Goal: Task Accomplishment & Management: Manage account settings

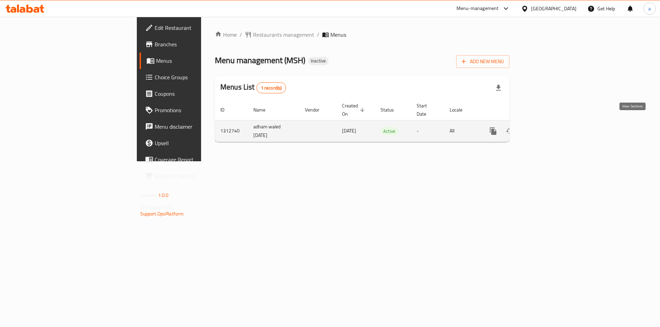
click at [551, 124] on link "enhanced table" at bounding box center [542, 131] width 16 height 16
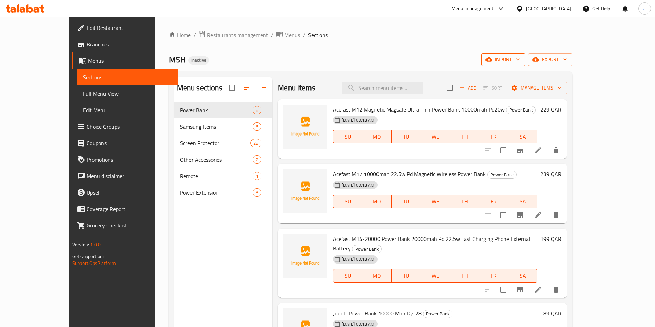
click at [519, 62] on span "import" at bounding box center [503, 59] width 33 height 9
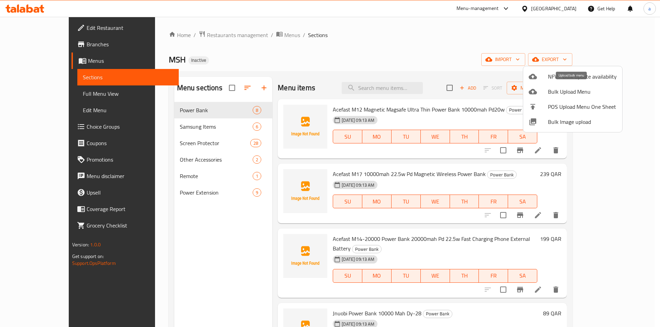
click at [532, 93] on icon at bounding box center [532, 91] width 8 height 5
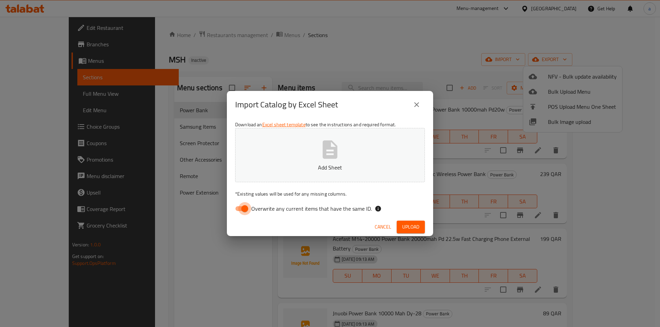
click at [244, 210] on input "Overwrite any current items that have the same ID." at bounding box center [244, 208] width 39 height 13
checkbox input "false"
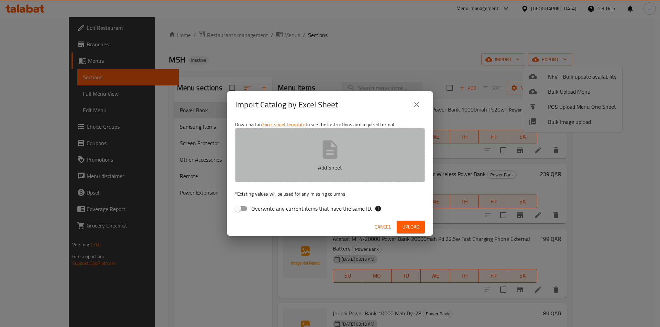
click at [259, 176] on button "Add Sheet" at bounding box center [330, 155] width 190 height 54
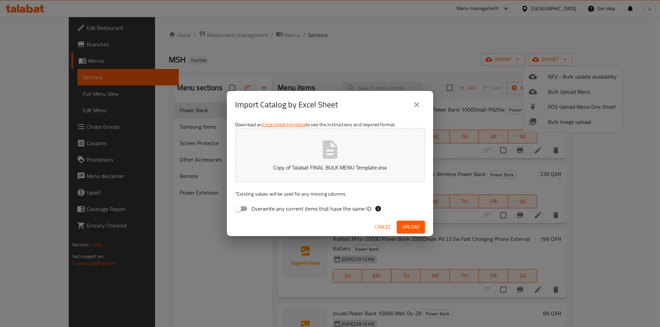
click at [405, 229] on span "Upload" at bounding box center [410, 227] width 17 height 9
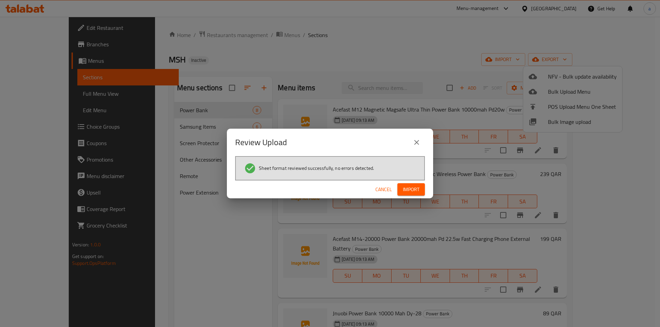
click at [418, 188] on span "Import" at bounding box center [411, 190] width 16 height 9
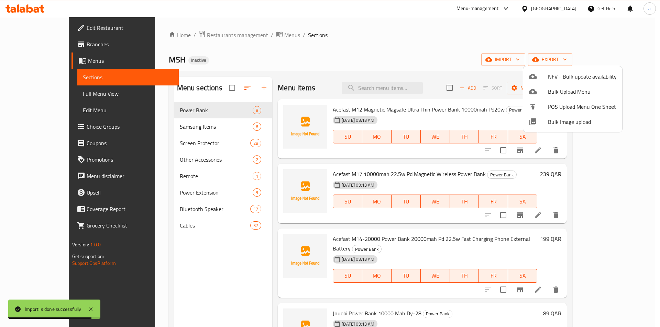
click at [573, 61] on div at bounding box center [330, 163] width 660 height 327
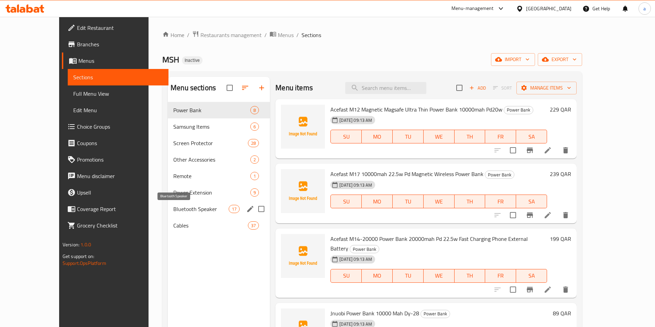
click at [173, 211] on span "Bluetooth Speaker" at bounding box center [200, 209] width 55 height 8
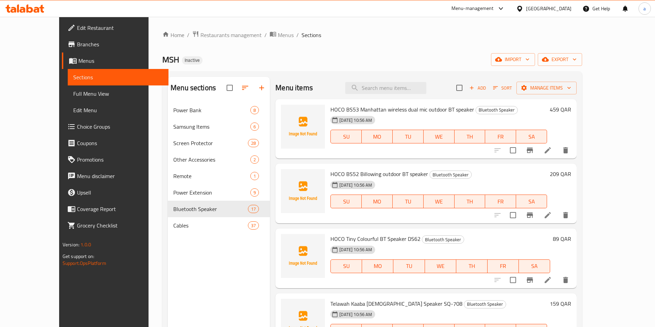
click at [68, 99] on link "Full Menu View" at bounding box center [118, 94] width 101 height 16
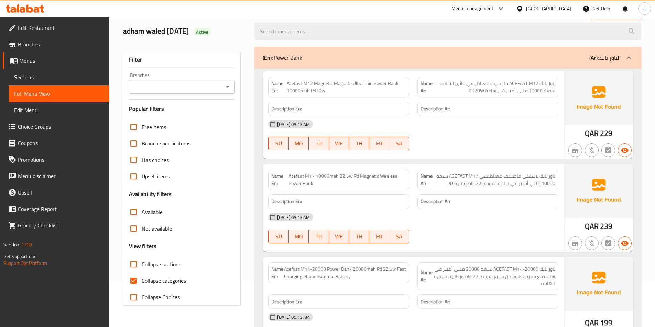
scroll to position [172, 0]
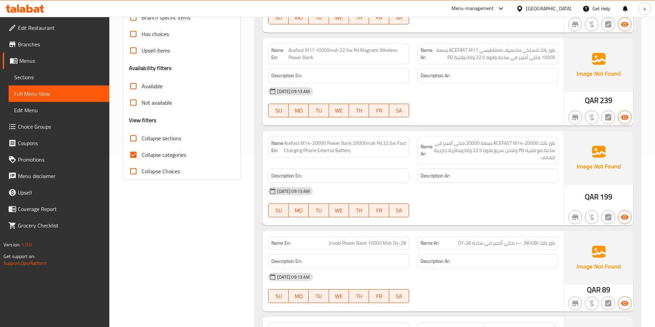
click at [133, 155] on input "Collapse categories" at bounding box center [133, 155] width 16 height 16
checkbox input "false"
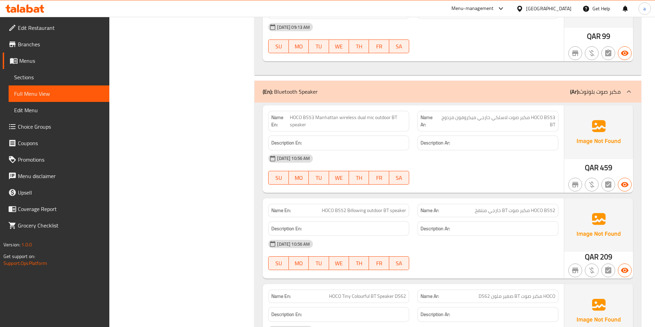
scroll to position [5194, 0]
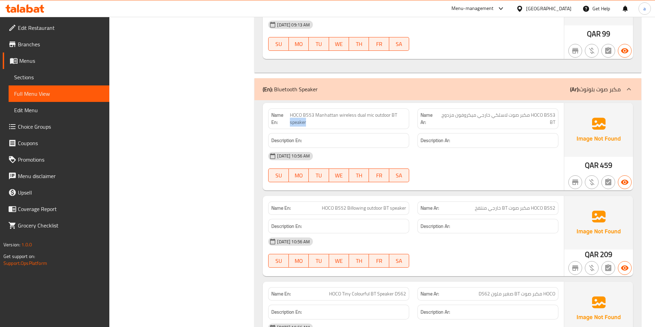
drag, startPoint x: 398, startPoint y: 108, endPoint x: 315, endPoint y: 113, distance: 82.6
click at [315, 113] on span "HOCO BS53 Manhattan wireless dual mic outdoor BT speaker" at bounding box center [348, 119] width 116 height 14
click at [315, 112] on span "HOCO BS53 Manhattan wireless dual mic outdoor BT speaker" at bounding box center [348, 119] width 116 height 14
click at [291, 112] on span "HOCO BS53 Manhattan wireless dual mic outdoor BT speaker" at bounding box center [348, 119] width 116 height 14
drag, startPoint x: 290, startPoint y: 107, endPoint x: 399, endPoint y: 113, distance: 109.1
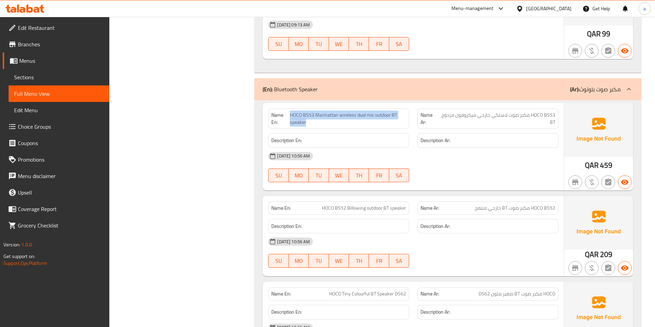
click at [399, 113] on span "HOCO BS53 Manhattan wireless dual mic outdoor BT speaker" at bounding box center [348, 119] width 116 height 14
drag, startPoint x: 531, startPoint y: 201, endPoint x: 557, endPoint y: 201, distance: 26.1
click at [557, 202] on div "Name Ar: HOCO BS52 مكبر صوت BT خارجي منتفخ" at bounding box center [487, 208] width 141 height 13
drag, startPoint x: 344, startPoint y: 202, endPoint x: 329, endPoint y: 204, distance: 15.4
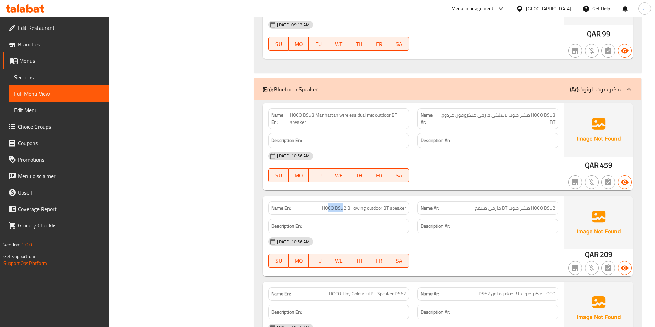
click at [329, 205] on span "HOCO BS52 Billowing outdoor BT speaker" at bounding box center [364, 208] width 84 height 7
click at [345, 205] on span "HOCO BS52 Billowing outdoor BT speaker" at bounding box center [364, 208] width 84 height 7
drag, startPoint x: 345, startPoint y: 202, endPoint x: 323, endPoint y: 206, distance: 22.3
click at [323, 206] on div "Name En: HOCO BS52 Billowing outdoor BT speaker" at bounding box center [338, 208] width 141 height 13
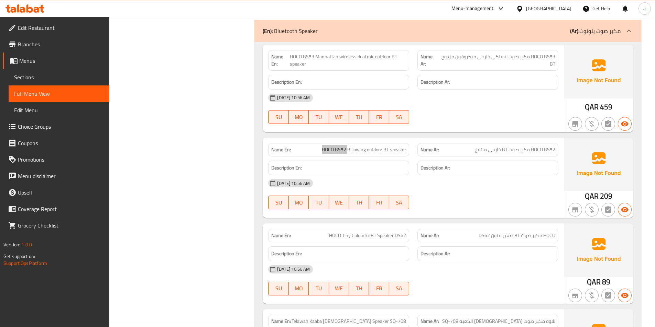
scroll to position [5263, 0]
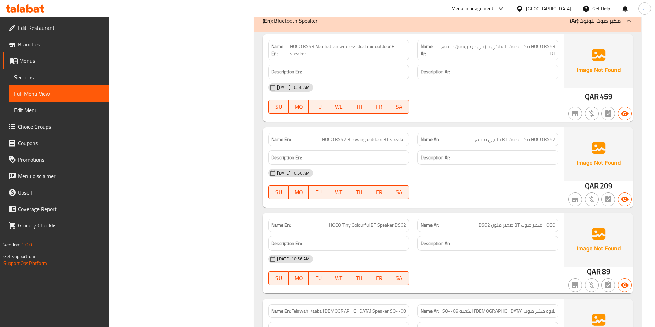
click at [470, 181] on div "18-09-2025 10:56 AM SU MO TU WE TH FR SA" at bounding box center [413, 184] width 298 height 38
drag, startPoint x: 347, startPoint y: 132, endPoint x: 415, endPoint y: 129, distance: 68.1
click at [415, 129] on div "Name En: HOCO BS52 Billowing outdoor BT speaker Name Ar: HOCO BS52 مكبر صوت BT …" at bounding box center [413, 140] width 298 height 22
copy span "Billowing outdoor BT speaker"
click at [483, 110] on div at bounding box center [487, 114] width 149 height 8
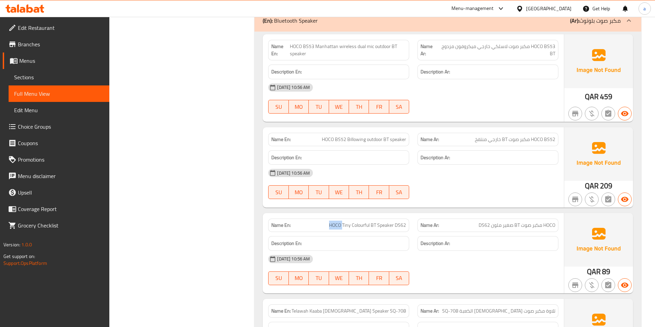
drag, startPoint x: 330, startPoint y: 219, endPoint x: 342, endPoint y: 220, distance: 11.7
click at [342, 222] on span "HOCO Tiny Colourful BT Speaker DS62" at bounding box center [367, 225] width 77 height 7
click at [555, 219] on div "Name Ar: HOCO مكبر صوت BT صغير ملون DS62" at bounding box center [487, 225] width 141 height 13
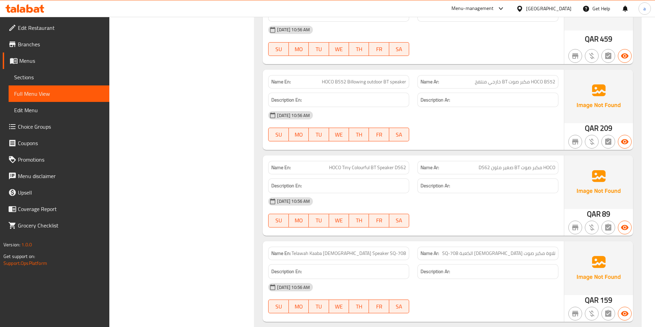
scroll to position [5332, 0]
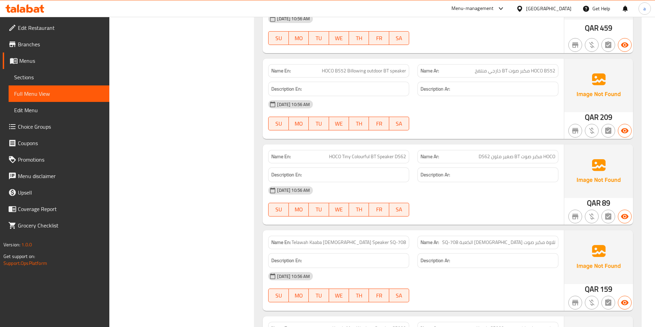
click at [551, 239] on span "تلاوة مكبر صوت [DEMOGRAPHIC_DATA] الكعبة SQ-708" at bounding box center [498, 242] width 113 height 7
drag, startPoint x: 541, startPoint y: 236, endPoint x: 525, endPoint y: 236, distance: 15.8
click at [525, 239] on span "تلاوة مكبر صوت [DEMOGRAPHIC_DATA] الكعبة SQ-708" at bounding box center [498, 242] width 113 height 7
click at [519, 239] on span "تلاوة مكبر صوت [DEMOGRAPHIC_DATA] الكعبة SQ-708" at bounding box center [498, 242] width 113 height 7
click at [508, 239] on span "تلاوة مكبر صوت [DEMOGRAPHIC_DATA] الكعبة SQ-708" at bounding box center [498, 242] width 113 height 7
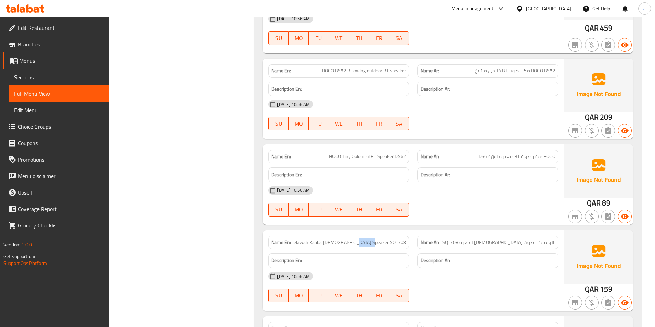
drag, startPoint x: 389, startPoint y: 238, endPoint x: 406, endPoint y: 237, distance: 17.9
click at [406, 237] on div "Name En: Telawah Kaaba Quran Speaker SQ-708" at bounding box center [338, 242] width 141 height 13
click at [379, 239] on span "Telawah Kaaba [DEMOGRAPHIC_DATA] Speaker SQ-708" at bounding box center [348, 242] width 114 height 7
click at [366, 239] on span "Telawah Kaaba [DEMOGRAPHIC_DATA] Speaker SQ-708" at bounding box center [348, 242] width 114 height 7
click at [354, 239] on span "Telawah Kaaba [DEMOGRAPHIC_DATA] Speaker SQ-708" at bounding box center [348, 242] width 114 height 7
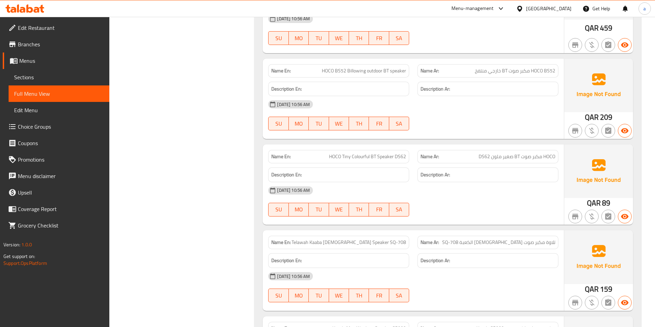
click at [342, 239] on span "Telawah Kaaba [DEMOGRAPHIC_DATA] Speaker SQ-708" at bounding box center [348, 242] width 114 height 7
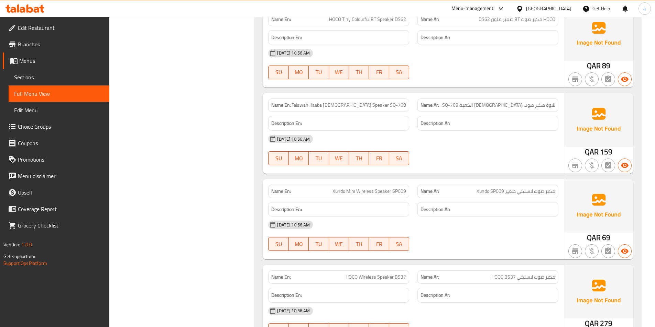
click at [336, 188] on span "Xundo Mini Wireless Speaker SP009" at bounding box center [369, 191] width 74 height 7
click at [354, 188] on span "Xundo Mini Wireless Speaker SP009" at bounding box center [369, 191] width 74 height 7
click at [342, 188] on span "Xundo Mini Wireless Speaker SP009" at bounding box center [369, 191] width 74 height 7
click at [350, 188] on span "Xundo Mini Wireless Speaker SP009" at bounding box center [369, 191] width 74 height 7
click at [361, 188] on span "Xundo Mini Wireless Speaker SP009" at bounding box center [369, 191] width 74 height 7
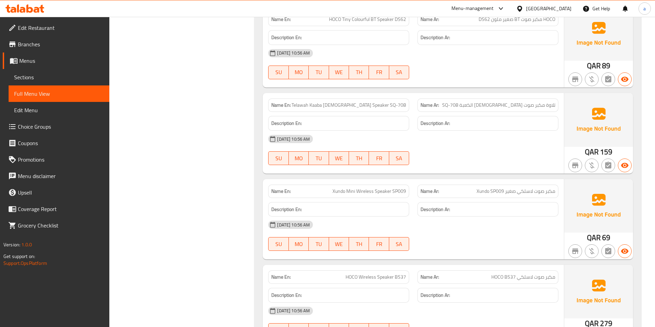
click at [386, 188] on span "Xundo Mini Wireless Speaker SP009" at bounding box center [369, 191] width 74 height 7
click at [395, 188] on span "Xundo Mini Wireless Speaker SP009" at bounding box center [369, 191] width 74 height 7
click at [549, 188] on span "مكبر صوت لاسلكي صغير Xundo SP009" at bounding box center [515, 191] width 79 height 7
click at [540, 188] on span "مكبر صوت لاسلكي صغير Xundo SP009" at bounding box center [515, 191] width 79 height 7
click at [526, 188] on span "مكبر صوت لاسلكي صغير Xundo SP009" at bounding box center [515, 191] width 79 height 7
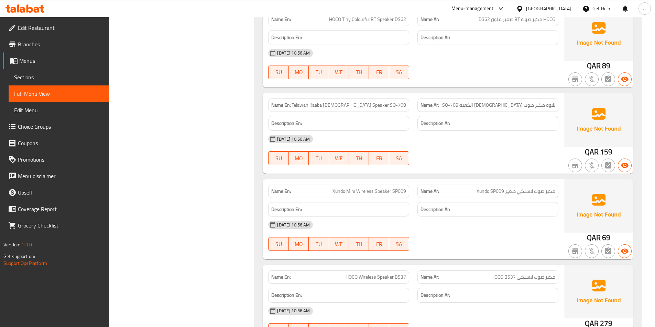
click at [514, 188] on span "مكبر صوت لاسلكي صغير Xundo SP009" at bounding box center [515, 191] width 79 height 7
click at [499, 188] on span "مكبر صوت لاسلكي صغير Xundo SP009" at bounding box center [515, 191] width 79 height 7
click at [481, 188] on span "مكبر صوت لاسلكي صغير Xundo SP009" at bounding box center [515, 191] width 79 height 7
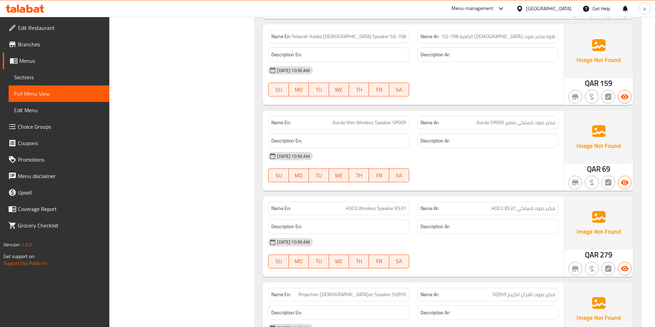
scroll to position [5572, 0]
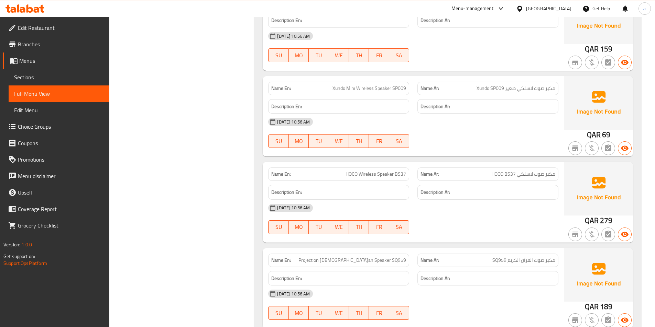
click at [347, 171] on span "HOCO Wireless Speaker BS37" at bounding box center [375, 174] width 60 height 7
click at [372, 171] on span "HOCO Wireless Speaker BS37" at bounding box center [375, 174] width 60 height 7
click at [380, 171] on span "HOCO Wireless Speaker BS37" at bounding box center [375, 174] width 60 height 7
click at [399, 171] on span "HOCO Wireless Speaker BS37" at bounding box center [375, 174] width 60 height 7
click at [551, 171] on span "مكبر صوت لاسلكي HOCO BS37" at bounding box center [523, 174] width 64 height 7
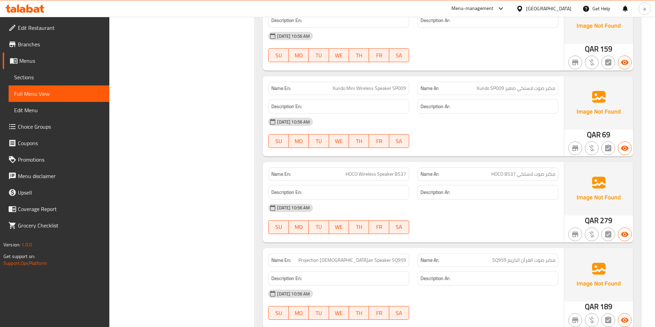
click at [540, 171] on span "مكبر صوت لاسلكي HOCO BS37" at bounding box center [523, 174] width 64 height 7
click at [528, 171] on span "مكبر صوت لاسلكي HOCO BS37" at bounding box center [523, 174] width 64 height 7
click at [509, 171] on span "مكبر صوت لاسلكي HOCO BS37" at bounding box center [523, 174] width 64 height 7
click at [501, 171] on span "مكبر صوت لاسلكي HOCO BS37" at bounding box center [523, 174] width 64 height 7
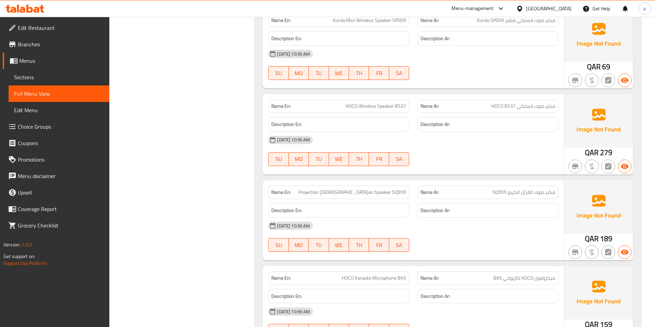
scroll to position [5641, 0]
click at [553, 188] on span "مكبر صوت القرآن الكريم SQ959" at bounding box center [523, 191] width 63 height 7
click at [542, 188] on span "مكبر صوت القرآن الكريم SQ959" at bounding box center [523, 191] width 63 height 7
click at [525, 188] on span "مكبر صوت القرآن الكريم SQ959" at bounding box center [523, 191] width 63 height 7
click at [546, 188] on span "مكبر صوت القرآن الكريم SQ959" at bounding box center [523, 191] width 63 height 7
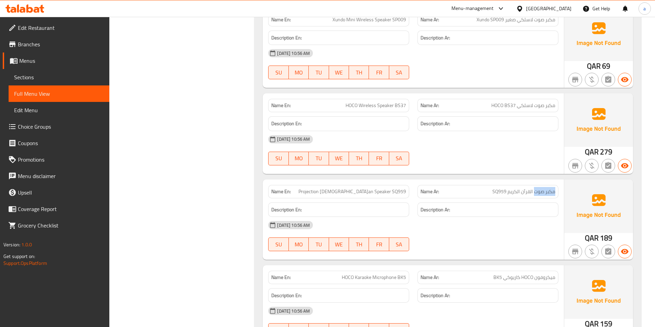
drag, startPoint x: 535, startPoint y: 185, endPoint x: 557, endPoint y: 186, distance: 22.0
click at [557, 186] on div "Name Ar: مكبر صوت القرآن الكريم SQ959" at bounding box center [487, 191] width 141 height 13
click at [526, 188] on span "مكبر صوت القرآن الكريم SQ959" at bounding box center [523, 191] width 63 height 7
drag, startPoint x: 518, startPoint y: 184, endPoint x: 499, endPoint y: 184, distance: 19.2
click at [517, 188] on span "مكبر صوت القرآن الكريم SQ959" at bounding box center [523, 191] width 63 height 7
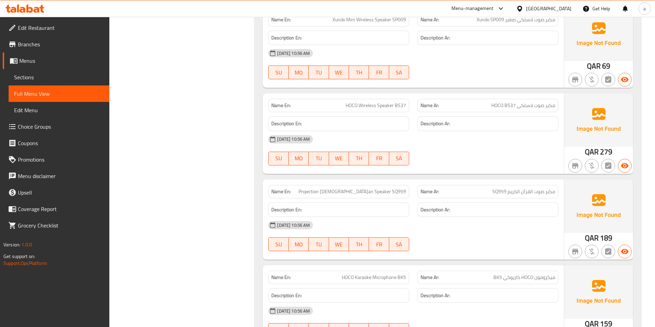
click at [499, 188] on span "مكبر صوت القرآن الكريم SQ959" at bounding box center [523, 191] width 63 height 7
drag, startPoint x: 340, startPoint y: 185, endPoint x: 372, endPoint y: 190, distance: 33.0
click at [372, 190] on div "Name En: Projection Qur'an Speaker SQ959" at bounding box center [338, 191] width 141 height 13
drag, startPoint x: 377, startPoint y: 185, endPoint x: 409, endPoint y: 185, distance: 31.6
click at [409, 185] on div "Name En: Projection Qur'an Speaker SQ959" at bounding box center [338, 191] width 141 height 13
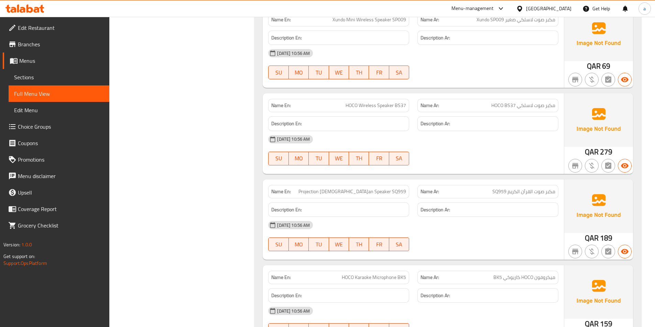
click at [446, 232] on div "18-09-2025 10:56 AM SU MO TU WE TH FR SA" at bounding box center [413, 236] width 298 height 38
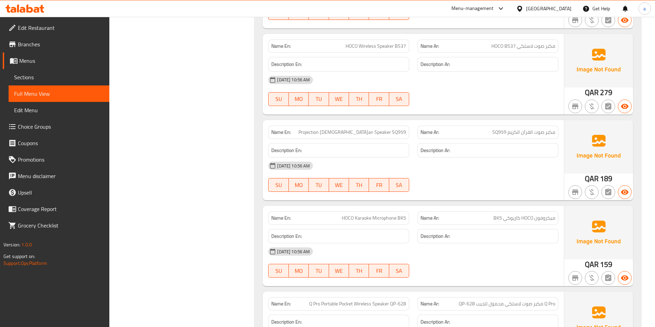
scroll to position [5710, 0]
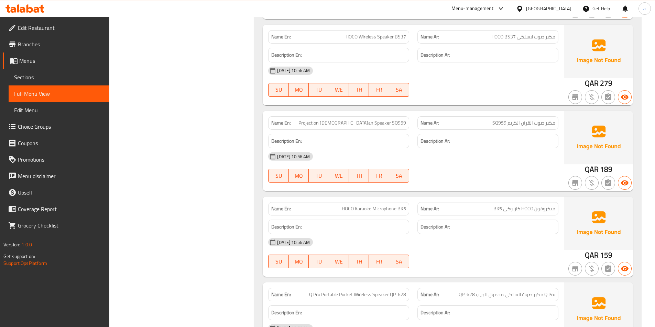
click at [542, 205] on span "ميكروفون HOCO كاريوكي BK5" at bounding box center [524, 208] width 62 height 7
click at [527, 205] on span "ميكروفون HOCO كاريوكي BK5" at bounding box center [524, 208] width 62 height 7
click at [511, 205] on span "ميكروفون HOCO كاريوكي BK5" at bounding box center [524, 208] width 62 height 7
click at [496, 205] on span "ميكروفون HOCO كاريوكي BK5" at bounding box center [524, 208] width 62 height 7
click at [349, 205] on span "HOCO Karaoke Microphone BK5" at bounding box center [374, 208] width 64 height 7
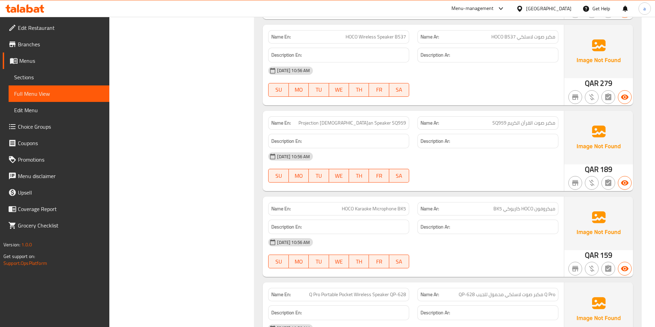
click at [367, 205] on span "HOCO Karaoke Microphone BK5" at bounding box center [374, 208] width 64 height 7
click at [387, 205] on span "HOCO Karaoke Microphone BK5" at bounding box center [374, 208] width 64 height 7
click at [397, 205] on span "HOCO Karaoke Microphone BK5" at bounding box center [374, 208] width 64 height 7
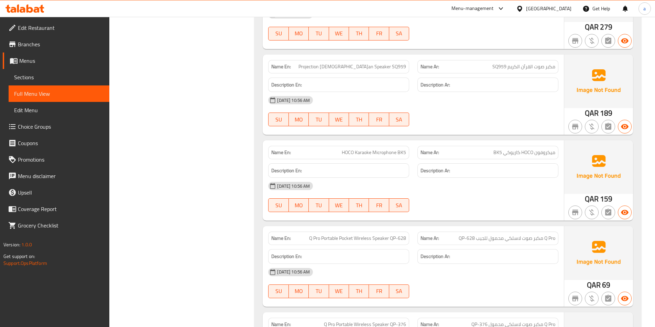
scroll to position [5778, 0]
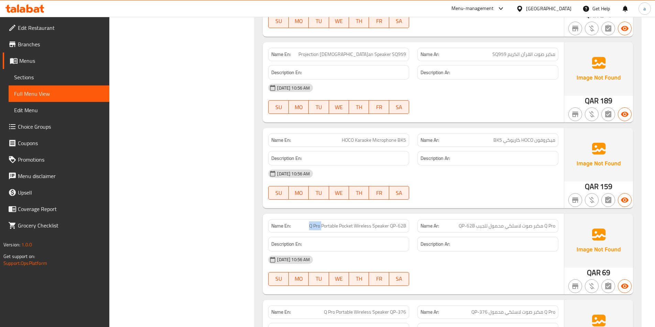
drag, startPoint x: 308, startPoint y: 220, endPoint x: 321, endPoint y: 219, distance: 13.1
click at [321, 223] on p "Name En: Q Pro Portable Pocket Wireless Speaker QP-628" at bounding box center [338, 226] width 135 height 7
click at [329, 223] on span "Q Pro Portable Pocket Wireless Speaker QP-628" at bounding box center [357, 226] width 97 height 7
click at [347, 223] on span "Q Pro Portable Pocket Wireless Speaker QP-628" at bounding box center [357, 226] width 97 height 7
click at [356, 223] on span "Q Pro Portable Pocket Wireless Speaker QP-628" at bounding box center [357, 226] width 97 height 7
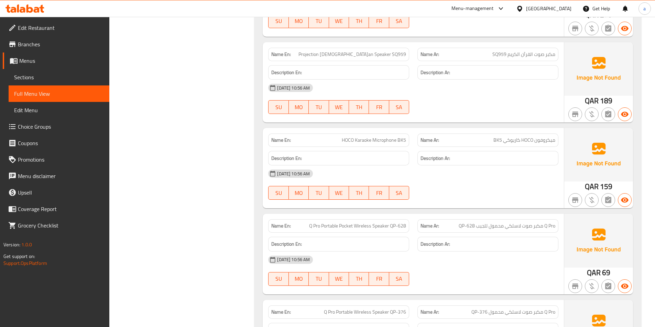
click at [381, 223] on span "Q Pro Portable Pocket Wireless Speaker QP-628" at bounding box center [357, 226] width 97 height 7
drag, startPoint x: 474, startPoint y: 220, endPoint x: 452, endPoint y: 219, distance: 22.3
click at [452, 223] on p "Name Ar: Q Pro مكبر صوت لاسلكي محمول للجيب QP-628" at bounding box center [487, 226] width 135 height 7
drag, startPoint x: 476, startPoint y: 221, endPoint x: 502, endPoint y: 222, distance: 26.5
click at [502, 223] on span "Q Pro مكبر صوت لاسلكي محمول للجيب QP-628" at bounding box center [506, 226] width 97 height 7
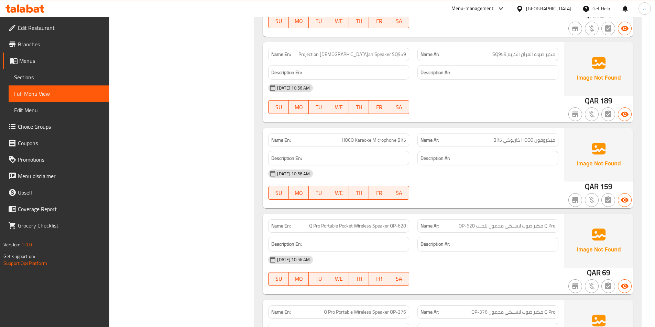
click at [508, 223] on span "Q Pro مكبر صوت لاسلكي محمول للجيب QP-628" at bounding box center [506, 226] width 97 height 7
click at [528, 223] on span "Q Pro مكبر صوت لاسلكي محمول للجيب QP-628" at bounding box center [506, 226] width 97 height 7
click at [535, 223] on span "Q Pro مكبر صوت لاسلكي محمول للجيب QP-628" at bounding box center [506, 226] width 97 height 7
drag, startPoint x: 547, startPoint y: 220, endPoint x: 552, endPoint y: 220, distance: 5.5
click at [552, 223] on span "Q Pro مكبر صوت لاسلكي محمول للجيب QP-628" at bounding box center [506, 226] width 97 height 7
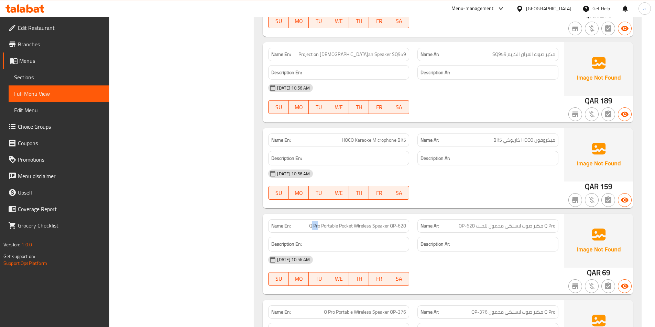
drag, startPoint x: 310, startPoint y: 218, endPoint x: 318, endPoint y: 219, distance: 7.9
click at [318, 223] on span "Q Pro Portable Pocket Wireless Speaker QP-628" at bounding box center [357, 226] width 97 height 7
click at [332, 223] on span "Q Pro Portable Pocket Wireless Speaker QP-628" at bounding box center [357, 226] width 97 height 7
click at [340, 223] on span "Q Pro Portable Pocket Wireless Speaker QP-628" at bounding box center [357, 226] width 97 height 7
click at [358, 223] on span "Q Pro Portable Pocket Wireless Speaker QP-628" at bounding box center [357, 226] width 97 height 7
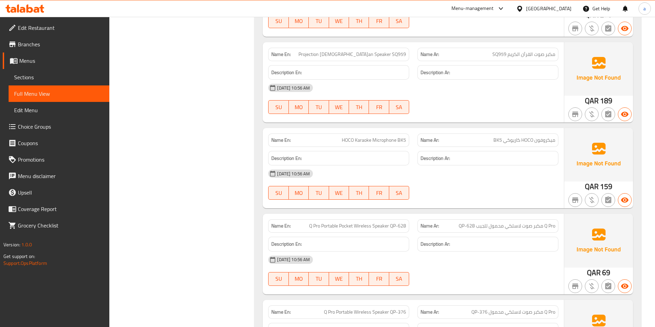
click at [378, 223] on span "Q Pro Portable Pocket Wireless Speaker QP-628" at bounding box center [357, 226] width 97 height 7
click at [401, 223] on span "Q Pro Portable Pocket Wireless Speaker QP-628" at bounding box center [357, 226] width 97 height 7
drag, startPoint x: 307, startPoint y: 220, endPoint x: 409, endPoint y: 222, distance: 101.7
click at [409, 222] on div "Name En: Q Pro Portable Pocket Wireless Speaker QP-628" at bounding box center [338, 226] width 141 height 13
click at [324, 223] on span "Q Pro Portable Pocket Wireless Speaker QP-628" at bounding box center [357, 226] width 97 height 7
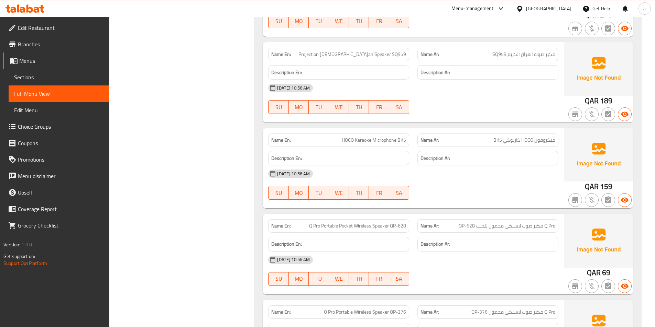
click at [342, 223] on span "Q Pro Portable Pocket Wireless Speaker QP-628" at bounding box center [357, 226] width 97 height 7
click at [356, 223] on span "Q Pro Portable Pocket Wireless Speaker QP-628" at bounding box center [357, 226] width 97 height 7
click at [377, 223] on span "Q Pro Portable Pocket Wireless Speaker QP-628" at bounding box center [357, 226] width 97 height 7
click at [394, 223] on span "Q Pro Portable Pocket Wireless Speaker QP-628" at bounding box center [357, 226] width 97 height 7
drag, startPoint x: 544, startPoint y: 219, endPoint x: 557, endPoint y: 218, distance: 13.4
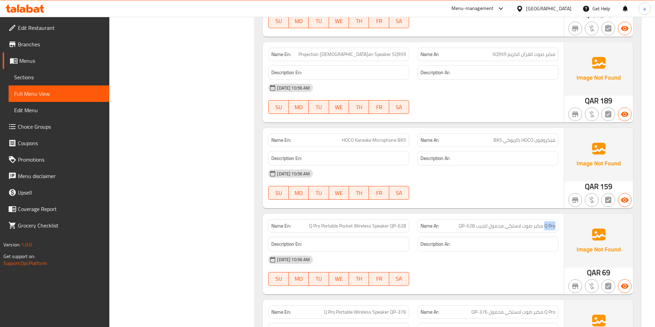
click at [557, 220] on div "Name Ar: Q Pro مكبر صوت لاسلكي محمول للجيب QP-628" at bounding box center [487, 226] width 141 height 13
drag, startPoint x: 522, startPoint y: 222, endPoint x: 541, endPoint y: 222, distance: 19.6
click at [541, 223] on span "Q Pro مكبر صوت لاسلكي محمول للجيب QP-628" at bounding box center [506, 226] width 97 height 7
click at [518, 223] on span "Q Pro مكبر صوت لاسلكي محمول للجيب QP-628" at bounding box center [506, 226] width 97 height 7
click at [498, 223] on span "Q Pro مكبر صوت لاسلكي محمول للجيب QP-628" at bounding box center [506, 226] width 97 height 7
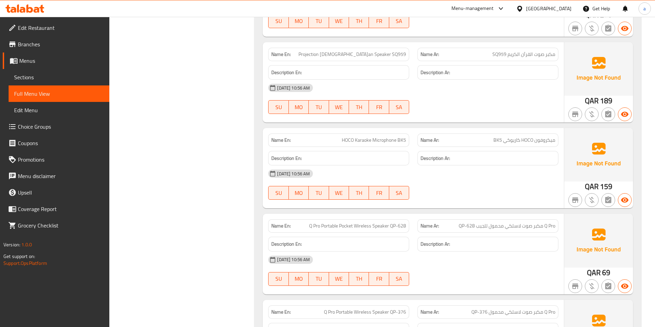
click at [483, 223] on span "Q Pro مكبر صوت لاسلكي محمول للجيب QP-628" at bounding box center [506, 226] width 97 height 7
drag, startPoint x: 473, startPoint y: 220, endPoint x: 456, endPoint y: 221, distance: 17.2
click at [456, 223] on p "Name Ar: Q Pro مكبر صوت لاسلكي محمول للجيب QP-628" at bounding box center [487, 226] width 135 height 7
click at [488, 252] on div "18-09-2025 10:56 AM" at bounding box center [413, 260] width 298 height 16
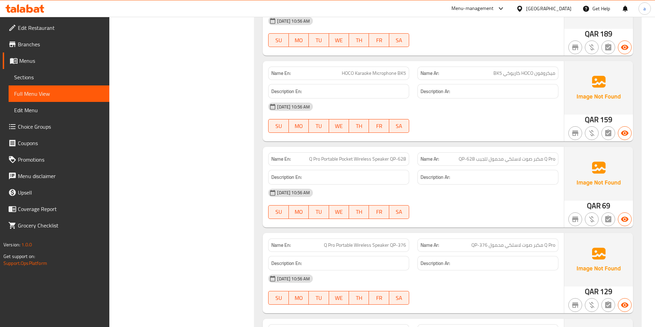
scroll to position [5847, 0]
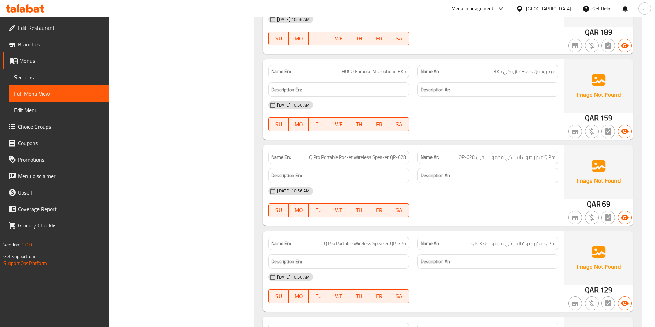
click at [543, 240] on span "Q Pro مكبر صوت لاسلكي محمول QP-376" at bounding box center [513, 243] width 84 height 7
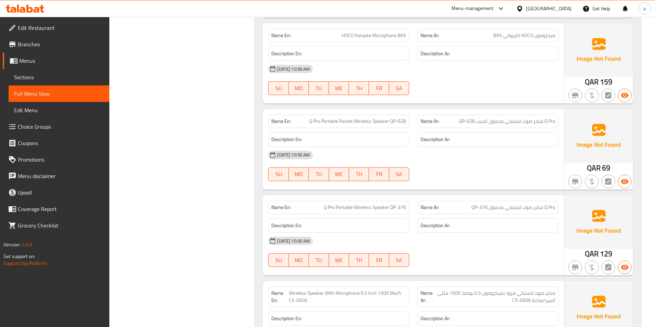
scroll to position [5950, 0]
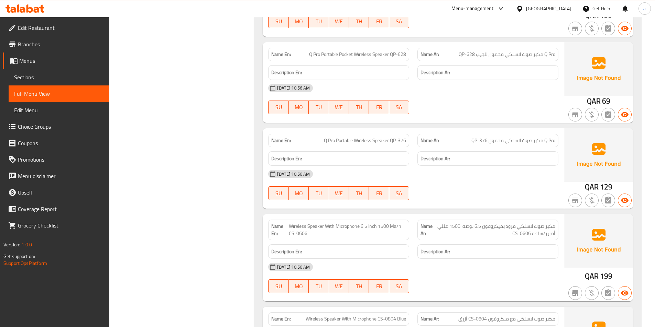
click at [548, 223] on span "مكبر صوت لاسلكي مزود بميكروفون 6.5 بوصة، 1500 مللي أمبير/ساعة CS-0606" at bounding box center [494, 230] width 121 height 14
click at [539, 223] on span "مكبر صوت لاسلكي مزود بميكروفون 6.5 بوصة، 1500 مللي أمبير/ساعة CS-0606" at bounding box center [494, 230] width 121 height 14
drag, startPoint x: 535, startPoint y: 219, endPoint x: 553, endPoint y: 220, distance: 18.2
click at [553, 223] on span "مكبر صوت لاسلكي مزود بميكروفون 6.5 بوصة، 1500 مللي أمبير/ساعة CS-0606" at bounding box center [494, 230] width 121 height 14
click at [554, 223] on span "مكبر صوت لاسلكي مزود بميكروفون 6.5 بوصة، 1500 مللي أمبير/ساعة CS-0606" at bounding box center [494, 230] width 121 height 14
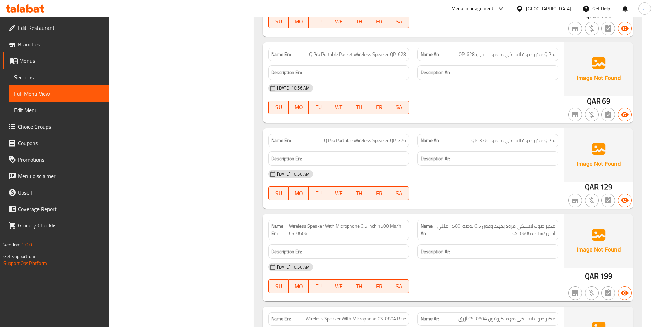
click at [527, 223] on span "مكبر صوت لاسلكي مزود بميكروفون 6.5 بوصة، 1500 مللي أمبير/ساعة CS-0606" at bounding box center [494, 230] width 121 height 14
click at [511, 223] on span "مكبر صوت لاسلكي مزود بميكروفون 6.5 بوصة، 1500 مللي أمبير/ساعة CS-0606" at bounding box center [494, 230] width 121 height 14
click at [500, 223] on span "مكبر صوت لاسلكي مزود بميكروفون 6.5 بوصة، 1500 مللي أمبير/ساعة CS-0606" at bounding box center [494, 230] width 121 height 14
click at [294, 223] on span "Wireless Speaker With Microphone 6.5 Inch 1500 Ma/h CS-0606" at bounding box center [347, 230] width 117 height 14
drag, startPoint x: 307, startPoint y: 220, endPoint x: 323, endPoint y: 221, distance: 15.8
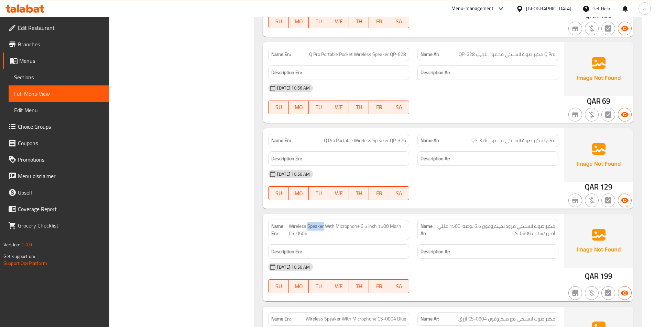
click at [323, 223] on span "Wireless Speaker With Microphone 6.5 Inch 1500 Ma/h CS-0606" at bounding box center [347, 230] width 117 height 14
drag, startPoint x: 324, startPoint y: 219, endPoint x: 358, endPoint y: 223, distance: 34.2
click at [358, 223] on span "Wireless Speaker With Microphone 6.5 Inch 1500 Ma/h CS-0606" at bounding box center [347, 230] width 117 height 14
click at [363, 223] on span "Wireless Speaker With Microphone 6.5 Inch 1500 Ma/h CS-0606" at bounding box center [347, 230] width 117 height 14
drag, startPoint x: 359, startPoint y: 219, endPoint x: 377, endPoint y: 220, distance: 17.9
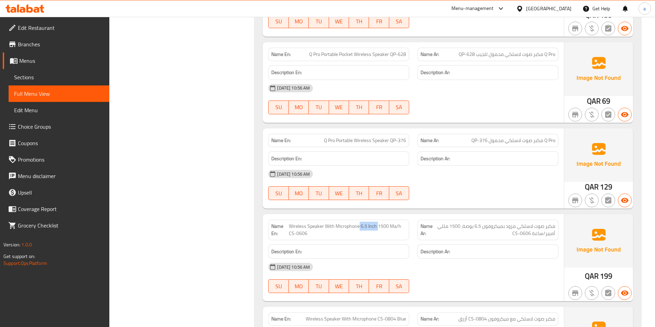
click at [377, 223] on span "Wireless Speaker With Microphone 6.5 Inch 1500 Ma/h CS-0606" at bounding box center [347, 230] width 117 height 14
click at [299, 223] on span "Wireless Speaker With Microphone 6.5 Inch 1500 Ma/h CS-0606" at bounding box center [347, 230] width 117 height 14
click at [308, 223] on span "Wireless Speaker With Microphone 6.5 Inch 1500 Ma/h CS-0606" at bounding box center [347, 230] width 117 height 14
click at [327, 223] on span "Wireless Speaker With Microphone 6.5 Inch 1500 Ma/h CS-0606" at bounding box center [347, 230] width 117 height 14
click at [348, 223] on span "Wireless Speaker With Microphone 6.5 Inch 1500 Ma/h CS-0606" at bounding box center [347, 230] width 117 height 14
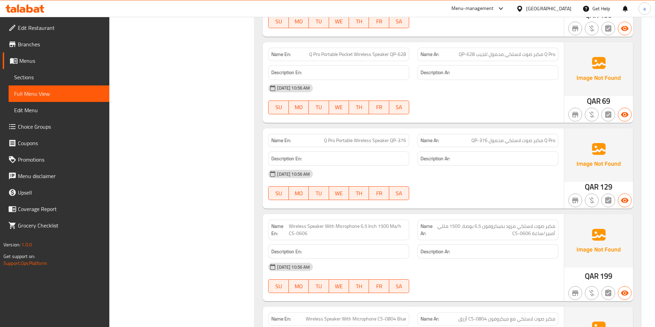
click at [554, 223] on span "مكبر صوت لاسلكي مزود بميكروفون 6.5 بوصة، 1500 مللي أمبير/ساعة CS-0606" at bounding box center [494, 230] width 121 height 14
click at [542, 223] on span "مكبر صوت لاسلكي مزود بميكروفون 6.5 بوصة، 1500 مللي أمبير/ساعة CS-0606" at bounding box center [494, 230] width 121 height 14
click at [525, 223] on span "مكبر صوت لاسلكي مزود بميكروفون 6.5 بوصة، 1500 مللي أمبير/ساعة CS-0606" at bounding box center [494, 230] width 121 height 14
click at [510, 223] on span "مكبر صوت لاسلكي مزود بميكروفون 6.5 بوصة، 1500 مللي أمبير/ساعة CS-0606" at bounding box center [494, 230] width 121 height 14
click at [494, 223] on span "مكبر صوت لاسلكي مزود بميكروفون 6.5 بوصة، 1500 مللي أمبير/ساعة CS-0606" at bounding box center [494, 230] width 121 height 14
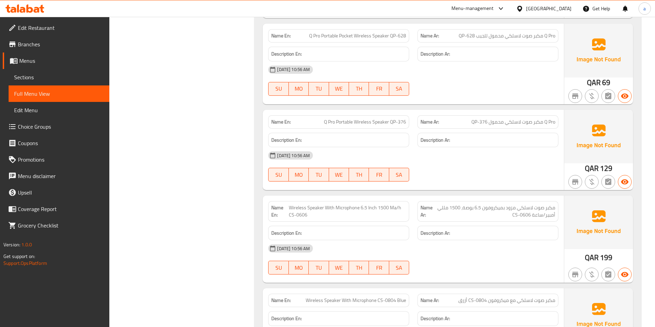
scroll to position [6053, 0]
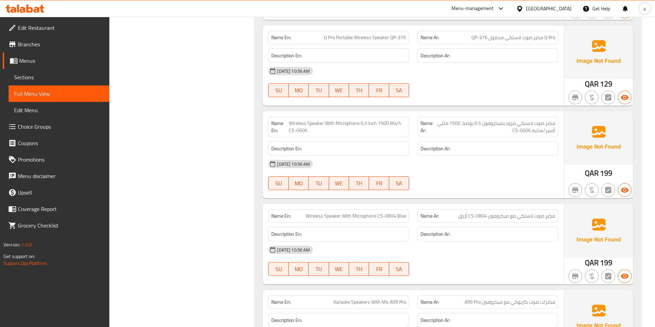
click at [315, 213] on span "Wireless Speaker With Microphone CS-0804 Blue" at bounding box center [355, 216] width 100 height 7
click at [336, 213] on span "Wireless Speaker With Microphone CS-0804 Blue" at bounding box center [355, 216] width 100 height 7
click at [346, 213] on span "Wireless Speaker With Microphone CS-0804 Blue" at bounding box center [355, 216] width 100 height 7
click at [359, 213] on span "Wireless Speaker With Microphone CS-0804 Blue" at bounding box center [355, 216] width 100 height 7
drag, startPoint x: 376, startPoint y: 209, endPoint x: 370, endPoint y: 216, distance: 9.5
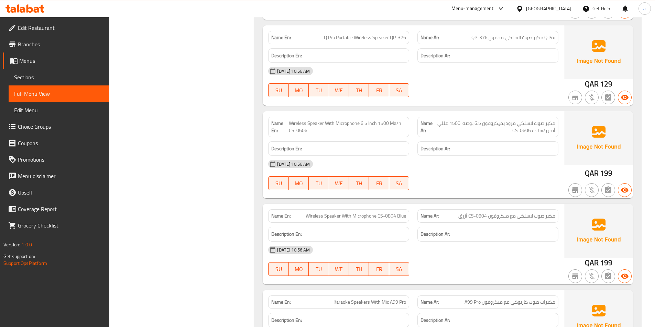
click at [370, 223] on div "Description En:" at bounding box center [338, 234] width 149 height 23
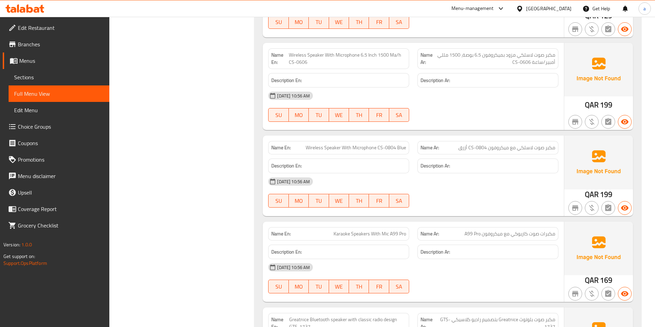
scroll to position [6156, 0]
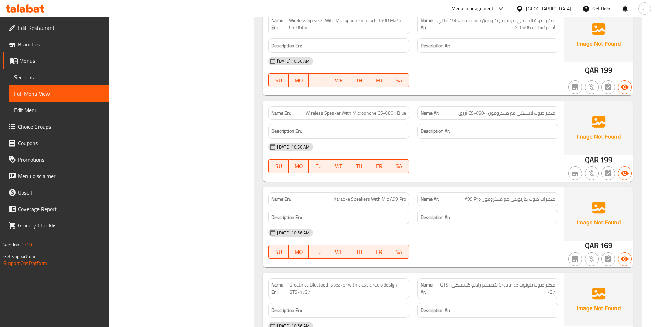
click at [554, 196] on span "مكبرات صوت كاريوكي مع ميكروفون A99 Pro" at bounding box center [509, 199] width 91 height 7
click at [534, 196] on span "مكبرات صوت كاريوكي مع ميكروفون A99 Pro" at bounding box center [509, 199] width 91 height 7
click at [522, 196] on span "مكبرات صوت كاريوكي مع ميكروفون A99 Pro" at bounding box center [509, 199] width 91 height 7
click at [507, 196] on span "مكبرات صوت كاريوكي مع ميكروفون A99 Pro" at bounding box center [509, 199] width 91 height 7
click at [493, 196] on span "مكبرات صوت كاريوكي مع ميكروفون A99 Pro" at bounding box center [509, 199] width 91 height 7
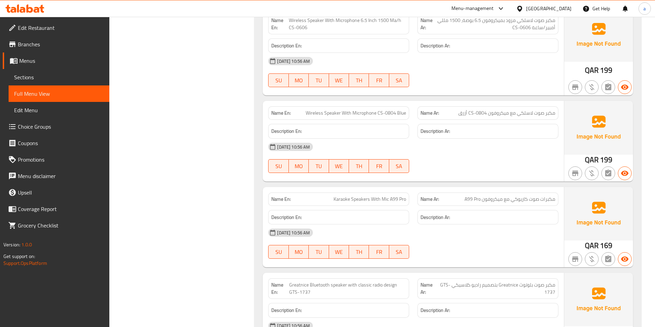
click at [345, 196] on span "Karaoke Speakers With Mic A99 Pro" at bounding box center [369, 199] width 72 height 7
click at [351, 196] on span "Karaoke Speakers With Mic A99 Pro" at bounding box center [369, 199] width 72 height 7
click at [377, 196] on span "Karaoke Speakers With Mic A99 Pro" at bounding box center [369, 199] width 72 height 7
click at [381, 196] on span "Karaoke Speakers With Mic A99 Pro" at bounding box center [369, 199] width 72 height 7
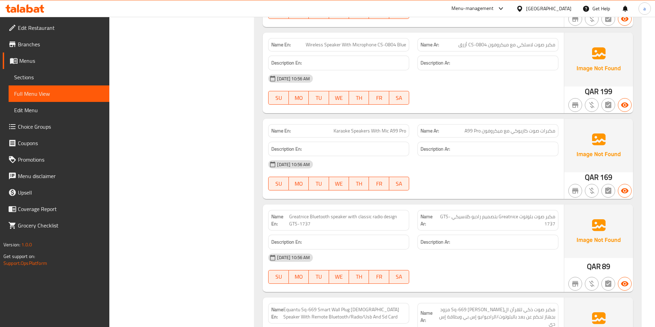
scroll to position [6225, 0]
drag, startPoint x: 533, startPoint y: 210, endPoint x: 557, endPoint y: 211, distance: 23.8
click at [557, 211] on div "Name Ar: مكبر صوت بلوتوث Greatnice بتصميم راديو كلاسيكي GTS-1737" at bounding box center [487, 220] width 141 height 21
click at [528, 213] on span "مكبر صوت بلوتوث Greatnice بتصميم راديو كلاسيكي GTS-1737" at bounding box center [496, 220] width 118 height 14
click at [512, 213] on span "مكبر صوت بلوتوث Greatnice بتصميم راديو كلاسيكي GTS-1737" at bounding box center [496, 220] width 118 height 14
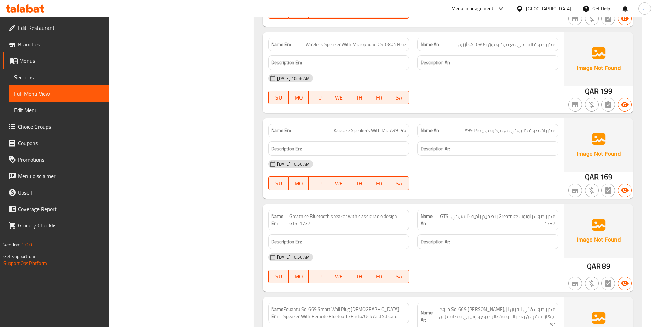
click at [488, 213] on span "مكبر صوت بلوتوث Greatnice بتصميم راديو كلاسيكي GTS-1737" at bounding box center [496, 220] width 118 height 14
click at [475, 213] on span "مكبر صوت بلوتوث Greatnice بتصميم راديو كلاسيكي GTS-1737" at bounding box center [496, 220] width 118 height 14
click at [466, 213] on span "مكبر صوت بلوتوث Greatnice بتصميم راديو كلاسيكي GTS-1737" at bounding box center [496, 220] width 118 height 14
click at [301, 213] on span "Greatnice Bluetooth speaker with classic radio design GTS-1737" at bounding box center [347, 220] width 117 height 14
click at [314, 213] on span "Greatnice Bluetooth speaker with classic radio design GTS-1737" at bounding box center [347, 220] width 117 height 14
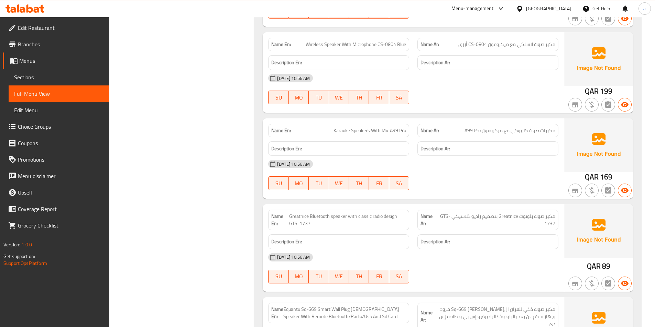
click at [335, 213] on span "Greatnice Bluetooth speaker with classic radio design GTS-1737" at bounding box center [347, 220] width 117 height 14
click at [347, 213] on span "Greatnice Bluetooth speaker with classic radio design GTS-1737" at bounding box center [347, 220] width 117 height 14
click at [365, 213] on span "Greatnice Bluetooth speaker with classic radio design GTS-1737" at bounding box center [347, 220] width 117 height 14
click at [373, 213] on span "Greatnice Bluetooth speaker with classic radio design GTS-1737" at bounding box center [347, 220] width 117 height 14
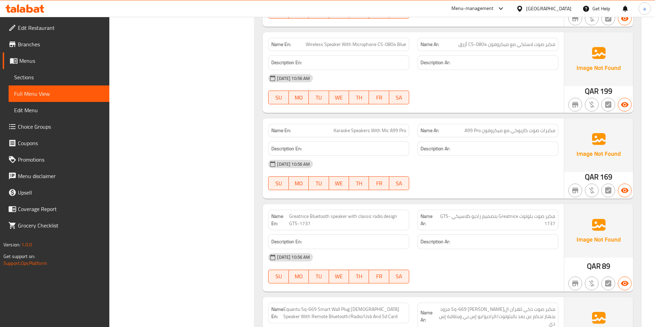
click at [387, 213] on span "Greatnice Bluetooth speaker with classic radio design GTS-1737" at bounding box center [347, 220] width 117 height 14
click at [304, 213] on span "Greatnice Bluetooth speaker with classic radio design GTS-1737" at bounding box center [347, 220] width 117 height 14
click at [315, 213] on span "Greatnice Bluetooth speaker with classic radio design GTS-1737" at bounding box center [347, 220] width 117 height 14
click at [336, 213] on span "Greatnice Bluetooth speaker with classic radio design GTS-1737" at bounding box center [347, 220] width 117 height 14
click at [346, 213] on span "Greatnice Bluetooth speaker with classic radio design GTS-1737" at bounding box center [347, 220] width 117 height 14
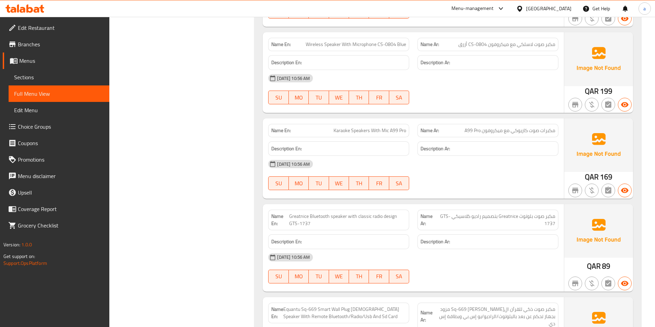
click at [359, 213] on span "Greatnice Bluetooth speaker with classic radio design GTS-1737" at bounding box center [347, 220] width 117 height 14
click at [373, 213] on span "Greatnice Bluetooth speaker with classic radio design GTS-1737" at bounding box center [347, 220] width 117 height 14
click at [390, 213] on span "Greatnice Bluetooth speaker with classic radio design GTS-1737" at bounding box center [347, 220] width 117 height 14
drag, startPoint x: 551, startPoint y: 210, endPoint x: 538, endPoint y: 211, distance: 12.4
click at [538, 213] on span "مكبر صوت بلوتوث Greatnice بتصميم راديو كلاسيكي GTS-1737" at bounding box center [496, 220] width 118 height 14
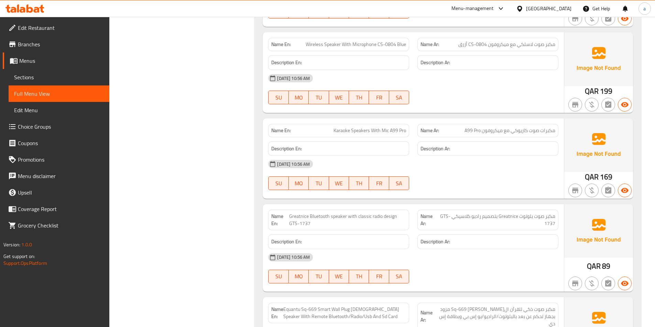
click at [526, 213] on span "مكبر صوت بلوتوث Greatnice بتصميم راديو كلاسيكي GTS-1737" at bounding box center [496, 220] width 118 height 14
click at [510, 213] on span "مكبر صوت بلوتوث Greatnice بتصميم راديو كلاسيكي GTS-1737" at bounding box center [496, 220] width 118 height 14
click at [489, 213] on span "مكبر صوت بلوتوث Greatnice بتصميم راديو كلاسيكي GTS-1737" at bounding box center [496, 220] width 118 height 14
click at [478, 213] on span "مكبر صوت بلوتوث Greatnice بتصميم راديو كلاسيكي GTS-1737" at bounding box center [496, 220] width 118 height 14
click at [468, 213] on span "مكبر صوت بلوتوث Greatnice بتصميم راديو كلاسيكي GTS-1737" at bounding box center [496, 220] width 118 height 14
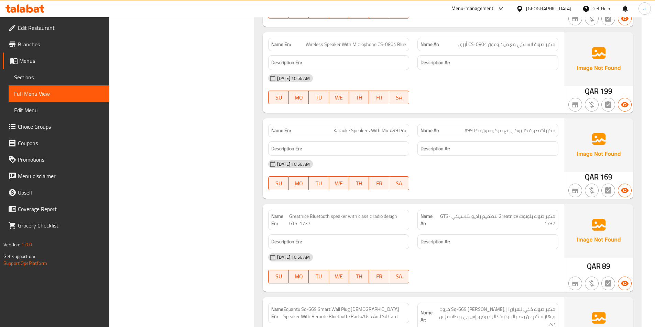
click at [292, 213] on span "Greatnice Bluetooth speaker with classic radio design GTS-1737" at bounding box center [347, 220] width 117 height 14
click at [320, 213] on span "Greatnice Bluetooth speaker with classic radio design GTS-1737" at bounding box center [347, 220] width 117 height 14
click at [337, 213] on span "Greatnice Bluetooth speaker with classic radio design GTS-1737" at bounding box center [347, 220] width 117 height 14
drag, startPoint x: 348, startPoint y: 210, endPoint x: 370, endPoint y: 213, distance: 22.5
click at [370, 213] on span "Greatnice Bluetooth speaker with classic radio design GTS-1737" at bounding box center [347, 220] width 117 height 14
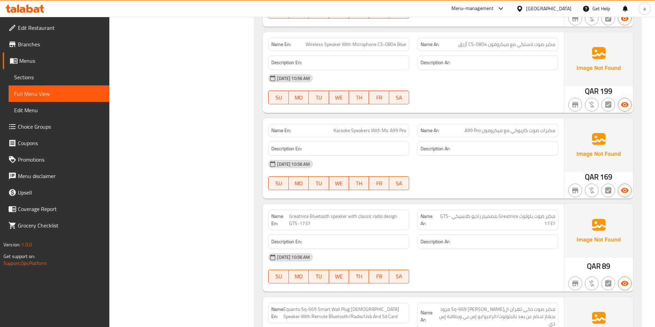
click at [375, 213] on span "Greatnice Bluetooth speaker with classic radio design GTS-1737" at bounding box center [347, 220] width 117 height 14
click at [384, 213] on span "Greatnice Bluetooth speaker with classic radio design GTS-1737" at bounding box center [347, 220] width 117 height 14
click at [545, 213] on span "مكبر صوت بلوتوث Greatnice بتصميم راديو كلاسيكي GTS-1737" at bounding box center [496, 220] width 118 height 14
click at [541, 213] on span "مكبر صوت بلوتوث Greatnice بتصميم راديو كلاسيكي GTS-1737" at bounding box center [496, 220] width 118 height 14
click at [528, 213] on span "مكبر صوت بلوتوث Greatnice بتصميم راديو كلاسيكي GTS-1737" at bounding box center [496, 220] width 118 height 14
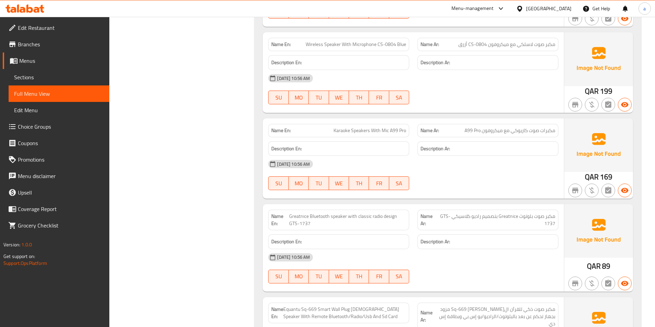
click at [507, 213] on span "مكبر صوت بلوتوث Greatnice بتصميم راديو كلاسيكي GTS-1737" at bounding box center [496, 220] width 118 height 14
click at [492, 213] on span "مكبر صوت بلوتوث Greatnice بتصميم راديو كلاسيكي GTS-1737" at bounding box center [496, 220] width 118 height 14
click at [473, 213] on span "مكبر صوت بلوتوث Greatnice بتصميم راديو كلاسيكي GTS-1737" at bounding box center [496, 220] width 118 height 14
click at [469, 213] on span "مكبر صوت بلوتوث Greatnice بتصميم راديو كلاسيكي GTS-1737" at bounding box center [496, 220] width 118 height 14
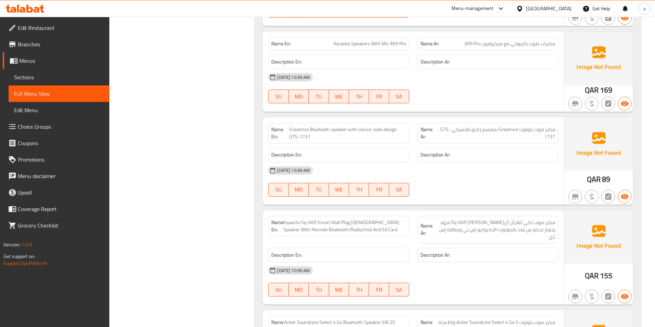
scroll to position [6362, 0]
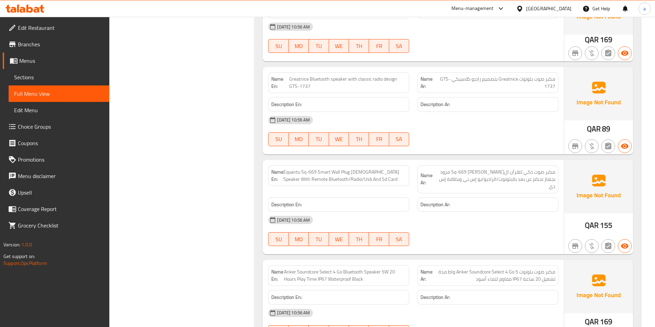
click at [290, 169] on span "Equantu Sq-669 Smart Wall Plug [DEMOGRAPHIC_DATA] Speaker With Remote Bluetooth…" at bounding box center [344, 176] width 123 height 14
drag, startPoint x: 302, startPoint y: 166, endPoint x: 316, endPoint y: 167, distance: 14.9
click at [316, 169] on span "Equantu Sq-669 Smart Wall Plug [DEMOGRAPHIC_DATA] Speaker With Remote Bluetooth…" at bounding box center [344, 176] width 123 height 14
click at [325, 169] on span "Equantu Sq-669 Smart Wall Plug [DEMOGRAPHIC_DATA] Speaker With Remote Bluetooth…" at bounding box center [344, 176] width 123 height 14
click at [331, 169] on span "Equantu Sq-669 Smart Wall Plug [DEMOGRAPHIC_DATA] Speaker With Remote Bluetooth…" at bounding box center [344, 176] width 123 height 14
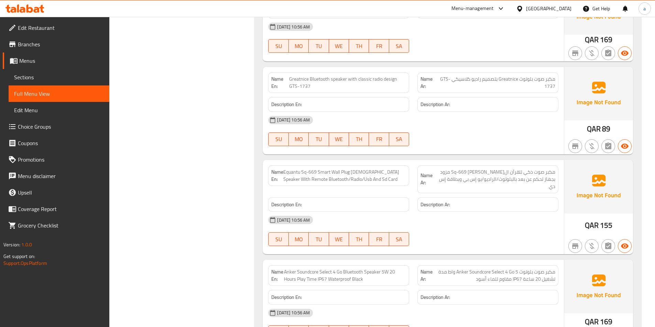
click at [344, 169] on span "Equantu Sq-669 Smart Wall Plug [DEMOGRAPHIC_DATA] Speaker With Remote Bluetooth…" at bounding box center [344, 176] width 123 height 14
click at [357, 169] on span "Equantu Sq-669 Smart Wall Plug [DEMOGRAPHIC_DATA] Speaker With Remote Bluetooth…" at bounding box center [344, 176] width 123 height 14
click at [367, 169] on span "Equantu Sq-669 Smart Wall Plug [DEMOGRAPHIC_DATA] Speaker With Remote Bluetooth…" at bounding box center [344, 176] width 123 height 14
click at [312, 173] on span "Equantu Sq-669 Smart Wall Plug [DEMOGRAPHIC_DATA] Speaker With Remote Bluetooth…" at bounding box center [344, 176] width 123 height 14
click at [325, 175] on span "Equantu Sq-669 Smart Wall Plug [DEMOGRAPHIC_DATA] Speaker With Remote Bluetooth…" at bounding box center [344, 176] width 123 height 14
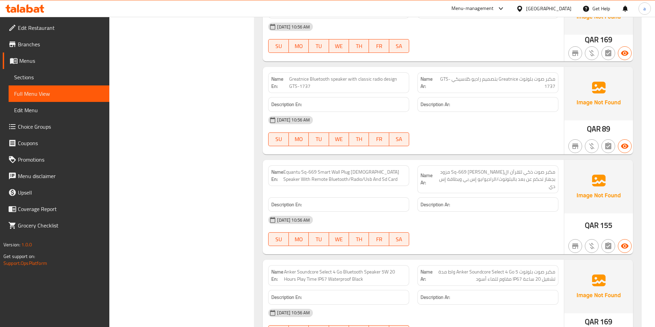
click at [338, 174] on span "Equantu Sq-669 Smart Wall Plug [DEMOGRAPHIC_DATA] Speaker With Remote Bluetooth…" at bounding box center [344, 176] width 123 height 14
drag, startPoint x: 284, startPoint y: 167, endPoint x: 300, endPoint y: 166, distance: 15.5
click at [300, 169] on span "Equantu Sq-669 Smart Wall Plug [DEMOGRAPHIC_DATA] Speaker With Remote Bluetooth…" at bounding box center [344, 176] width 123 height 14
drag, startPoint x: 301, startPoint y: 166, endPoint x: 322, endPoint y: 165, distance: 21.0
click at [322, 169] on span "Equantu Sq-669 Smart Wall Plug [DEMOGRAPHIC_DATA] Speaker With Remote Bluetooth…" at bounding box center [344, 176] width 123 height 14
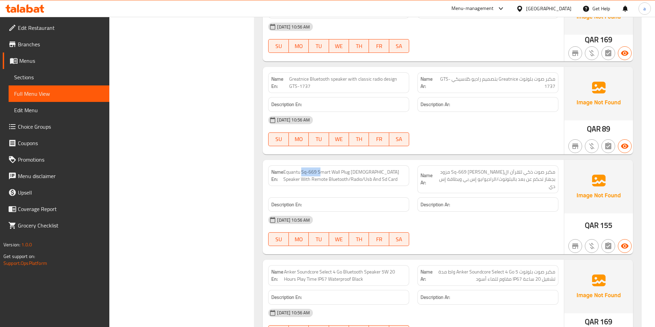
click at [322, 169] on span "Equantu Sq-669 Smart Wall Plug [DEMOGRAPHIC_DATA] Speaker With Remote Bluetooth…" at bounding box center [344, 176] width 123 height 14
click at [328, 169] on span "Equantu Sq-669 Smart Wall Plug [DEMOGRAPHIC_DATA] Speaker With Remote Bluetooth…" at bounding box center [344, 176] width 123 height 14
click at [334, 169] on span "Equantu Sq-669 Smart Wall Plug [DEMOGRAPHIC_DATA] Speaker With Remote Bluetooth…" at bounding box center [344, 176] width 123 height 14
click at [343, 169] on span "Equantu Sq-669 Smart Wall Plug [DEMOGRAPHIC_DATA] Speaker With Remote Bluetooth…" at bounding box center [344, 176] width 123 height 14
click at [352, 169] on span "Equantu Sq-669 Smart Wall Plug [DEMOGRAPHIC_DATA] Speaker With Remote Bluetooth…" at bounding box center [344, 176] width 123 height 14
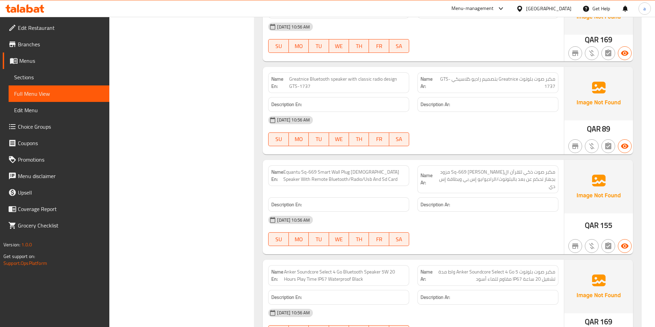
click at [366, 169] on span "Equantu Sq-669 Smart Wall Plug [DEMOGRAPHIC_DATA] Speaker With Remote Bluetooth…" at bounding box center [344, 176] width 123 height 14
click at [550, 169] on span "مكبر صوت ذكي للقرآن الكريم إكوانتو Sq-669 مزود بجهاز تحكم عن بعد بالبلوتوث/الرا…" at bounding box center [493, 180] width 123 height 22
click at [540, 169] on span "مكبر صوت ذكي للقرآن الكريم إكوانتو Sq-669 مزود بجهاز تحكم عن بعد بالبلوتوث/الرا…" at bounding box center [493, 180] width 123 height 22
click at [528, 169] on span "مكبر صوت ذكي للقرآن الكريم إكوانتو Sq-669 مزود بجهاز تحكم عن بعد بالبلوتوث/الرا…" at bounding box center [493, 180] width 123 height 22
click at [519, 169] on span "مكبر صوت ذكي للقرآن الكريم إكوانتو Sq-669 مزود بجهاز تحكم عن بعد بالبلوتوث/الرا…" at bounding box center [493, 180] width 123 height 22
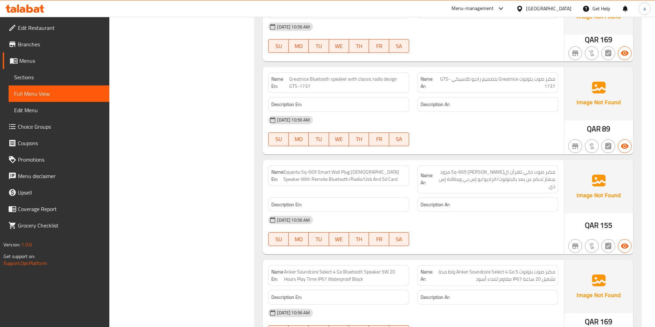
click at [499, 169] on span "مكبر صوت ذكي للقرآن الكريم إكوانتو Sq-669 مزود بجهاز تحكم عن بعد بالبلوتوث/الرا…" at bounding box center [493, 180] width 123 height 22
click at [489, 169] on span "مكبر صوت ذكي للقرآن الكريم إكوانتو Sq-669 مزود بجهاز تحكم عن بعد بالبلوتوث/الرا…" at bounding box center [493, 180] width 123 height 22
click at [476, 169] on span "مكبر صوت ذكي للقرآن الكريم إكوانتو Sq-669 مزود بجهاز تحكم عن بعد بالبلوتوث/الرا…" at bounding box center [493, 180] width 123 height 22
click at [459, 169] on span "مكبر صوت ذكي للقرآن الكريم إكوانتو Sq-669 مزود بجهاز تحكم عن بعد بالبلوتوث/الرا…" at bounding box center [493, 180] width 123 height 22
drag, startPoint x: 332, startPoint y: 165, endPoint x: 350, endPoint y: 166, distance: 17.9
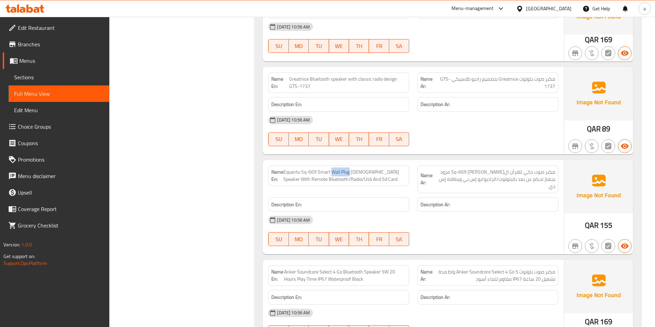
click at [350, 169] on span "Equantu Sq-669 Smart Wall Plug [DEMOGRAPHIC_DATA] Speaker With Remote Bluetooth…" at bounding box center [344, 176] width 123 height 14
copy span "Wall Plug"
click at [626, 244] on icon "button" at bounding box center [625, 246] width 8 height 5
click at [526, 216] on div "18-09-2025 10:56 AM SU MO TU WE TH FR SA" at bounding box center [413, 231] width 298 height 38
click at [554, 212] on div "18-09-2025 10:56 AM" at bounding box center [413, 220] width 298 height 16
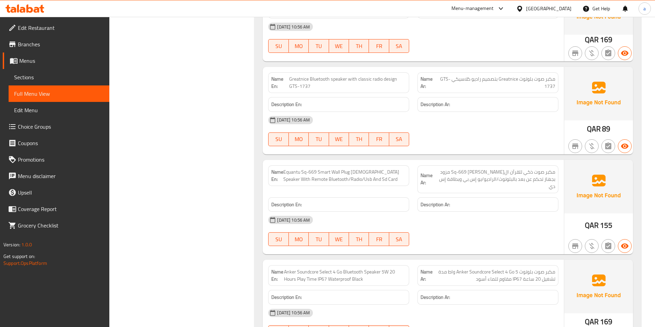
click at [480, 174] on span "مكبر صوت ذكي للقرآن الكريم إكوانتو Sq-669 مزود بجهاز تحكم عن بعد بالبلوتوث/الرا…" at bounding box center [493, 180] width 123 height 22
click at [509, 198] on div "Description Ar:" at bounding box center [487, 205] width 141 height 15
drag, startPoint x: 443, startPoint y: 165, endPoint x: 541, endPoint y: 164, distance: 99.0
click at [507, 169] on span "مكبر صوت ذكي للقرآن الكريم إكوانتو Sq-669 مزود بجهاز تحكم عن بعد بالبلوتوث/الرا…" at bounding box center [493, 180] width 123 height 22
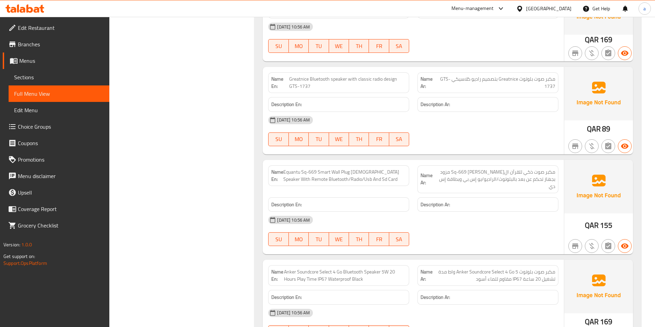
click at [557, 166] on div "Name Ar: مكبر صوت ذكي للقرآن الكريم إكوانتو Sq-669 مزود بجهاز تحكم عن بعد بالبل…" at bounding box center [487, 180] width 141 height 28
click at [554, 169] on span "مكبر صوت ذكي للقرآن الكريم إكوانتو Sq-669 مزود بجهاز تحكم عن بعد بالبلوتوث/الرا…" at bounding box center [493, 180] width 123 height 22
drag, startPoint x: 554, startPoint y: 165, endPoint x: 440, endPoint y: 175, distance: 113.9
click at [440, 175] on span "مكبر صوت ذكي للقرآن الكريم إكوانتو Sq-669 مزود بجهاز تحكم عن بعد بالبلوتوث/الرا…" at bounding box center [493, 180] width 123 height 22
copy span "مكبر صوت ذكي للقرآن الكريم إكوانتو Sq-669 مزود بجهاز تحكم عن بعد بالبلوتوث/الرا…"
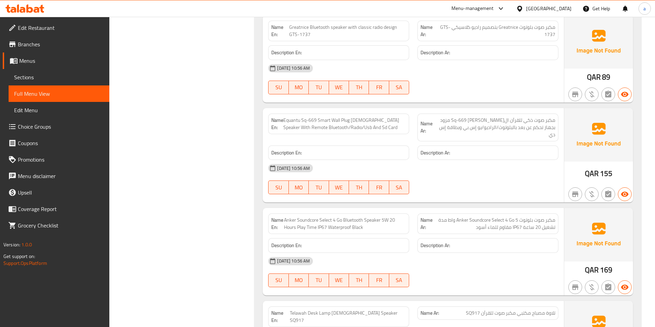
scroll to position [6431, 0]
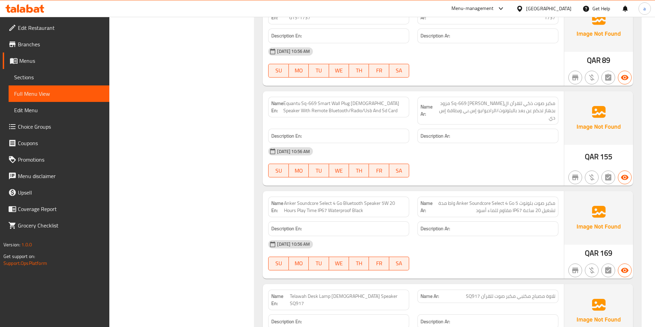
click at [551, 200] on span "مكبر صوت بلوتوث Anker Soundcore Select 4 Go 5 واط مدة تشغيل 20 ساعة IP67 مقاوم …" at bounding box center [493, 207] width 123 height 14
click at [539, 200] on span "مكبر صوت بلوتوث Anker Soundcore Select 4 Go 5 واط مدة تشغيل 20 ساعة IP67 مقاوم …" at bounding box center [493, 207] width 123 height 14
click at [529, 200] on span "مكبر صوت بلوتوث Anker Soundcore Select 4 Go 5 واط مدة تشغيل 20 ساعة IP67 مقاوم …" at bounding box center [493, 207] width 123 height 14
drag, startPoint x: 284, startPoint y: 189, endPoint x: 319, endPoint y: 190, distance: 34.7
click at [319, 200] on span "Anker Soundcore Select 4 Go Bluetooth Speaker 5W 20 Hours Play Time IP67 Waterp…" at bounding box center [345, 207] width 122 height 14
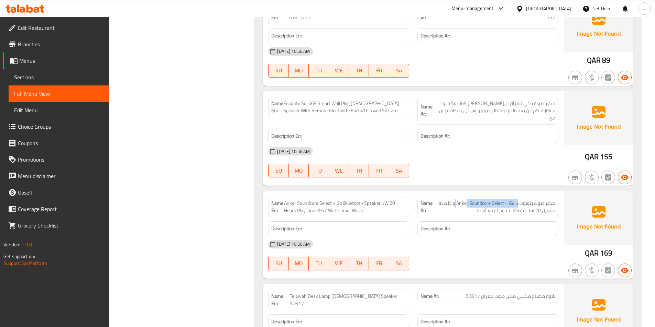
drag, startPoint x: 454, startPoint y: 191, endPoint x: 467, endPoint y: 190, distance: 13.1
click at [467, 200] on span "مكبر صوت بلوتوث Anker Soundcore Select 4 Go 5 واط مدة تشغيل 20 ساعة IP67 مقاوم …" at bounding box center [493, 207] width 123 height 14
drag, startPoint x: 435, startPoint y: 189, endPoint x: 511, endPoint y: 196, distance: 76.2
click at [511, 200] on span "مكبر صوت بلوتوث Anker Soundcore Select 4 Go 5 واط مدة تشغيل 20 ساعة IP67 مقاوم …" at bounding box center [493, 207] width 123 height 14
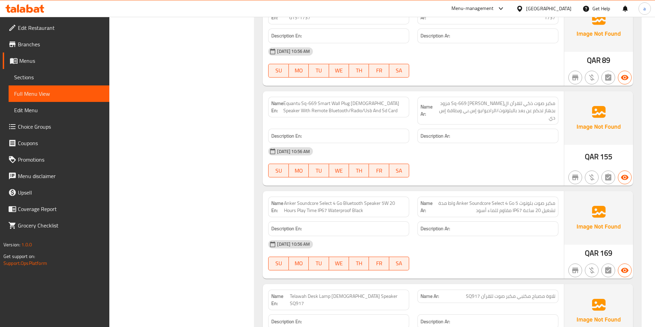
click at [540, 200] on span "مكبر صوت بلوتوث Anker Soundcore Select 4 Go 5 واط مدة تشغيل 20 ساعة IP67 مقاوم …" at bounding box center [493, 207] width 123 height 14
drag, startPoint x: 555, startPoint y: 189, endPoint x: 471, endPoint y: 193, distance: 83.6
click at [471, 200] on span "مكبر صوت بلوتوث Anker Soundcore Select 4 Go 5 واط مدة تشغيل 20 ساعة IP67 مقاوم …" at bounding box center [493, 207] width 123 height 14
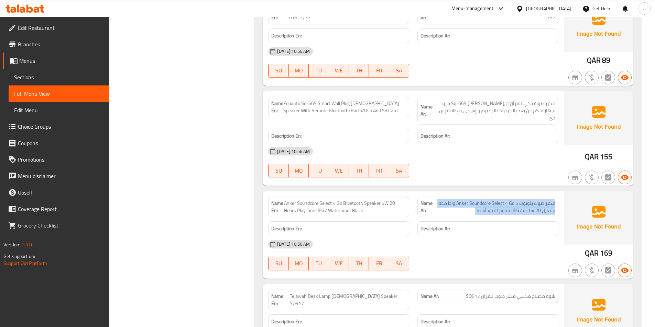
click at [471, 200] on span "مكبر صوت بلوتوث Anker Soundcore Select 4 Go 5 واط مدة تشغيل 20 ساعة IP67 مقاوم …" at bounding box center [493, 207] width 123 height 14
click at [467, 236] on div "18-09-2025 10:56 AM" at bounding box center [413, 244] width 298 height 16
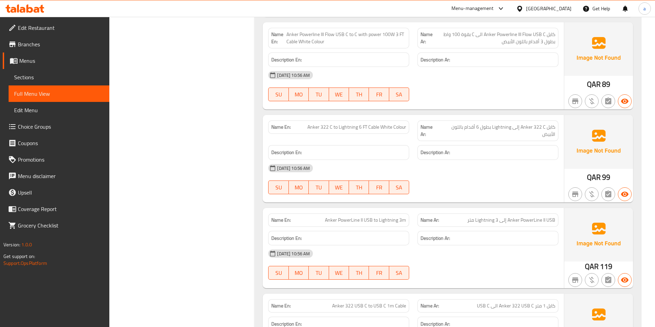
scroll to position [7015, 0]
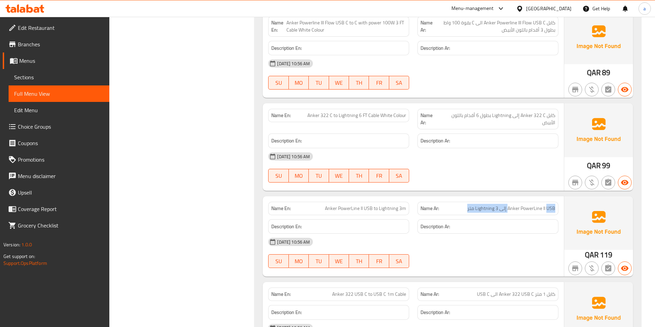
drag, startPoint x: 468, startPoint y: 187, endPoint x: 547, endPoint y: 190, distance: 78.7
click at [547, 205] on span "Anker PowerLine II USB إلى Lightning 3 متر" at bounding box center [511, 208] width 88 height 7
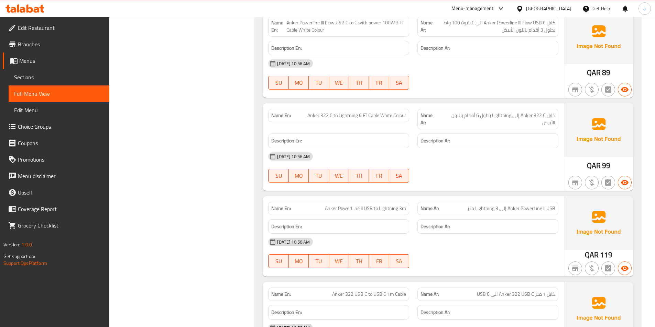
click at [476, 264] on div at bounding box center [487, 268] width 149 height 8
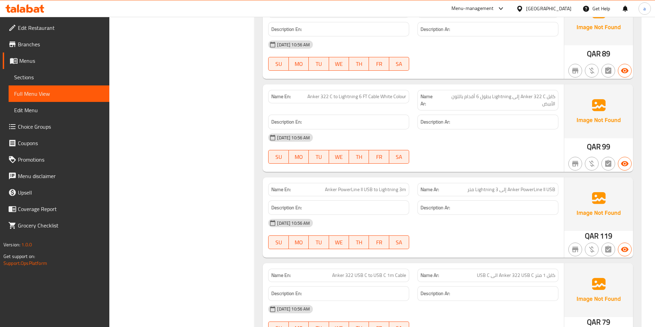
scroll to position [7050, 0]
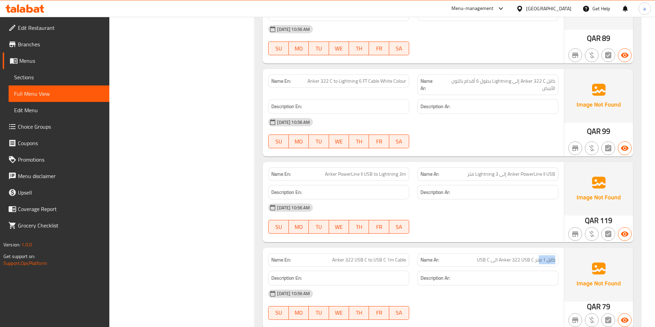
drag, startPoint x: 555, startPoint y: 239, endPoint x: 538, endPoint y: 241, distance: 16.3
click at [538, 257] on span "كابل 1 متر Anker 322 USB C الى USB C" at bounding box center [516, 260] width 78 height 7
click at [504, 257] on span "كابل 1 متر Anker 322 USB C الى USB C" at bounding box center [516, 260] width 78 height 7
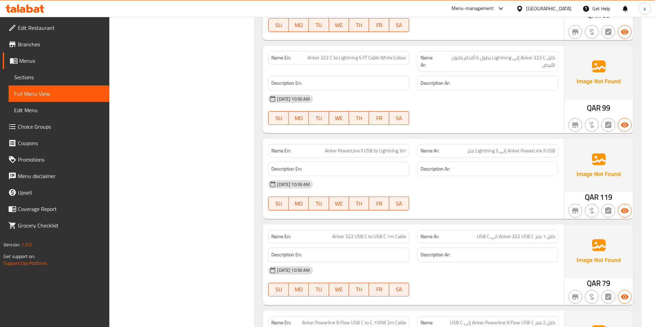
scroll to position [7153, 0]
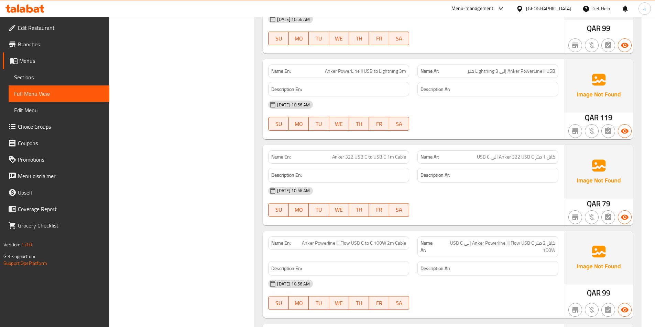
drag, startPoint x: 554, startPoint y: 221, endPoint x: 544, endPoint y: 234, distance: 15.7
click at [544, 237] on div "Name Ar: كابل 2 متر Anker Powerline III Flow USB C إلى USB C 100W" at bounding box center [487, 247] width 141 height 21
click at [533, 240] on span "كابل 2 متر Anker Powerline III Flow USB C إلى USB C 100W" at bounding box center [496, 247] width 116 height 14
click at [480, 276] on div "18-09-2025 10:56 AM" at bounding box center [413, 284] width 298 height 16
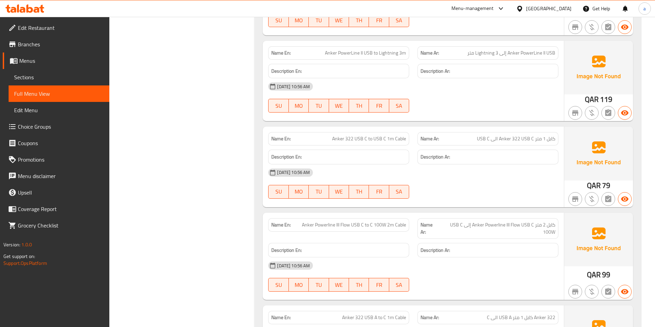
scroll to position [7221, 0]
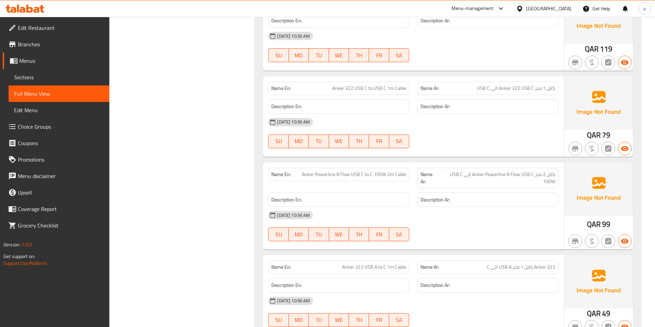
click at [361, 171] on span "Anker Powerline III Flow USB C to C 100W 2m Cable" at bounding box center [354, 174] width 104 height 7
copy span "Anker Powerline III Flow USB C to C 100W 2m Cable"
click at [309, 171] on span "Anker Powerline III Flow USB C to C 100W 2m Cable" at bounding box center [354, 174] width 104 height 7
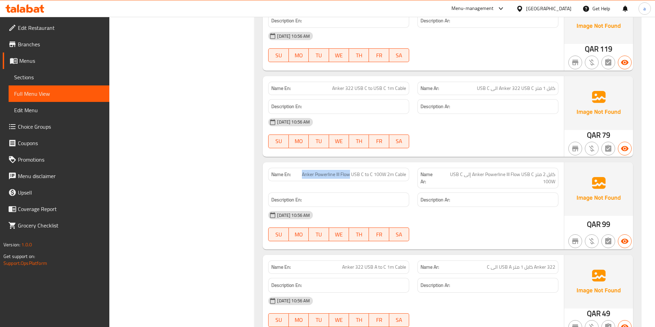
drag, startPoint x: 302, startPoint y: 154, endPoint x: 350, endPoint y: 158, distance: 47.9
click at [350, 168] on div "Name En: Anker Powerline III Flow USB C to C 100W 2m Cable" at bounding box center [338, 174] width 141 height 13
copy span "Anker Powerline III Flow"
click at [300, 171] on p "Name En: Anker Powerline III Flow USB C to C 100W 2m Cable" at bounding box center [338, 174] width 135 height 7
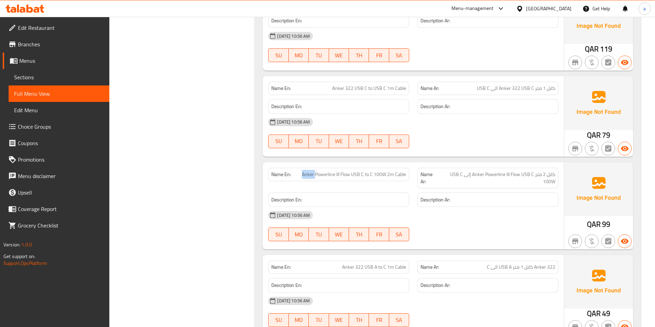
click at [311, 171] on span "Anker Powerline III Flow USB C to C 100W 2m Cable" at bounding box center [354, 174] width 104 height 7
click at [428, 207] on div "18-09-2025 10:56 AM" at bounding box center [413, 215] width 298 height 16
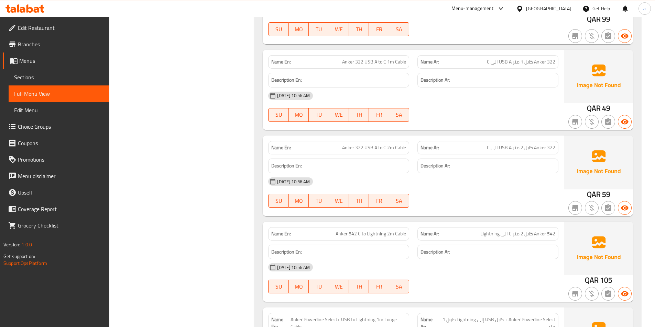
scroll to position [7428, 0]
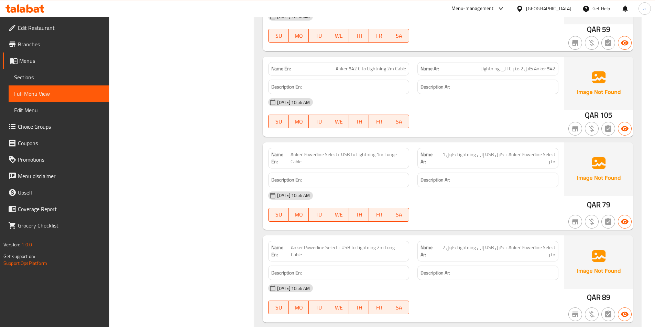
scroll to position [7593, 0]
click at [294, 151] on span "Anker Powerline Select+ USB to Lightning 1m Longe Cable" at bounding box center [347, 158] width 115 height 14
copy span "Anker Powerline Select+ USB to Lightning 1m Longe Cable"
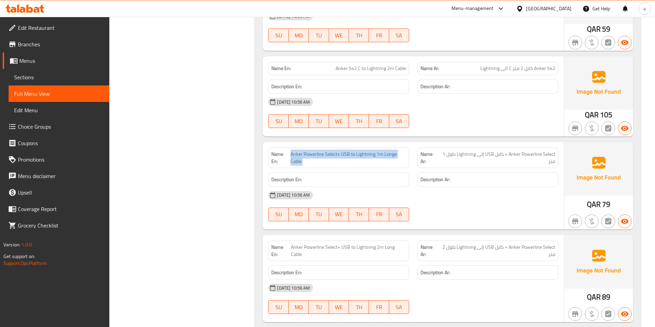
click at [484, 280] on div "18-09-2025 10:56 AM SU MO TU WE TH FR SA" at bounding box center [413, 299] width 298 height 38
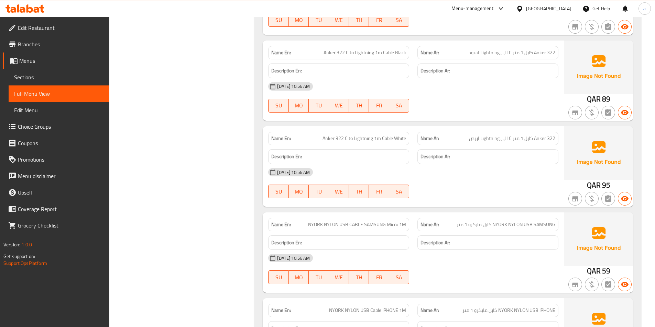
scroll to position [7881, 0]
click at [312, 220] on span "NYORK NYLON USB CABLE SAMSUNG Micro 1M" at bounding box center [357, 223] width 98 height 7
click at [332, 220] on span "NYORK NYLON USB CABLE SAMSUNG Micro 1M" at bounding box center [357, 223] width 98 height 7
click at [344, 220] on span "NYORK NYLON USB CABLE SAMSUNG Micro 1M" at bounding box center [357, 223] width 98 height 7
click at [354, 220] on span "NYORK NYLON USB CABLE SAMSUNG Micro 1M" at bounding box center [357, 223] width 98 height 7
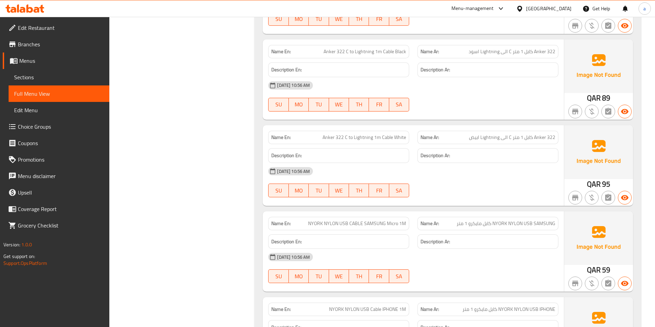
click at [377, 220] on span "NYORK NYLON USB CABLE SAMSUNG Micro 1M" at bounding box center [357, 223] width 98 height 7
click at [395, 220] on span "NYORK NYLON USB CABLE SAMSUNG Micro 1M" at bounding box center [357, 223] width 98 height 7
click at [402, 220] on span "NYORK NYLON USB CABLE SAMSUNG Micro 1M" at bounding box center [357, 223] width 98 height 7
click at [544, 220] on span "NYORK NYLON USB SAMSUNG كابل مايكرو 1 متر" at bounding box center [505, 223] width 99 height 7
click at [529, 220] on span "NYORK NYLON USB SAMSUNG كابل مايكرو 1 متر" at bounding box center [505, 223] width 99 height 7
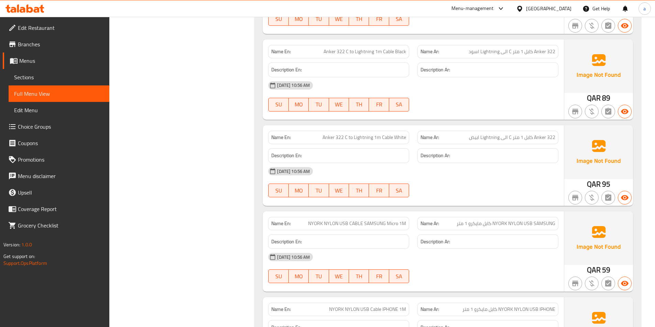
click at [519, 220] on span "NYORK NYLON USB SAMSUNG كابل مايكرو 1 متر" at bounding box center [505, 223] width 99 height 7
click at [500, 220] on span "NYORK NYLON USB SAMSUNG كابل مايكرو 1 متر" at bounding box center [505, 223] width 99 height 7
click at [485, 220] on span "NYORK NYLON USB SAMSUNG كابل مايكرو 1 متر" at bounding box center [505, 223] width 99 height 7
click at [476, 220] on span "NYORK NYLON USB SAMSUNG كابل مايكرو 1 متر" at bounding box center [505, 223] width 99 height 7
click at [458, 220] on span "NYORK NYLON USB SAMSUNG كابل مايكرو 1 متر" at bounding box center [505, 223] width 99 height 7
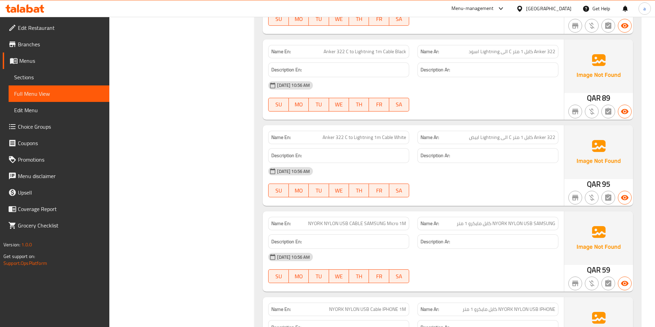
scroll to position [7950, 0]
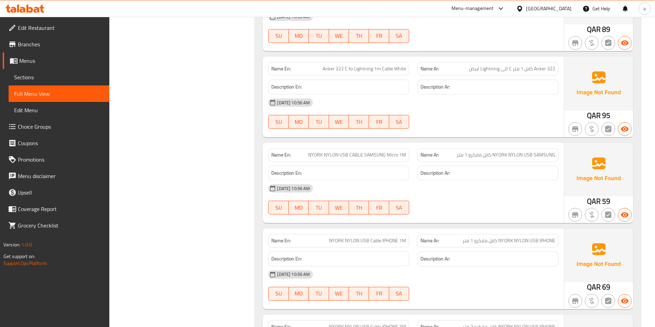
click at [338, 237] on span "NYORK NYLON USB Cable IPHONE 1M" at bounding box center [367, 240] width 77 height 7
click at [350, 237] on span "NYORK NYLON USB Cable IPHONE 1M" at bounding box center [367, 240] width 77 height 7
click at [361, 237] on span "NYORK NYLON USB Cable IPHONE 1M" at bounding box center [367, 240] width 77 height 7
click at [370, 237] on span "NYORK NYLON USB Cable IPHONE 1M" at bounding box center [367, 240] width 77 height 7
click at [389, 237] on span "NYORK NYLON USB Cable IPHONE 1M" at bounding box center [367, 240] width 77 height 7
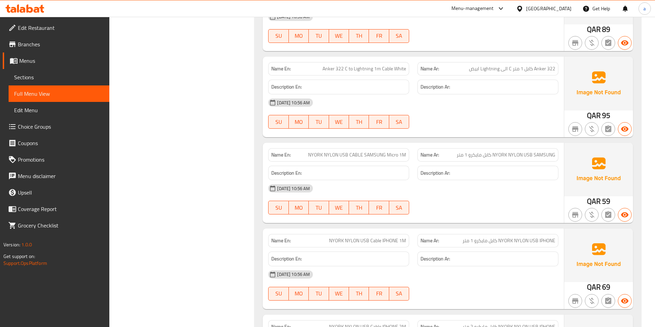
click at [399, 237] on span "NYORK NYLON USB Cable IPHONE 1M" at bounding box center [367, 240] width 77 height 7
drag, startPoint x: 471, startPoint y: 220, endPoint x: 464, endPoint y: 221, distance: 7.0
click at [464, 237] on span "NYORK NYLON USB IPHONE كابل مايكرو 1 متر" at bounding box center [508, 240] width 93 height 7
click at [473, 237] on span "NYORK NYLON USB IPHONE كابل مايكرو 1 متر" at bounding box center [508, 240] width 93 height 7
click at [493, 237] on span "NYORK NYLON USB IPHONE كابل مايكرو 1 متر" at bounding box center [508, 240] width 93 height 7
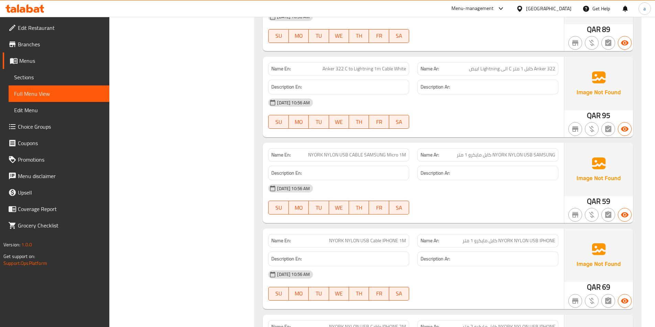
click at [508, 237] on span "NYORK NYLON USB IPHONE كابل مايكرو 1 متر" at bounding box center [508, 240] width 93 height 7
click at [517, 237] on span "NYORK NYLON USB IPHONE كابل مايكرو 1 متر" at bounding box center [508, 240] width 93 height 7
click at [530, 237] on span "NYORK NYLON USB IPHONE كابل مايكرو 1 متر" at bounding box center [508, 240] width 93 height 7
click at [382, 237] on span "NYORK NYLON USB Cable IPHONE 1M" at bounding box center [367, 240] width 77 height 7
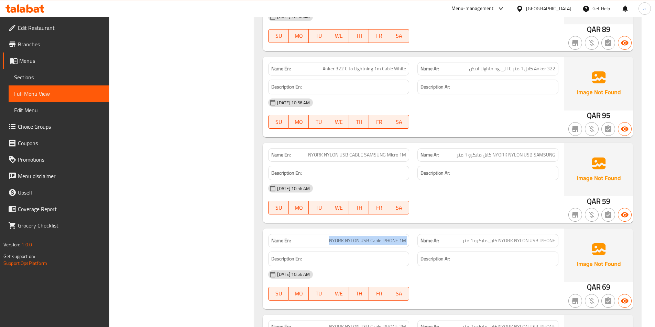
click at [382, 237] on span "NYORK NYLON USB Cable IPHONE 1M" at bounding box center [367, 240] width 77 height 7
copy span "NYORK NYLON USB Cable IPHONE 1M"
click at [355, 237] on span "NYORK NYLON USB Cable IPHONE 1M" at bounding box center [367, 240] width 77 height 7
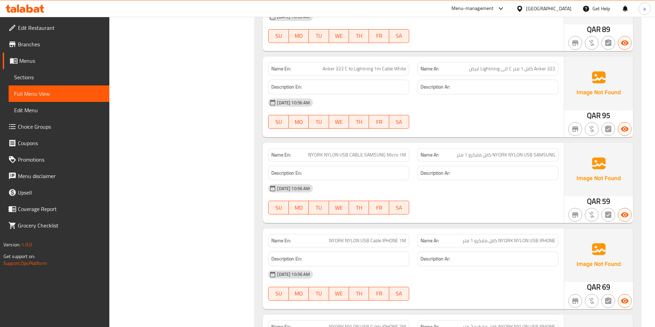
click at [369, 324] on span "NYORK NYLON USB Cable IPHONE 2M" at bounding box center [367, 327] width 77 height 7
copy span "NYORK NYLON USB Cable IPHONE 2M"
click at [427, 297] on div at bounding box center [487, 301] width 149 height 8
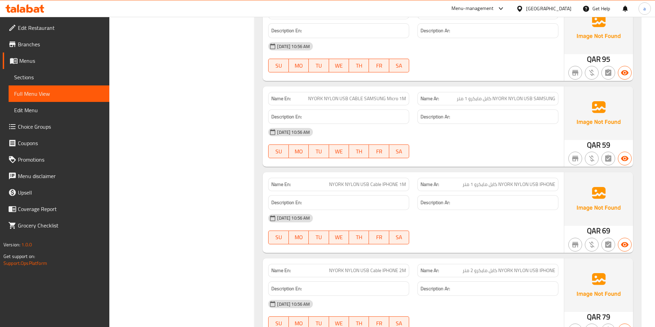
scroll to position [8019, 0]
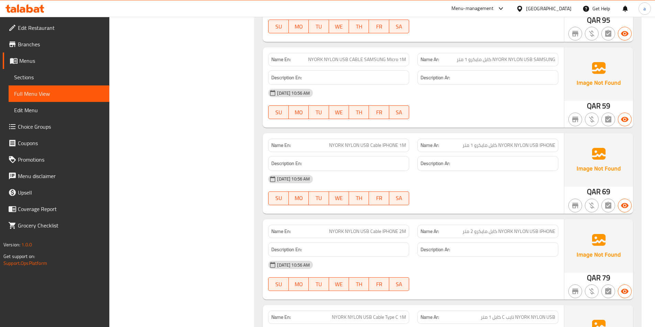
scroll to position [8087, 0]
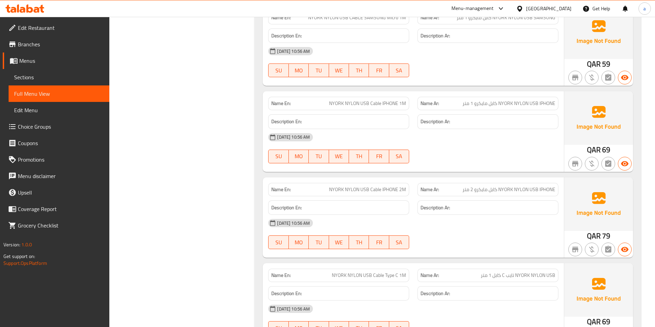
click at [491, 301] on div "18-09-2025 10:56 AM" at bounding box center [413, 309] width 298 height 16
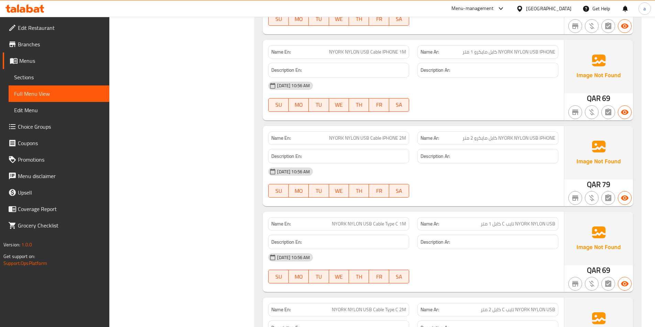
scroll to position [8156, 0]
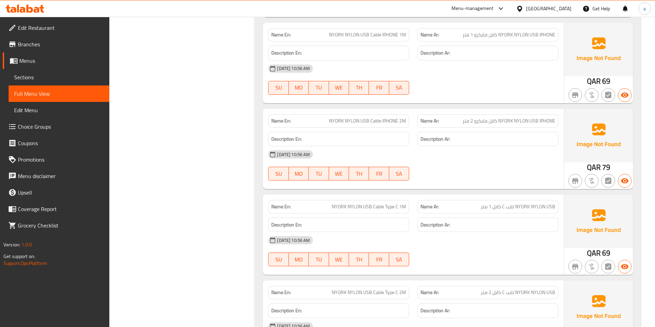
click at [484, 319] on div "18-09-2025 10:56 AM" at bounding box center [413, 327] width 298 height 16
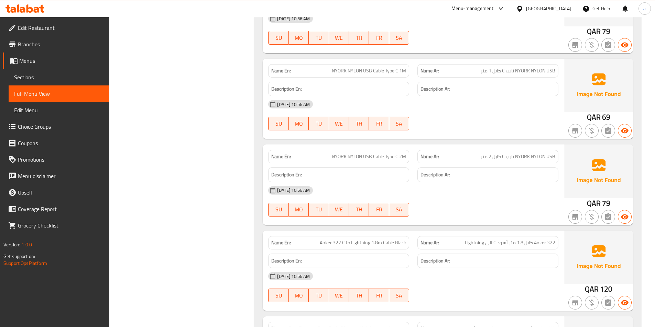
scroll to position [8293, 0]
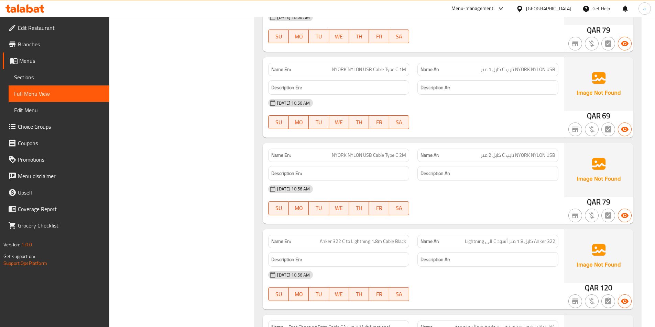
click at [467, 267] on div "18-09-2025 10:56 AM" at bounding box center [413, 275] width 298 height 16
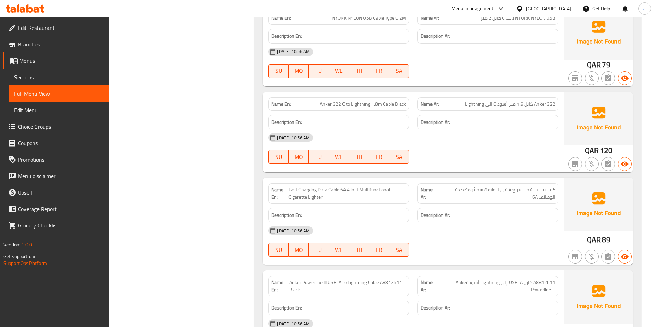
scroll to position [8465, 0]
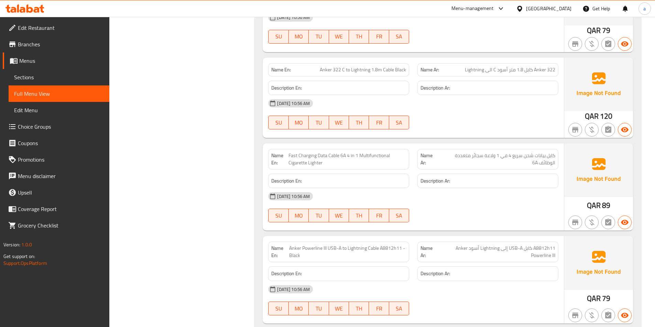
click at [459, 281] on div "18-09-2025 10:56 AM SU MO TU WE TH FR SA" at bounding box center [413, 300] width 298 height 38
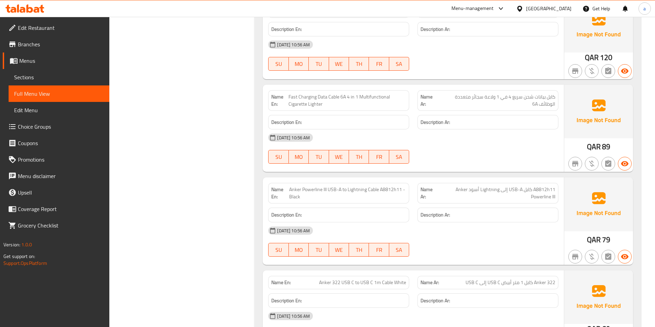
scroll to position [8534, 0]
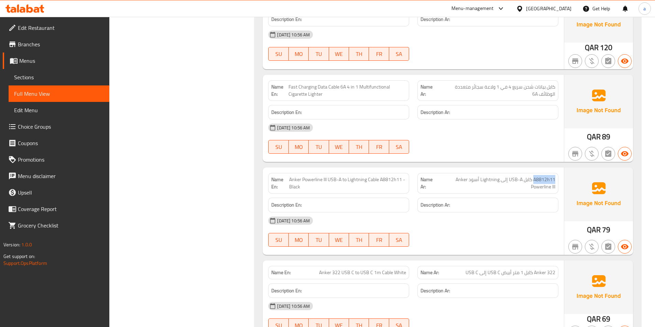
drag, startPoint x: 534, startPoint y: 158, endPoint x: 559, endPoint y: 159, distance: 25.1
click at [559, 169] on div "Name Ar: A8812h11 كابل USB-A إلى Lightning أسود Anker Powerline III" at bounding box center [487, 183] width 149 height 29
click at [534, 213] on div "18-09-2025 10:56 AM" at bounding box center [413, 221] width 298 height 16
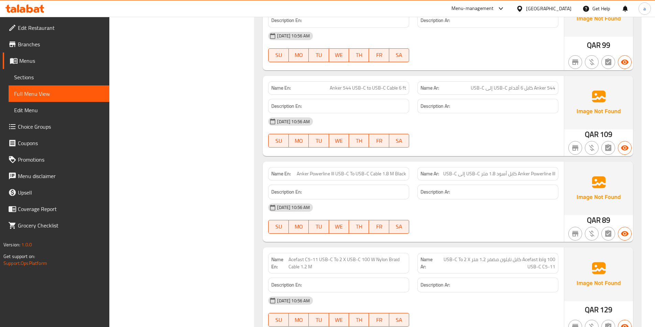
scroll to position [8981, 0]
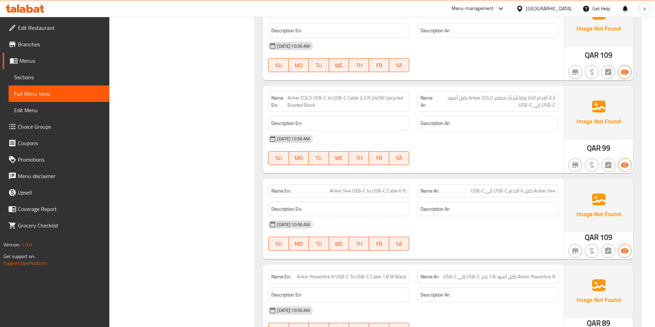
click at [334, 188] on span "Anker 544 USB-C to USB-C Cable 6 ft" at bounding box center [367, 191] width 76 height 7
drag, startPoint x: 543, startPoint y: 171, endPoint x: 557, endPoint y: 171, distance: 14.1
click at [557, 185] on div "Name Ar: Anker 544 كابل 6 أقدام USB-C إلى USB-C" at bounding box center [487, 191] width 141 height 13
click at [526, 188] on span "Anker 544 كابل 6 أقدام USB-C إلى USB-C" at bounding box center [512, 191] width 85 height 7
drag, startPoint x: 522, startPoint y: 170, endPoint x: 510, endPoint y: 171, distance: 12.0
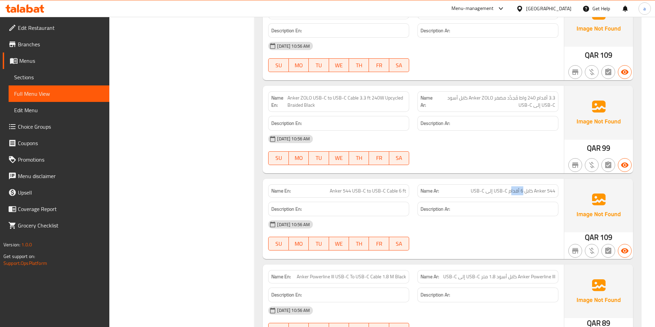
click at [510, 188] on span "Anker 544 كابل 6 أقدام USB-C إلى USB-C" at bounding box center [512, 191] width 85 height 7
click at [494, 188] on span "Anker 544 كابل 6 أقدام USB-C إلى USB-C" at bounding box center [512, 191] width 85 height 7
click at [492, 188] on span "Anker 544 كابل 6 أقدام USB-C إلى USB-C" at bounding box center [512, 191] width 85 height 7
click at [479, 188] on span "Anker 544 كابل 6 أقدام USB-C إلى USB-C" at bounding box center [512, 191] width 85 height 7
click at [302, 273] on span "Anker Powerline lll USB-C To USB-C Cable 1.8 M Black" at bounding box center [351, 276] width 109 height 7
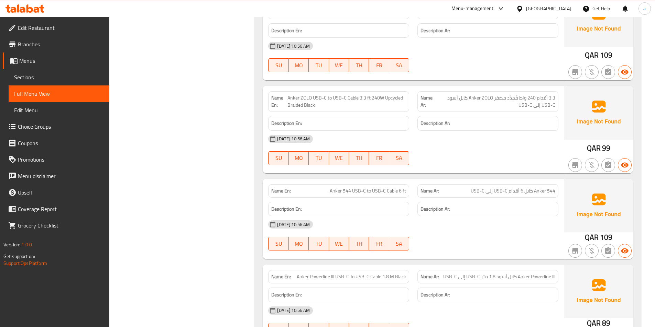
click at [317, 273] on span "Anker Powerline lll USB-C To USB-C Cable 1.8 M Black" at bounding box center [351, 276] width 109 height 7
drag, startPoint x: 334, startPoint y: 256, endPoint x: 297, endPoint y: 259, distance: 37.9
click at [297, 270] on div "Name En: Anker Powerline lll USB-C To USB-C Cable 1.8 M Black" at bounding box center [338, 276] width 141 height 13
click at [336, 273] on span "Anker Powerline lll USB-C To USB-C Cable 1.8 M Black" at bounding box center [351, 276] width 109 height 7
drag, startPoint x: 336, startPoint y: 257, endPoint x: 369, endPoint y: 258, distance: 33.4
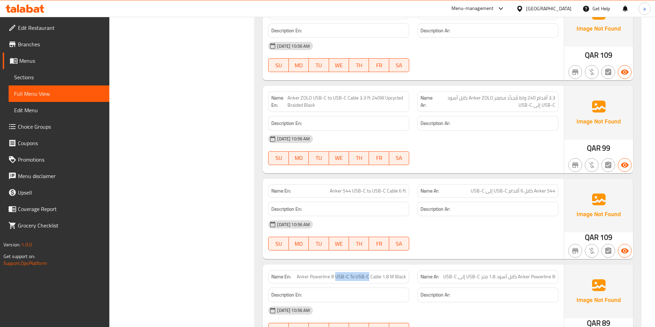
click at [369, 273] on span "Anker Powerline lll USB-C To USB-C Cable 1.8 M Black" at bounding box center [351, 276] width 109 height 7
click at [374, 273] on span "Anker Powerline lll USB-C To USB-C Cable 1.8 M Black" at bounding box center [351, 276] width 109 height 7
drag, startPoint x: 370, startPoint y: 257, endPoint x: 380, endPoint y: 258, distance: 10.4
click at [380, 273] on span "Anker Powerline lll USB-C To USB-C Cable 1.8 M Black" at bounding box center [351, 276] width 109 height 7
click at [384, 273] on span "Anker Powerline lll USB-C To USB-C Cable 1.8 M Black" at bounding box center [351, 276] width 109 height 7
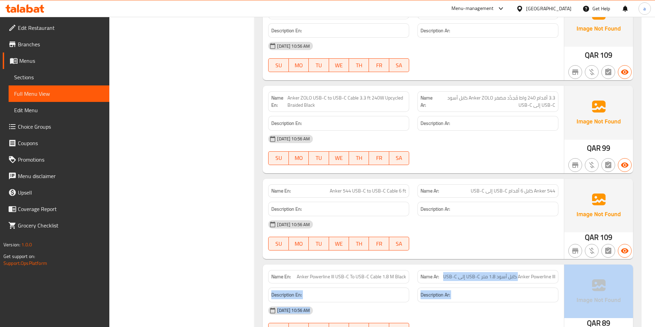
drag, startPoint x: 517, startPoint y: 255, endPoint x: 564, endPoint y: 257, distance: 46.8
click at [564, 265] on div "Name En: Anker Powerline lll USB-C To USB-C Cable 1.8 M Black Name Ar: Anker Po…" at bounding box center [447, 305] width 370 height 80
click at [512, 273] on span "Anker Powerline lll كابل أسود 1.8 متر USB-C إلى USB-C" at bounding box center [499, 276] width 112 height 7
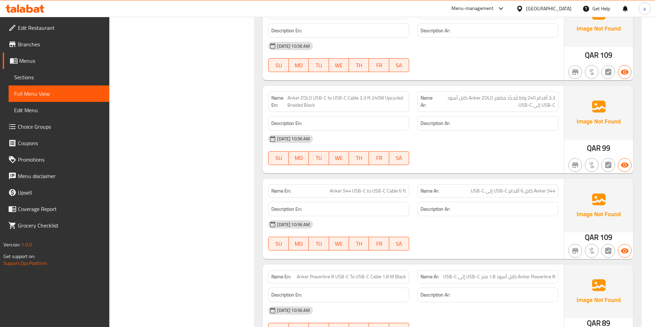
click at [504, 273] on span "Anker Powerline lll كابل أسود 1.8 متر USB-C إلى USB-C" at bounding box center [499, 276] width 112 height 7
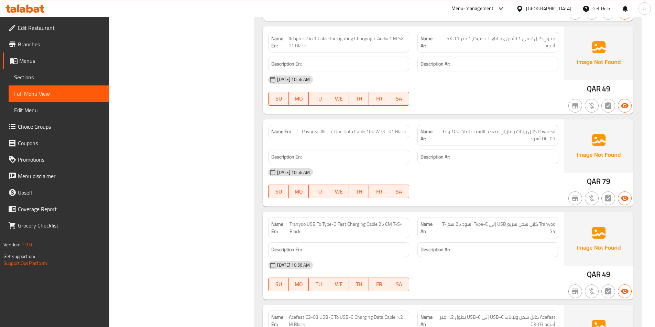
scroll to position [9663, 0]
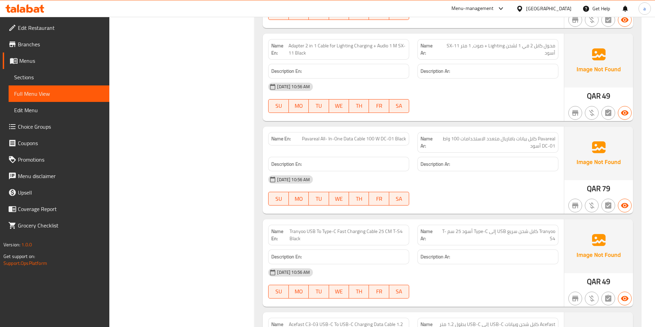
click at [318, 135] on span "Pavareal All- In-One Data Cable 100 W DC-01 Black" at bounding box center [354, 138] width 104 height 7
copy span "Pavareal All- In-One Data Cable 100 W DC-01 Black"
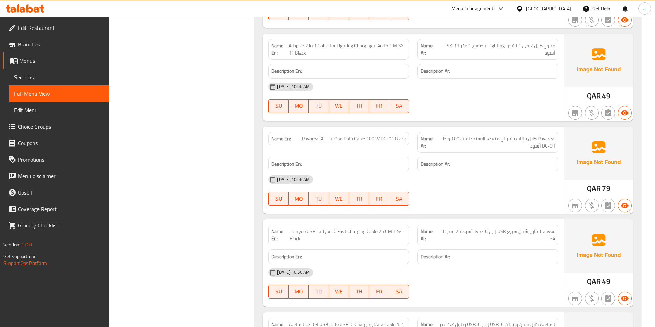
scroll to position [9628, 0]
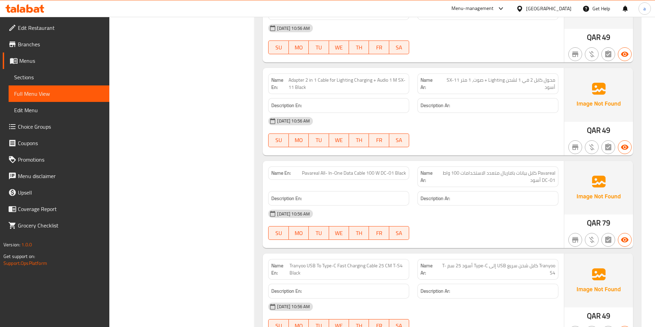
click at [304, 170] on span "Pavareal All- In-One Data Cable 100 W DC-01 Black" at bounding box center [354, 173] width 104 height 7
copy span "Pavareal All- In-One Data Cable 100 W DC-01 Black"
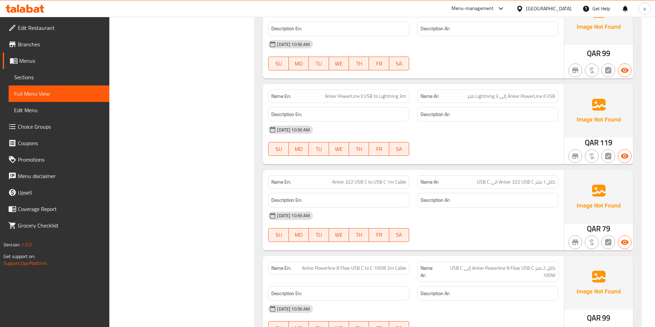
scroll to position [7086, 0]
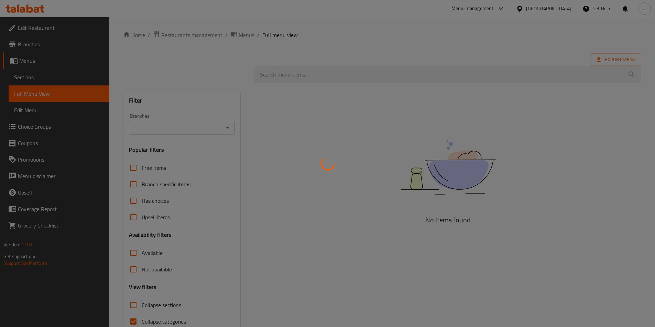
scroll to position [33, 0]
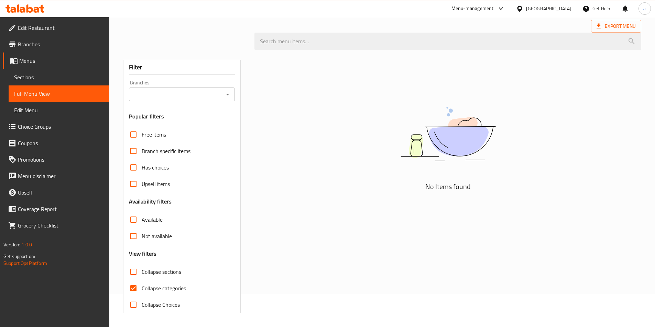
click at [136, 290] on input "Collapse categories" at bounding box center [133, 288] width 16 height 16
checkbox input "false"
click at [249, 232] on div "Filter Branches Branches Popular filters Free items Branch specific items Has c…" at bounding box center [185, 184] width 132 height 268
click at [99, 81] on span "Sections" at bounding box center [59, 77] width 90 height 8
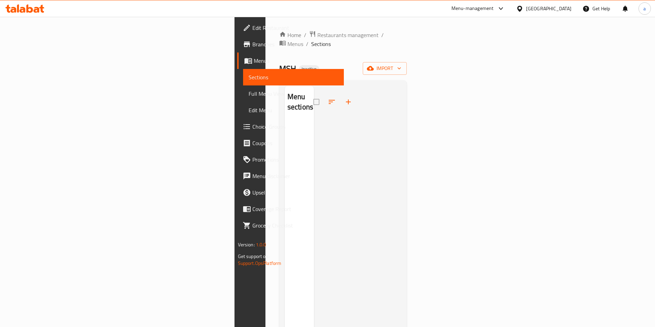
click at [284, 177] on div "Menu sections" at bounding box center [298, 249] width 29 height 327
click at [237, 56] on link "Menus" at bounding box center [290, 61] width 107 height 16
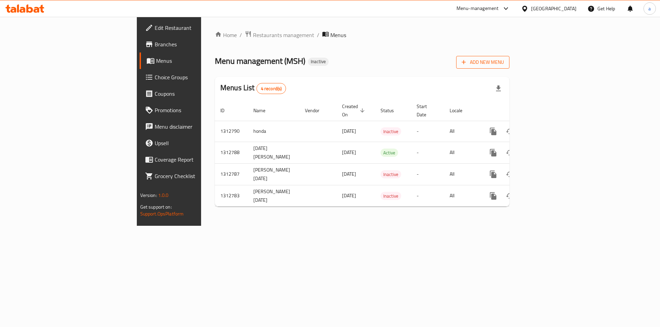
click at [467, 66] on icon "button" at bounding box center [463, 62] width 7 height 7
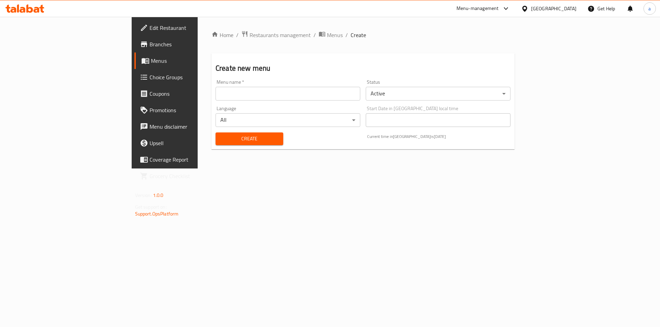
click at [412, 99] on body "​ Menu-management Qatar Get Help a Edit Restaurant Branches Menus Choice Groups…" at bounding box center [330, 172] width 660 height 311
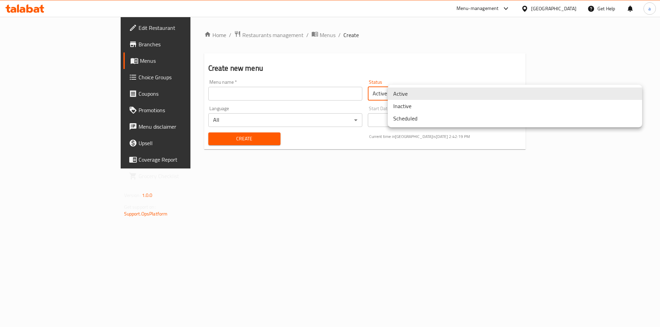
click at [411, 105] on li "Inactive" at bounding box center [515, 106] width 254 height 12
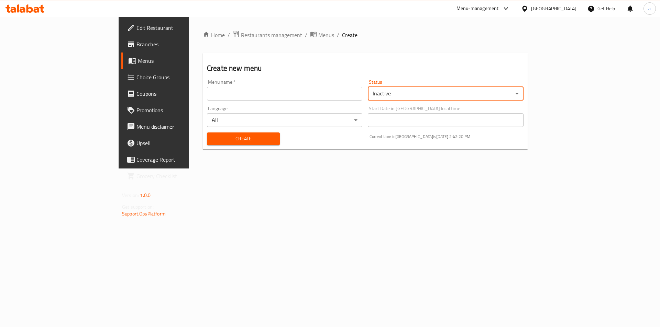
click at [338, 98] on input "text" at bounding box center [284, 94] width 155 height 14
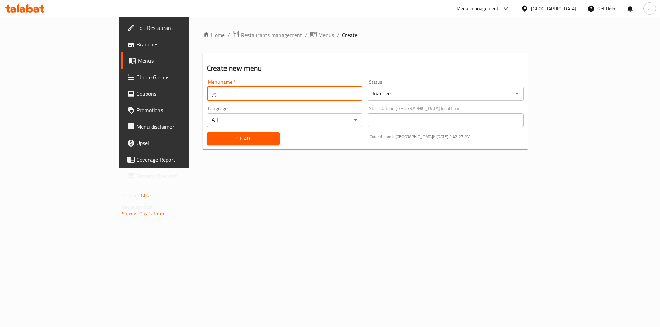
type input "ِ"
type input "[PERSON_NAME]"
click at [245, 139] on button "Create" at bounding box center [243, 139] width 73 height 13
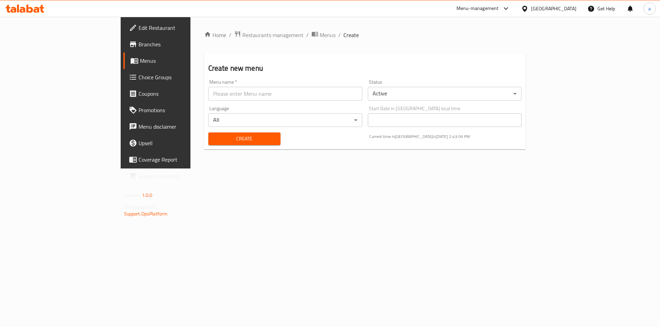
click at [140, 57] on span "Menus" at bounding box center [183, 61] width 86 height 8
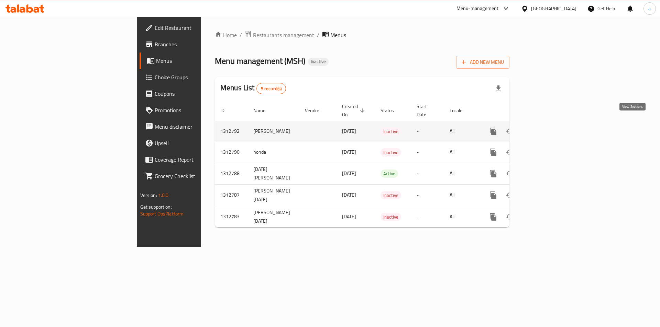
click at [547, 127] on icon "enhanced table" at bounding box center [542, 131] width 8 height 8
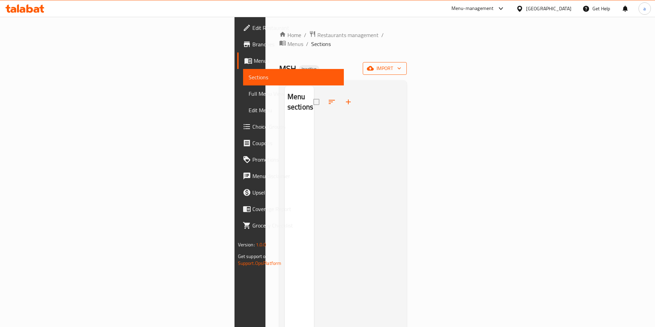
click at [401, 64] on span "import" at bounding box center [384, 68] width 33 height 9
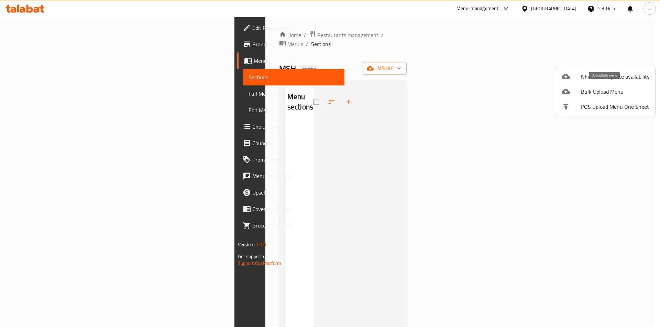
click at [584, 90] on span "Bulk Upload Menu" at bounding box center [615, 92] width 69 height 8
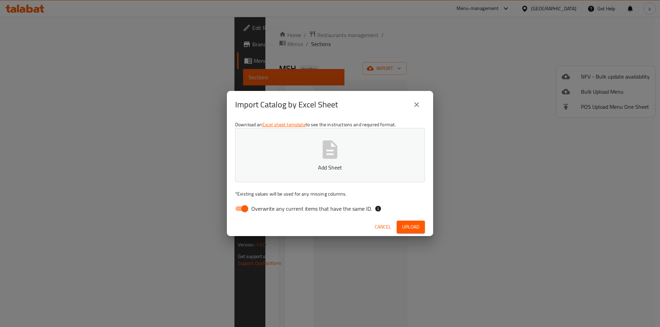
click at [242, 211] on input "Overwrite any current items that have the same ID." at bounding box center [244, 208] width 39 height 13
checkbox input "false"
click at [313, 174] on button "Add Sheet" at bounding box center [330, 155] width 190 height 54
click at [412, 225] on span "Upload" at bounding box center [410, 227] width 17 height 9
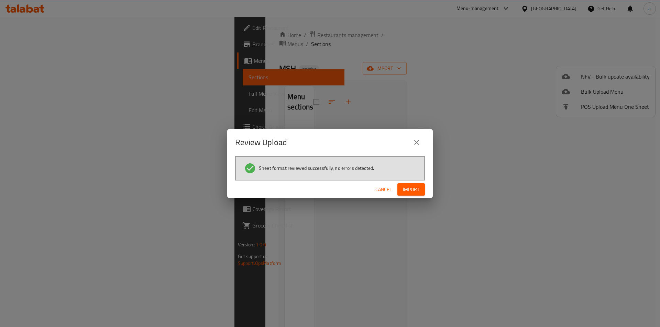
click at [407, 186] on span "Import" at bounding box center [411, 190] width 16 height 9
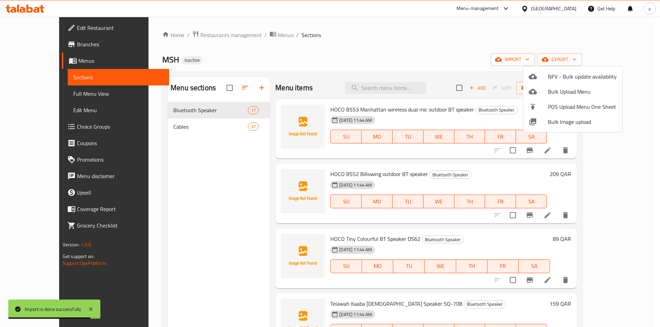
click at [255, 154] on div at bounding box center [330, 163] width 660 height 327
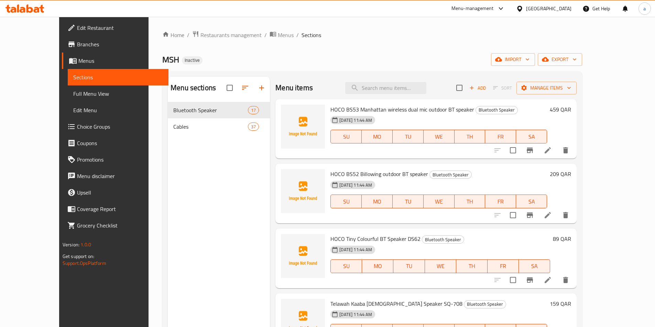
click at [76, 99] on link "Full Menu View" at bounding box center [118, 94] width 101 height 16
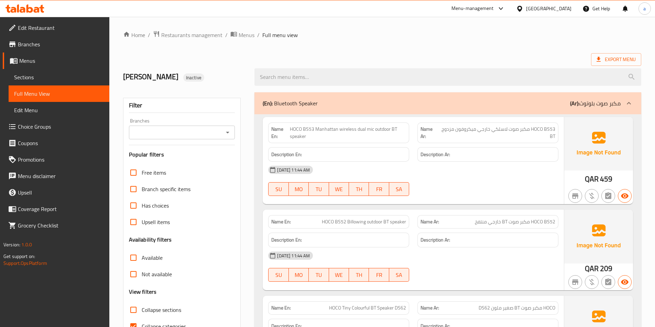
scroll to position [137, 0]
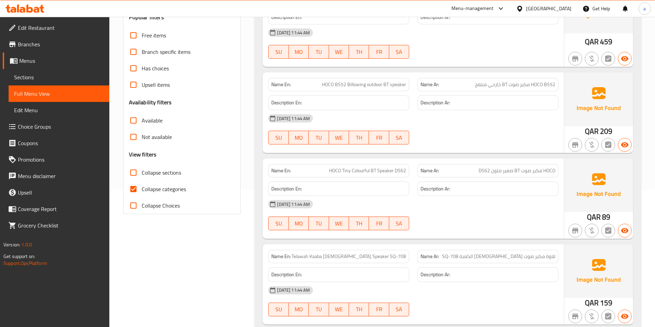
click at [135, 192] on input "Collapse categories" at bounding box center [133, 189] width 16 height 16
checkbox input "false"
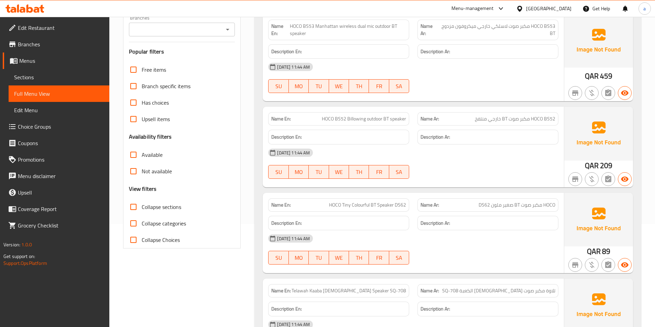
scroll to position [34, 0]
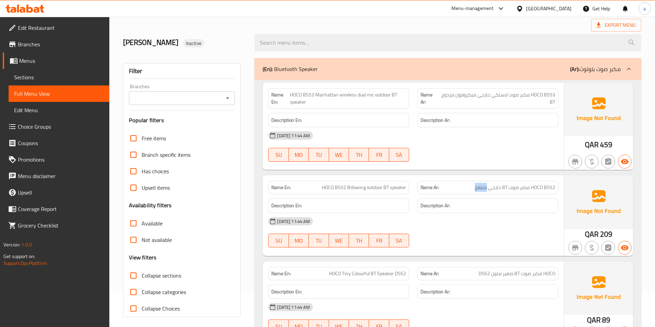
drag, startPoint x: 486, startPoint y: 190, endPoint x: 473, endPoint y: 193, distance: 13.4
click at [473, 193] on div "Name Ar: HOCO BS52 مكبر صوت BT خارجي منتفخ" at bounding box center [487, 187] width 141 height 13
click at [338, 187] on span "HOCO BS52 Billowing outdoor BT speaker" at bounding box center [364, 187] width 84 height 7
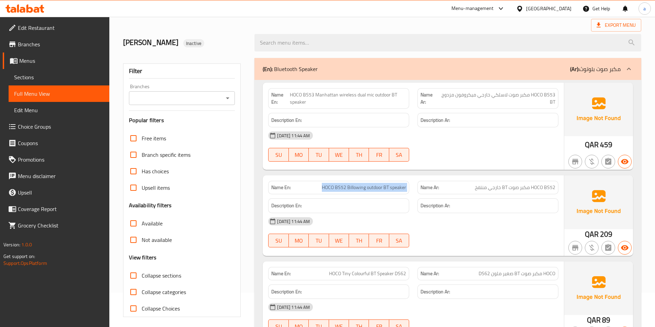
copy span "HOCO BS52 Billowing outdoor BT speaker"
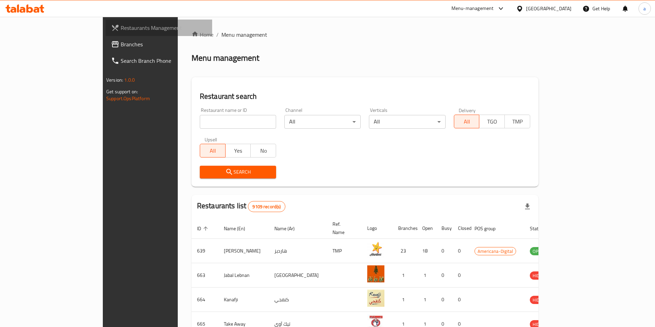
click at [121, 32] on span "Restaurants Management" at bounding box center [164, 28] width 86 height 8
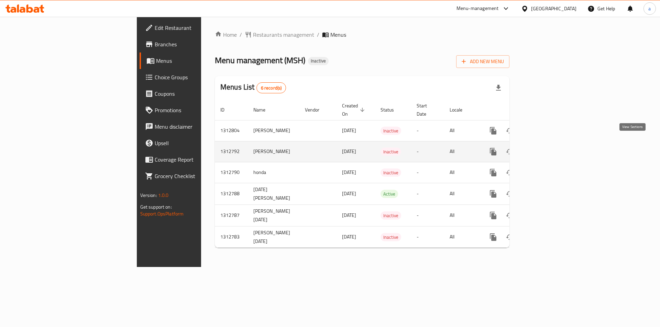
click at [551, 148] on link "enhanced table" at bounding box center [542, 152] width 16 height 16
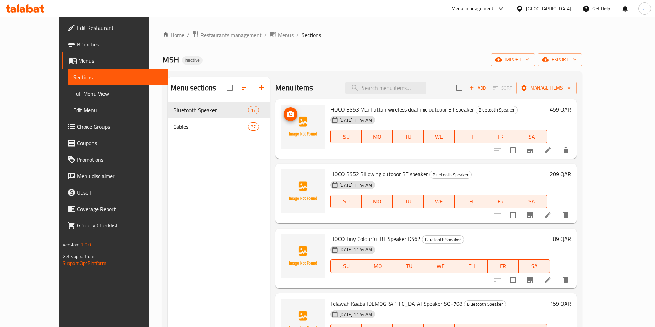
click at [289, 127] on img at bounding box center [303, 127] width 44 height 44
click at [287, 122] on img at bounding box center [303, 127] width 44 height 44
click at [286, 117] on icon "upload picture" at bounding box center [290, 114] width 8 height 8
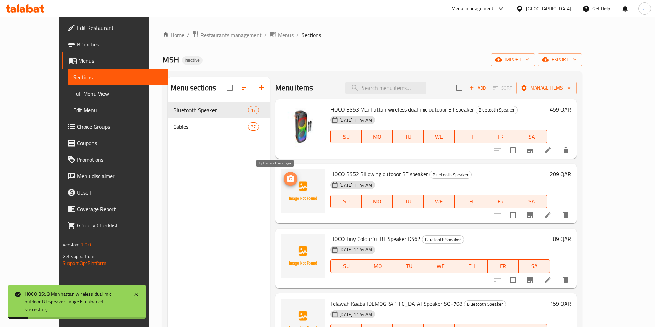
click at [287, 181] on icon "upload picture" at bounding box center [290, 179] width 7 height 6
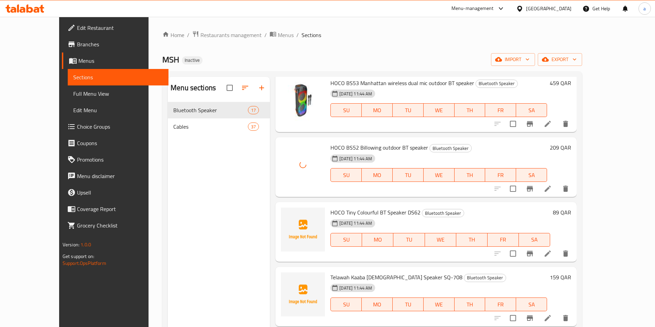
scroll to position [34, 0]
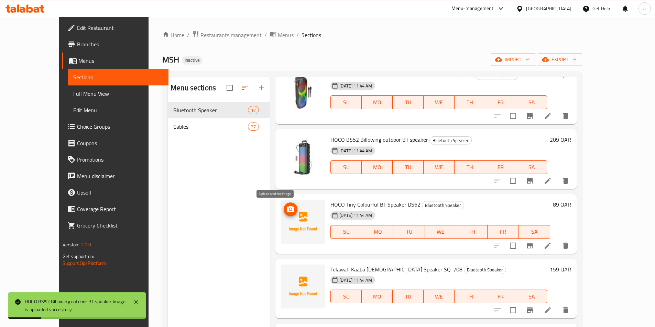
click at [287, 212] on icon "upload picture" at bounding box center [290, 209] width 7 height 6
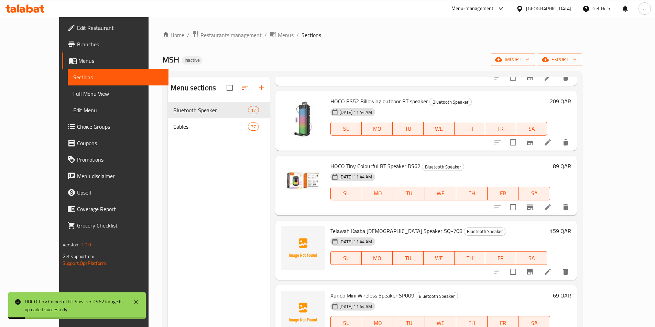
scroll to position [103, 0]
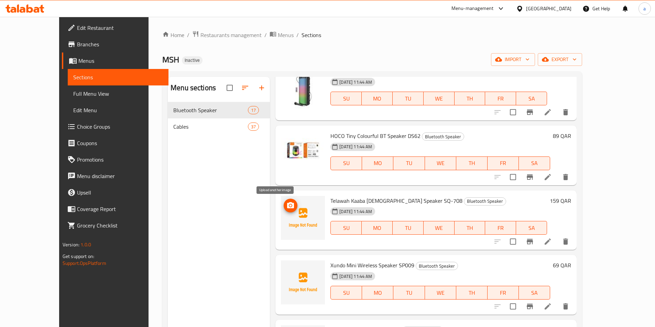
click at [283, 210] on button "upload picture" at bounding box center [290, 206] width 14 height 14
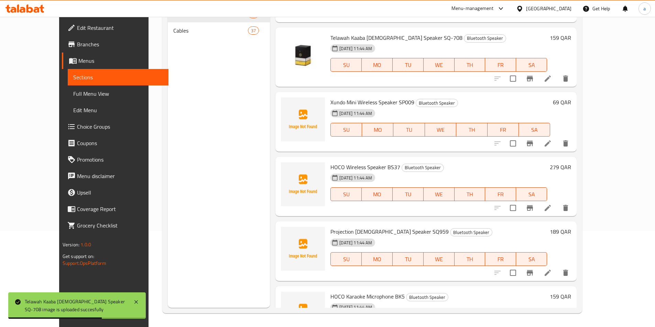
scroll to position [232, 0]
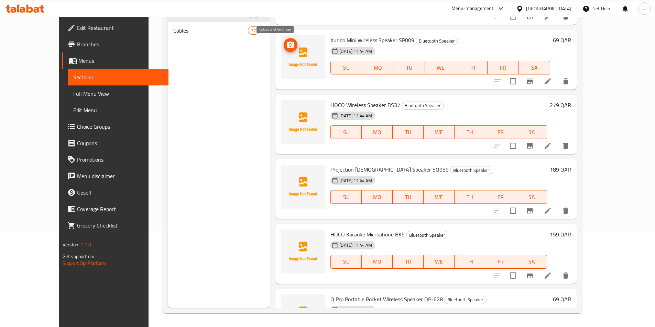
click at [286, 48] on icon "upload picture" at bounding box center [290, 45] width 8 height 8
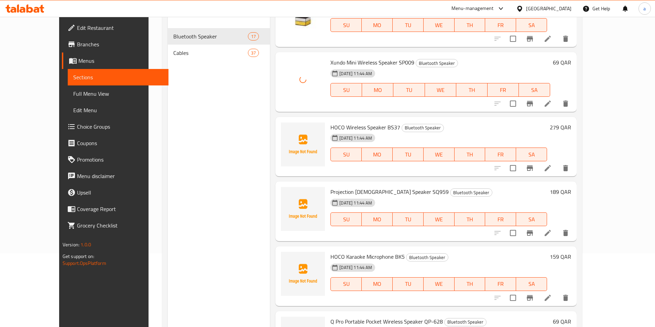
scroll to position [62, 0]
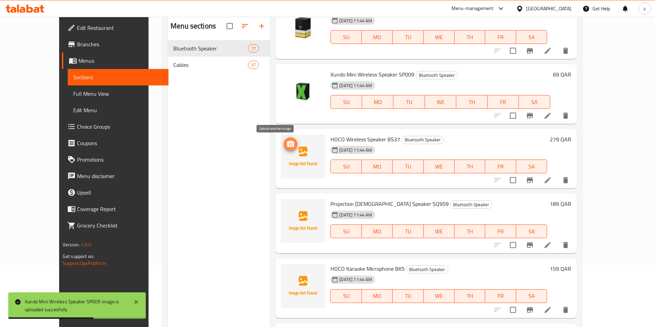
click at [287, 141] on icon "upload picture" at bounding box center [290, 144] width 7 height 6
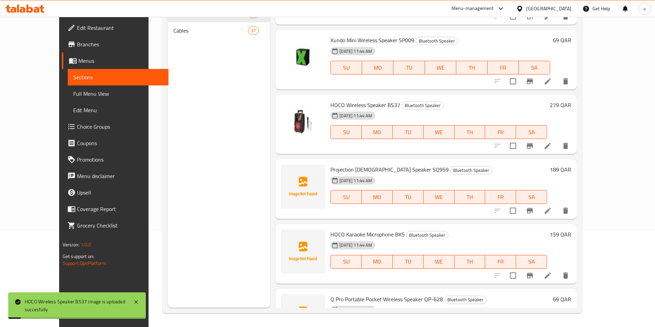
scroll to position [301, 0]
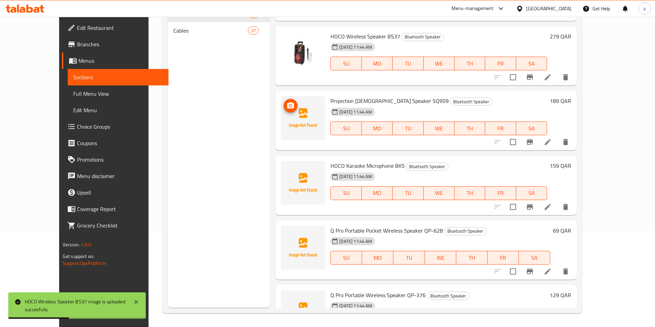
click at [283, 111] on button "upload picture" at bounding box center [290, 106] width 14 height 14
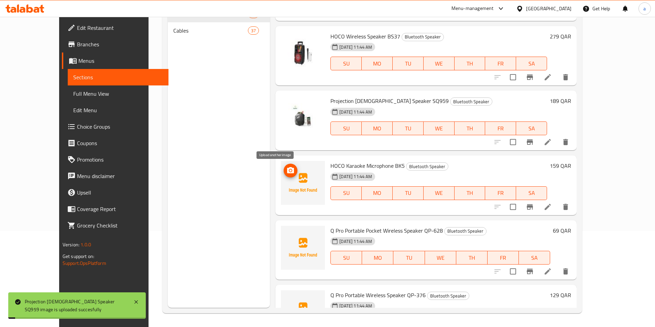
click at [283, 166] on button "upload picture" at bounding box center [290, 171] width 14 height 14
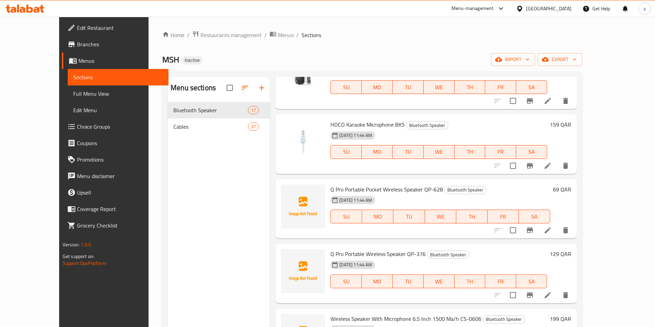
scroll to position [473, 0]
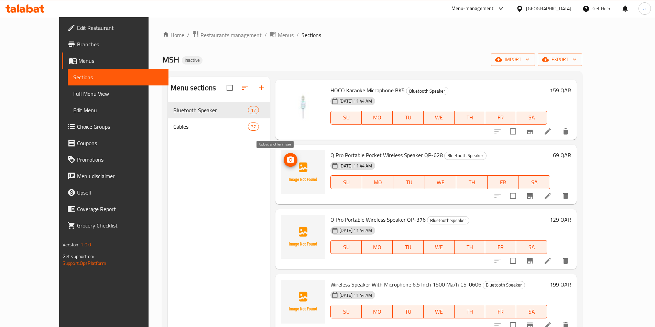
click at [286, 160] on icon "upload picture" at bounding box center [290, 160] width 8 height 8
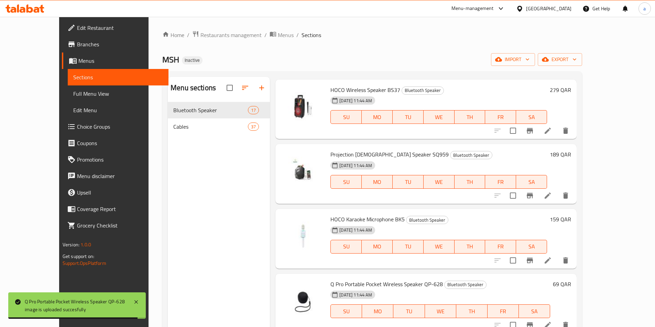
scroll to position [412, 0]
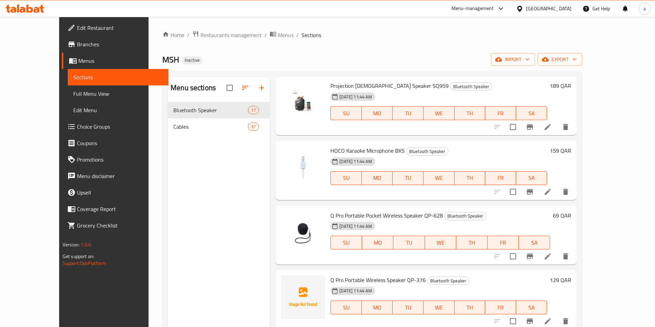
click at [77, 97] on span "Full Menu View" at bounding box center [118, 94] width 90 height 8
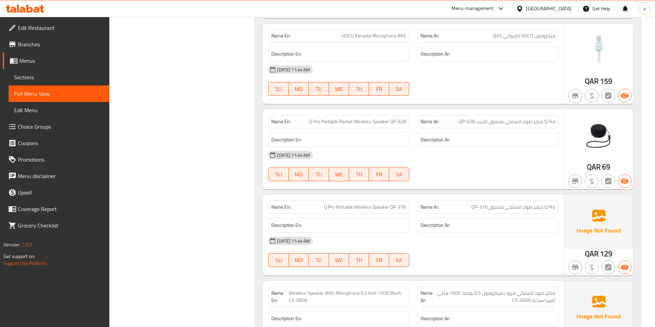
scroll to position [825, 0]
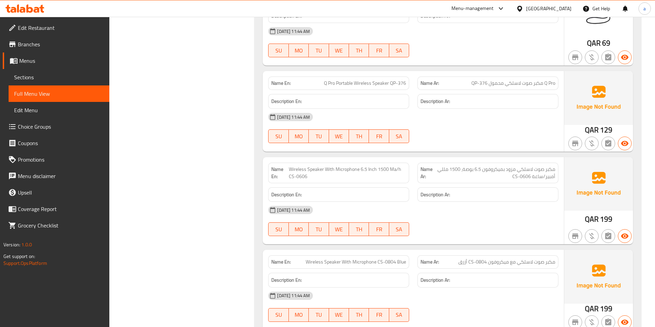
click at [597, 94] on img at bounding box center [598, 98] width 69 height 54
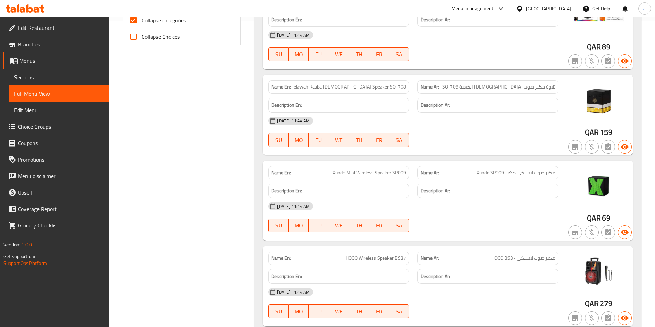
scroll to position [241, 0]
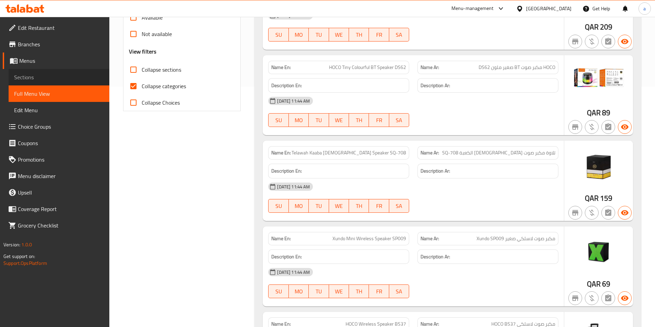
click at [77, 78] on span "Sections" at bounding box center [59, 77] width 90 height 8
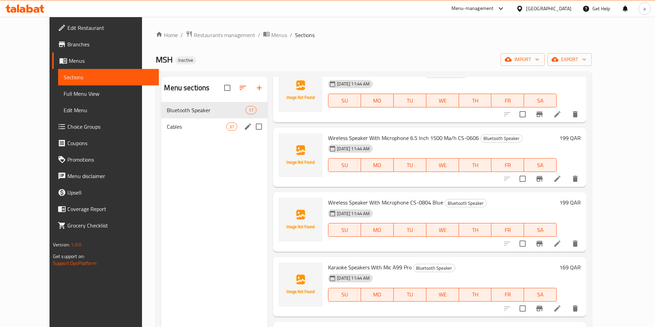
click at [193, 131] on div "Cables 37" at bounding box center [214, 127] width 106 height 16
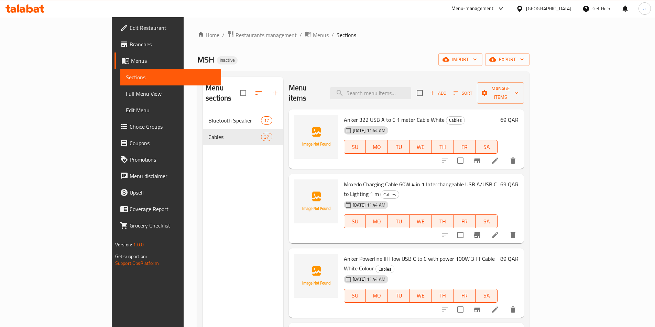
click at [216, 163] on div "Menu sections Bluetooth Speaker 17 Cables 37" at bounding box center [243, 240] width 80 height 327
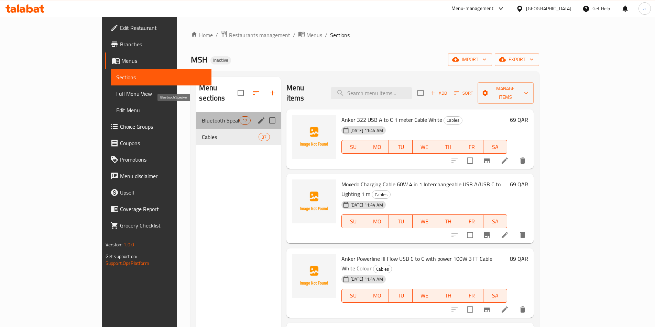
click at [202, 116] on span "Bluetooth Speaker" at bounding box center [220, 120] width 37 height 8
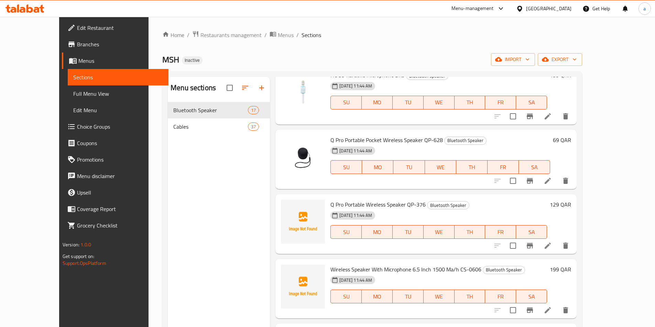
scroll to position [481, 0]
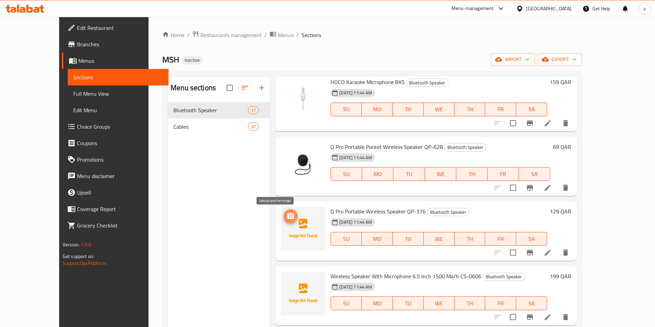
click at [286, 220] on icon "upload picture" at bounding box center [290, 216] width 8 height 8
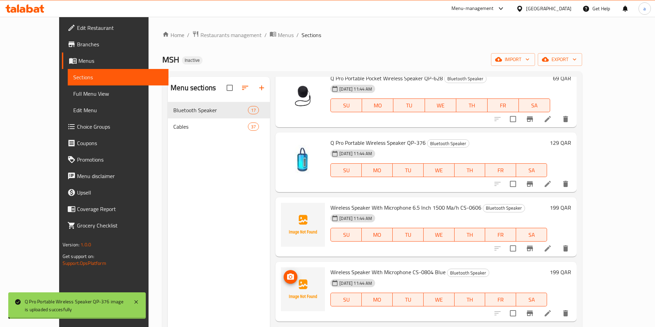
scroll to position [618, 0]
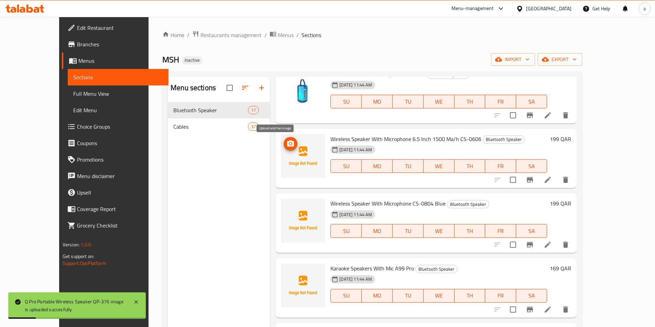
click at [287, 142] on icon "upload picture" at bounding box center [290, 144] width 7 height 6
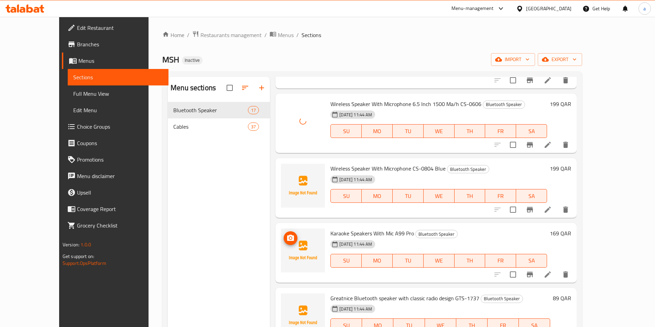
scroll to position [687, 0]
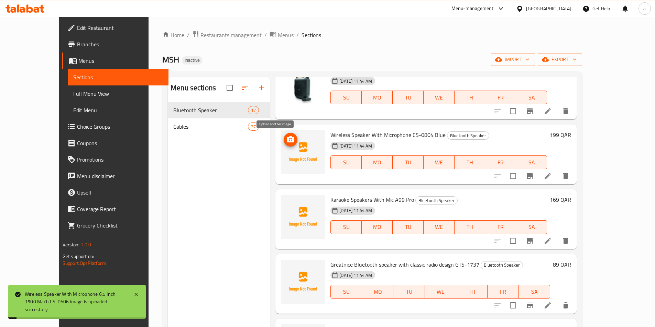
click at [286, 139] on icon "upload picture" at bounding box center [290, 140] width 8 height 8
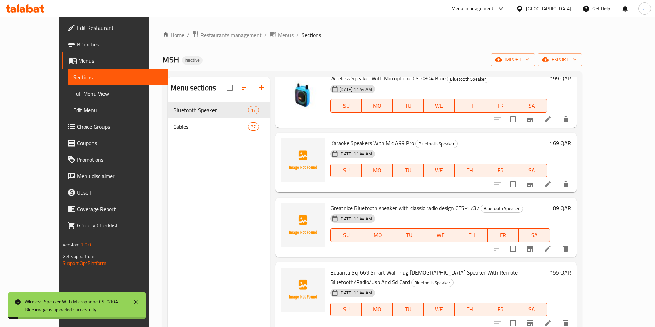
scroll to position [756, 0]
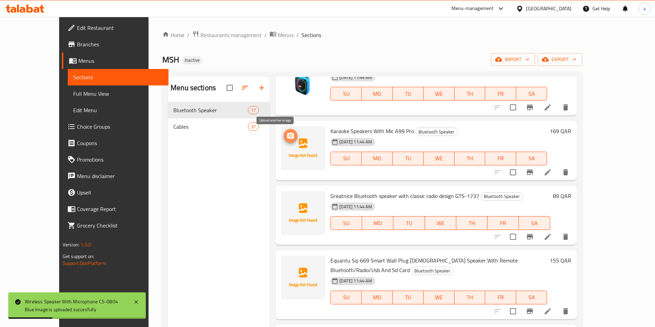
click at [287, 135] on icon "upload picture" at bounding box center [290, 136] width 7 height 6
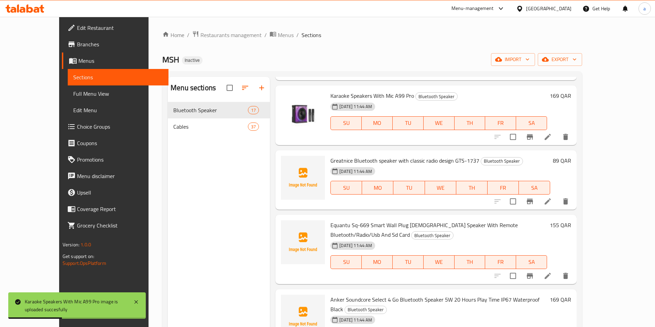
scroll to position [34, 0]
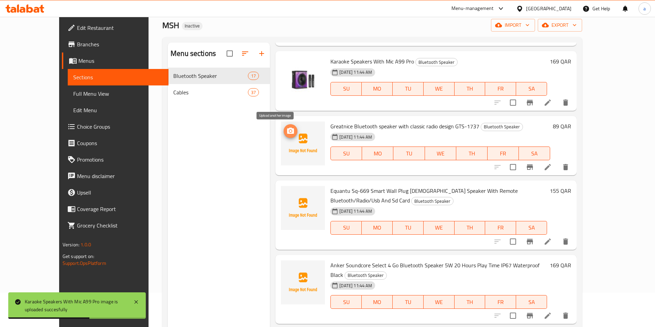
click at [283, 134] on span "upload picture" at bounding box center [290, 131] width 14 height 8
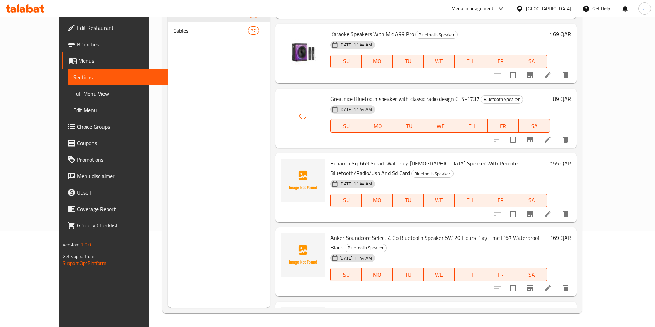
scroll to position [791, 0]
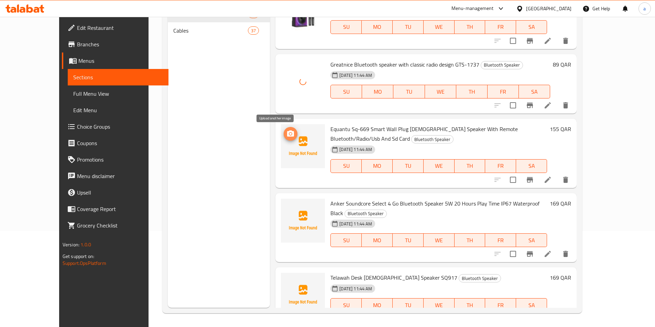
click at [289, 135] on circle "upload picture" at bounding box center [290, 134] width 2 height 2
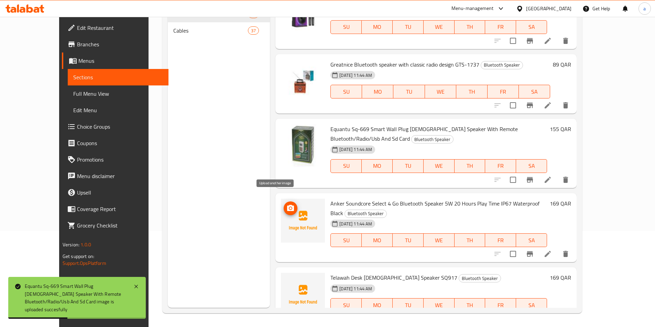
click at [283, 204] on span "upload picture" at bounding box center [290, 208] width 14 height 8
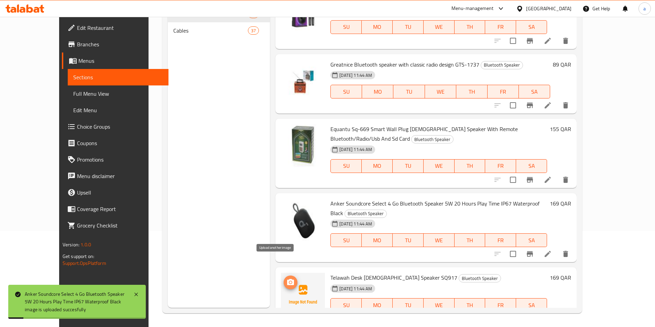
click at [287, 279] on icon "upload picture" at bounding box center [290, 282] width 7 height 6
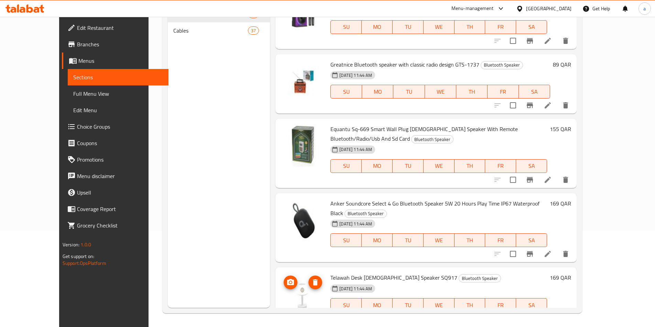
click at [290, 289] on img at bounding box center [303, 295] width 44 height 44
click at [252, 159] on div "Menu sections Bluetooth Speaker 17 Cables 37" at bounding box center [219, 144] width 102 height 327
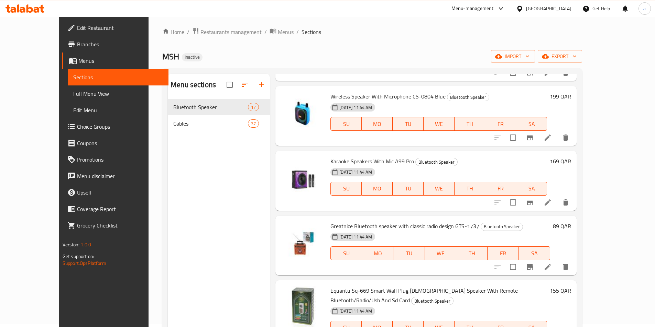
scroll to position [0, 0]
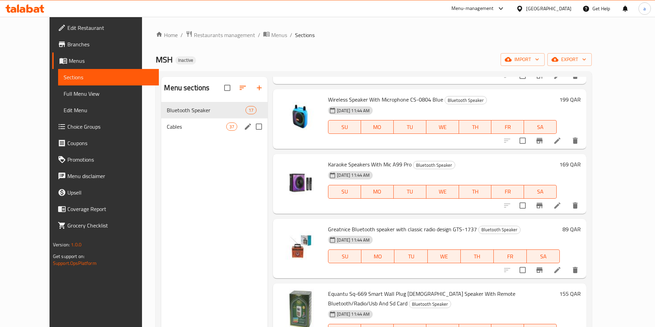
click at [206, 129] on span "Cables" at bounding box center [196, 127] width 59 height 8
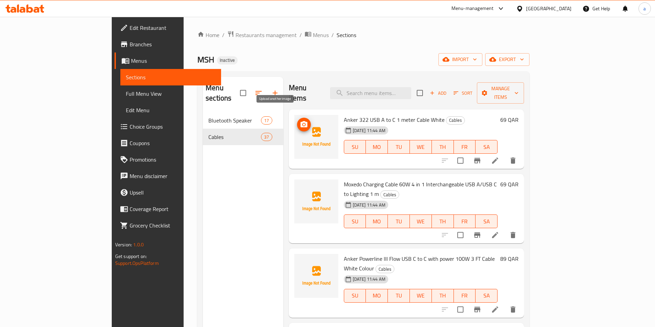
click at [300, 121] on icon "upload picture" at bounding box center [304, 125] width 8 height 8
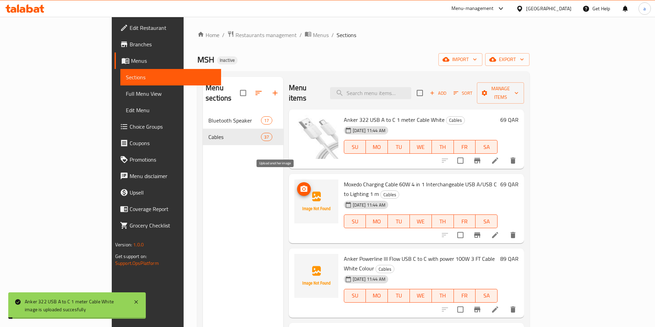
click at [300, 186] on icon "upload picture" at bounding box center [303, 189] width 7 height 6
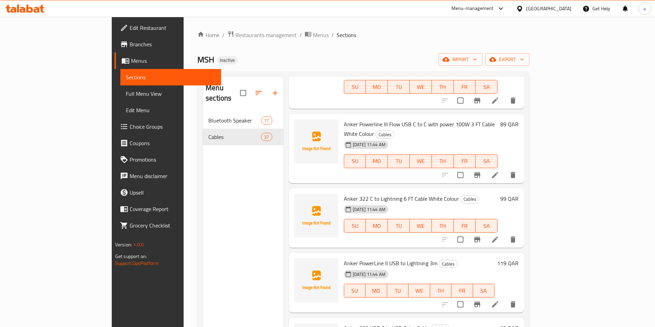
scroll to position [137, 0]
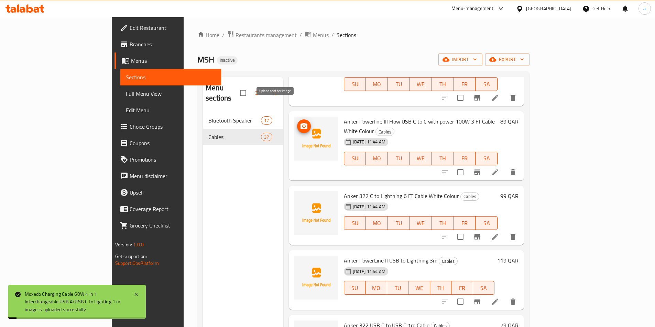
click at [297, 122] on span "upload picture" at bounding box center [304, 126] width 14 height 8
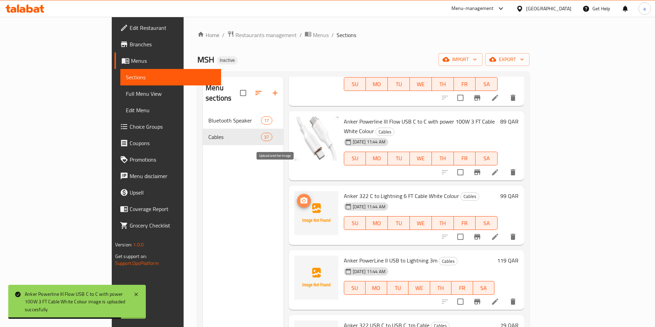
click at [300, 198] on icon "upload picture" at bounding box center [303, 201] width 7 height 6
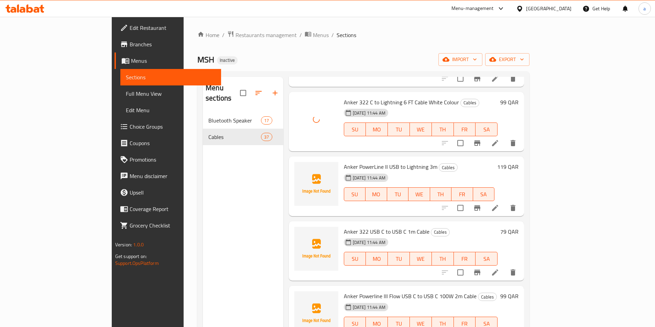
scroll to position [241, 0]
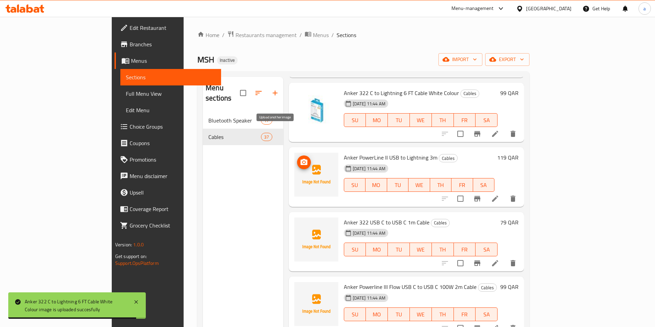
click at [300, 159] on icon "upload picture" at bounding box center [303, 162] width 7 height 6
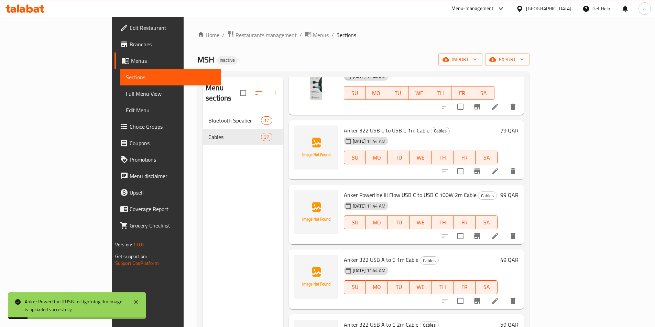
scroll to position [344, 0]
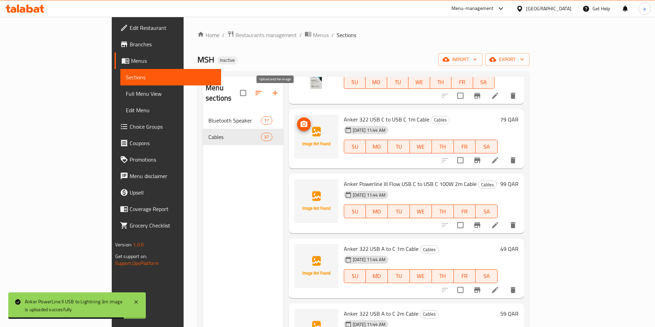
click at [297, 120] on span "upload picture" at bounding box center [304, 124] width 14 height 8
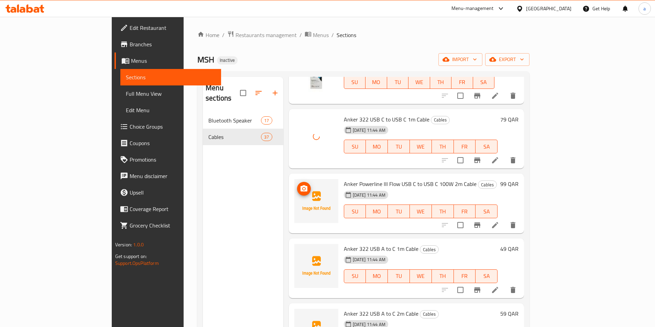
click at [300, 186] on icon "upload picture" at bounding box center [303, 189] width 7 height 6
click at [300, 250] on icon "upload picture" at bounding box center [303, 253] width 7 height 6
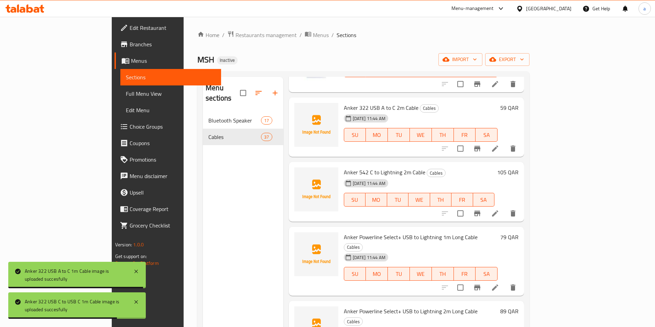
scroll to position [515, 0]
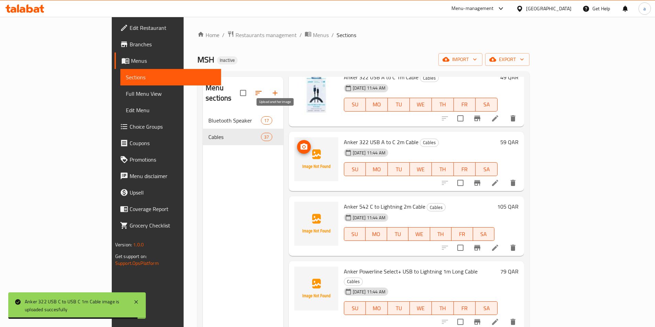
click at [302, 146] on circle "upload picture" at bounding box center [303, 147] width 2 height 2
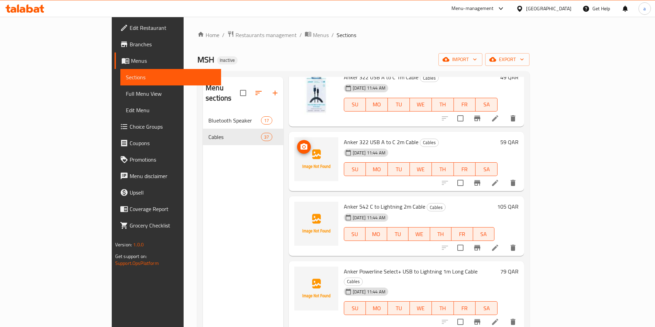
click at [300, 144] on icon "upload picture" at bounding box center [303, 147] width 7 height 6
click at [300, 143] on icon "upload picture" at bounding box center [304, 147] width 8 height 8
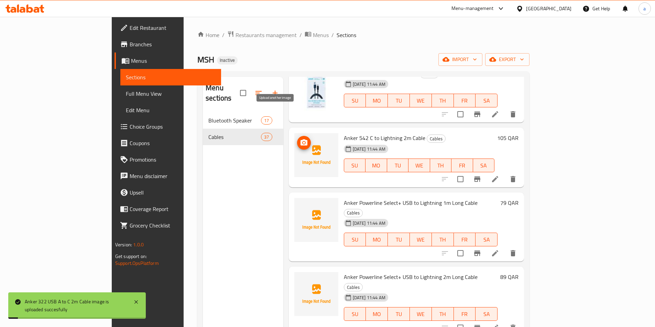
click at [300, 139] on icon "upload picture" at bounding box center [304, 143] width 8 height 8
click at [297, 204] on span "upload picture" at bounding box center [304, 208] width 14 height 8
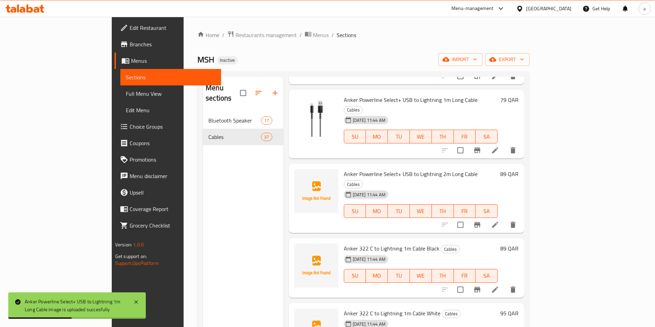
scroll to position [722, 0]
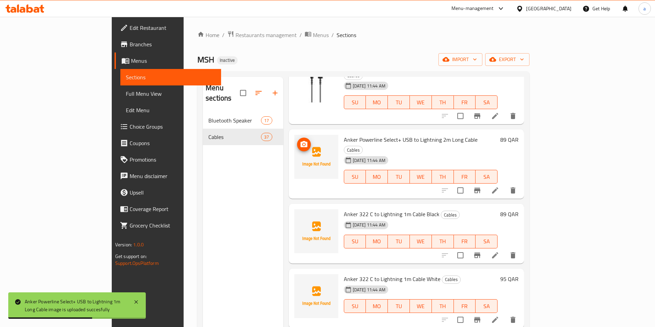
click at [300, 141] on icon "upload picture" at bounding box center [304, 145] width 8 height 8
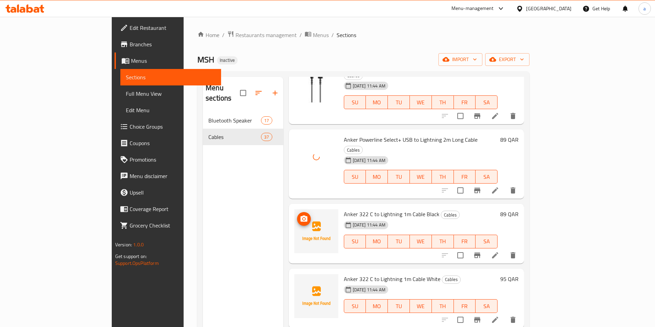
click at [302, 218] on circle "upload picture" at bounding box center [303, 219] width 2 height 2
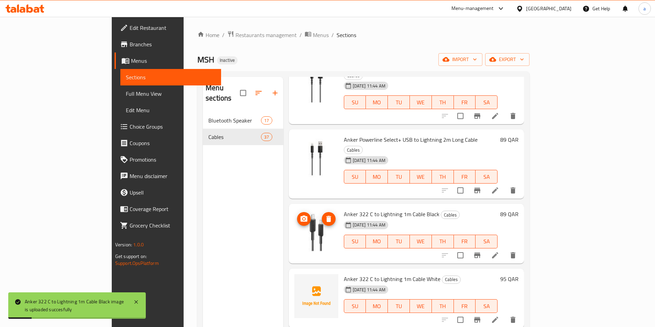
scroll to position [790, 0]
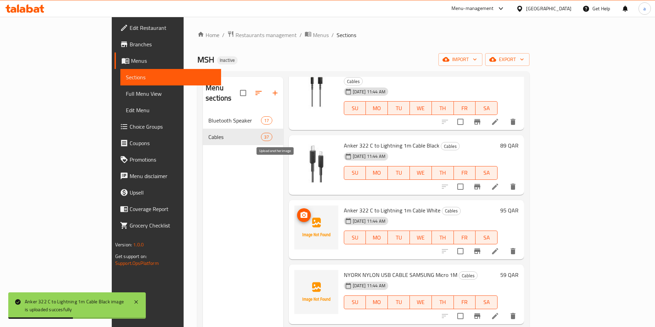
click at [302, 214] on circle "upload picture" at bounding box center [303, 215] width 2 height 2
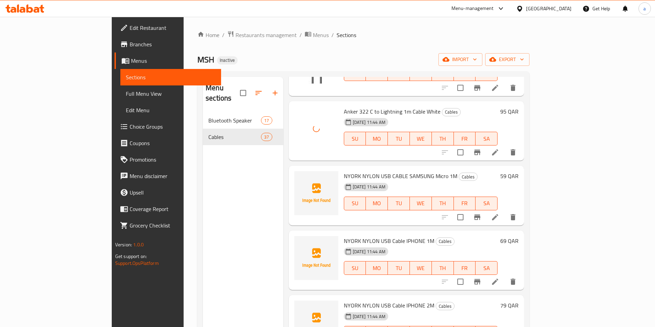
scroll to position [893, 0]
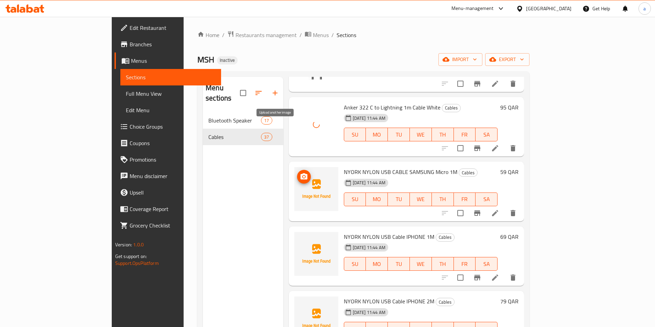
click at [297, 173] on span "upload picture" at bounding box center [304, 177] width 14 height 8
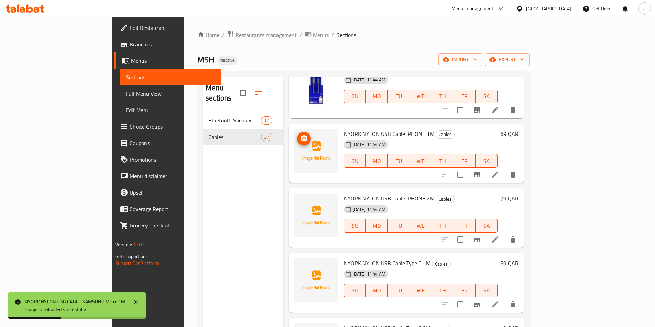
scroll to position [962, 0]
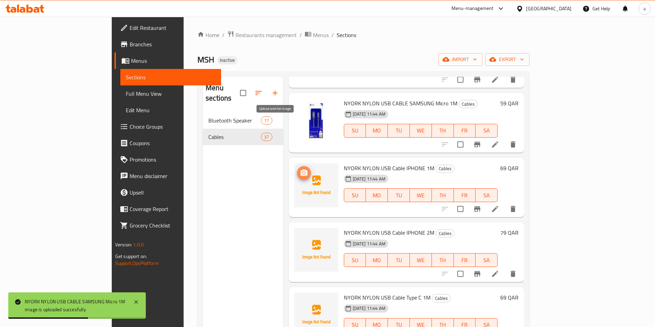
click at [300, 170] on icon "upload picture" at bounding box center [303, 173] width 7 height 6
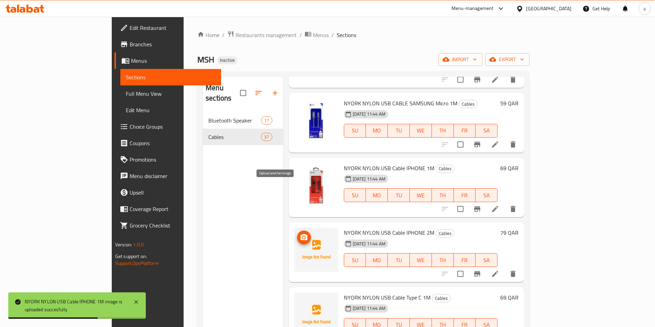
click at [300, 234] on icon "upload picture" at bounding box center [304, 238] width 8 height 8
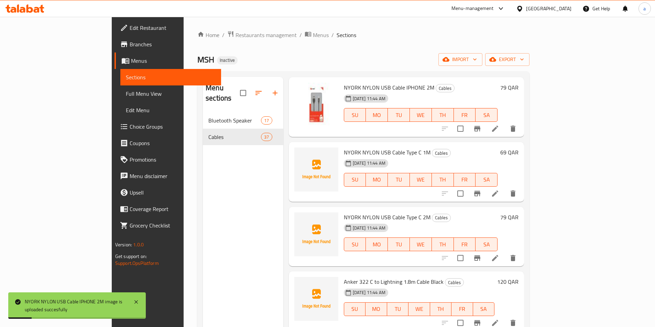
scroll to position [1099, 0]
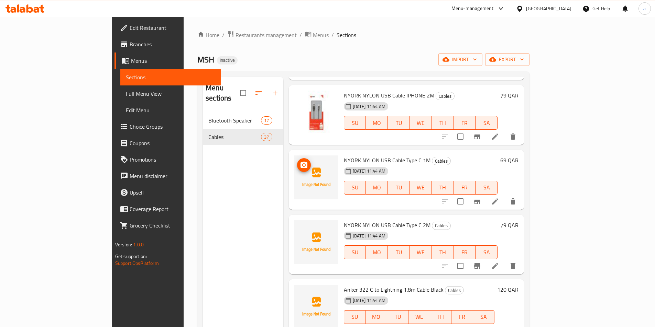
click at [302, 164] on circle "upload picture" at bounding box center [303, 165] width 2 height 2
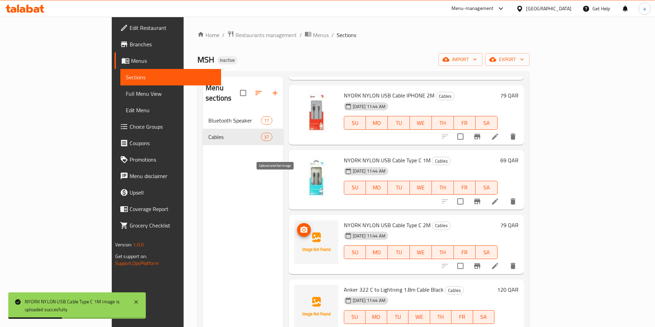
click at [297, 223] on button "upload picture" at bounding box center [304, 230] width 14 height 14
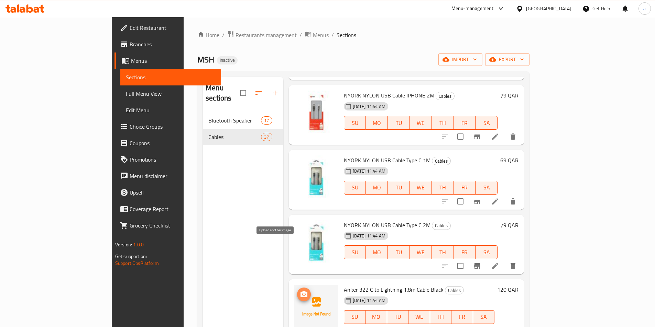
click at [300, 291] on icon "upload picture" at bounding box center [304, 295] width 8 height 8
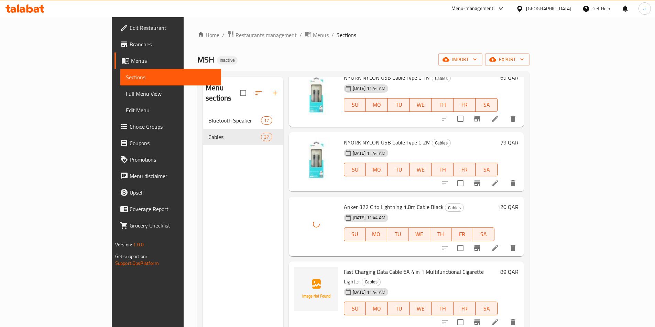
scroll to position [1271, 0]
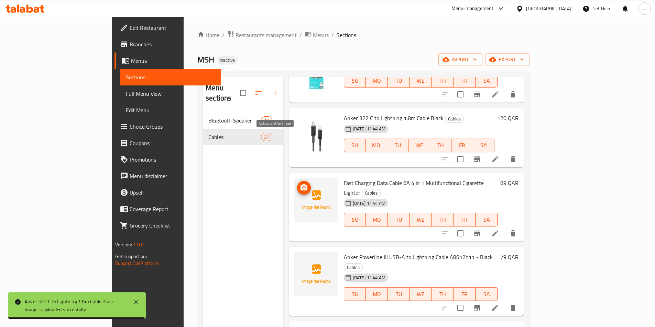
click at [300, 184] on icon "upload picture" at bounding box center [304, 188] width 8 height 8
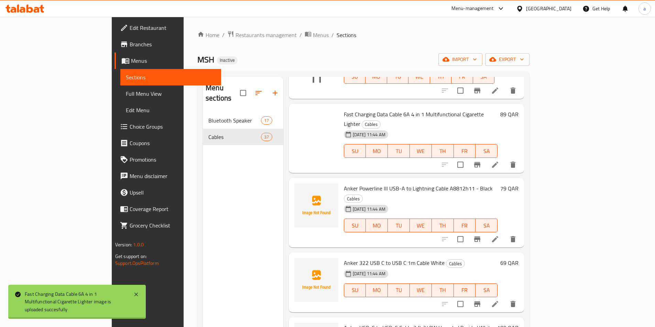
scroll to position [1374, 0]
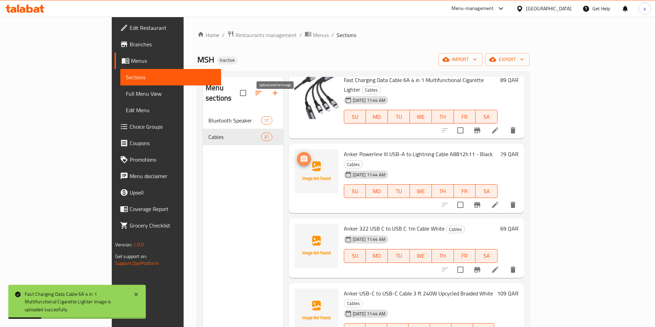
click at [300, 155] on icon "upload picture" at bounding box center [304, 159] width 8 height 8
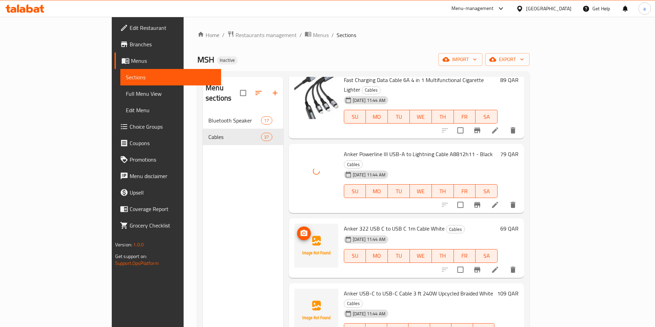
click at [300, 230] on icon "upload picture" at bounding box center [303, 233] width 7 height 6
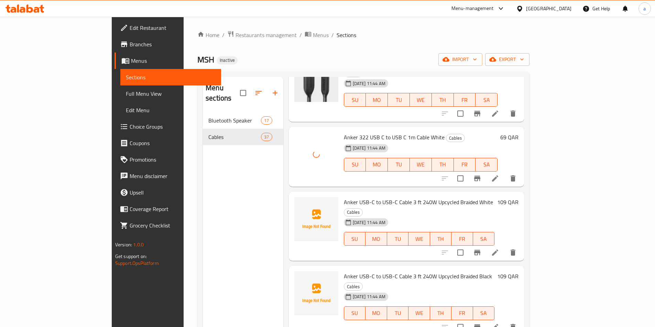
scroll to position [1477, 0]
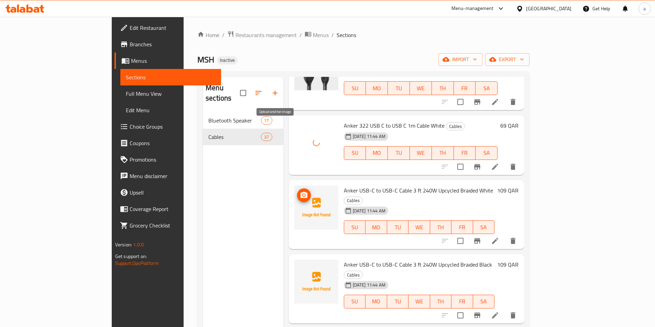
click at [300, 192] on icon "upload picture" at bounding box center [303, 195] width 7 height 6
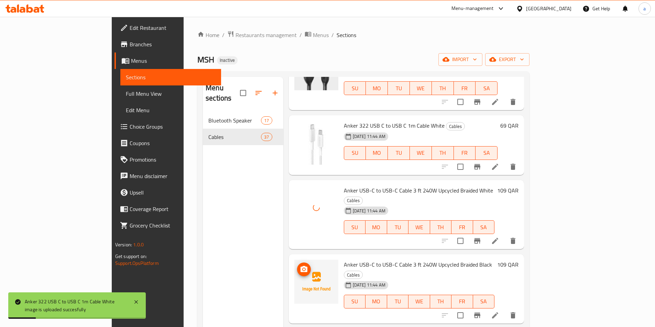
click at [300, 266] on icon "upload picture" at bounding box center [303, 269] width 7 height 6
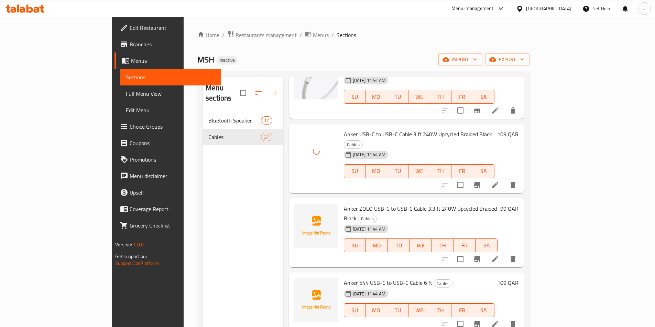
scroll to position [1615, 0]
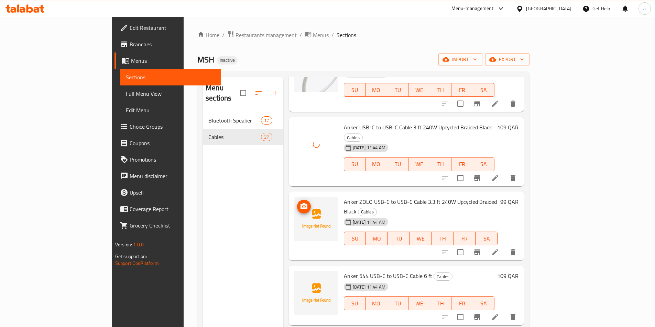
click at [302, 206] on circle "upload picture" at bounding box center [303, 207] width 2 height 2
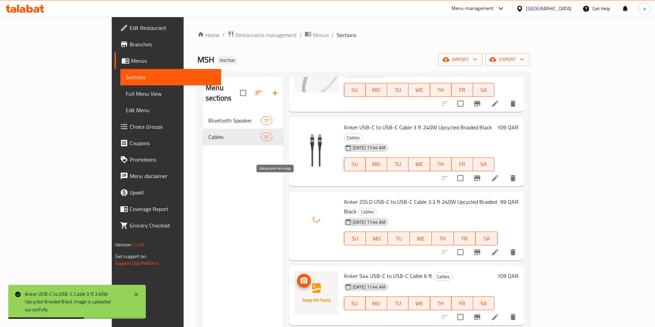
click at [297, 277] on span "upload picture" at bounding box center [304, 281] width 14 height 8
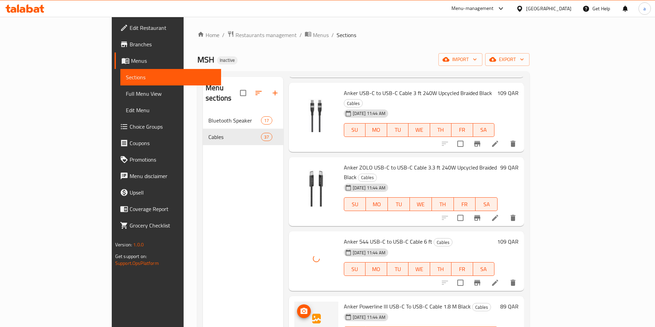
scroll to position [1684, 0]
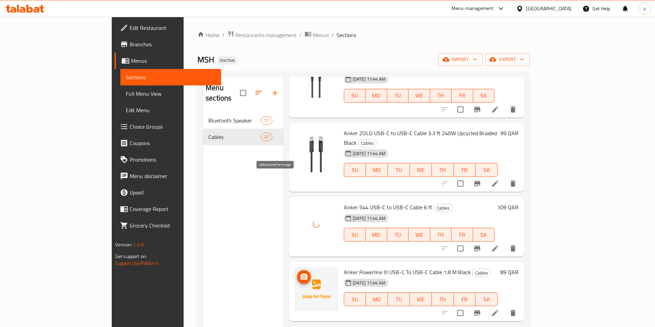
click at [300, 274] on icon "upload picture" at bounding box center [303, 277] width 7 height 6
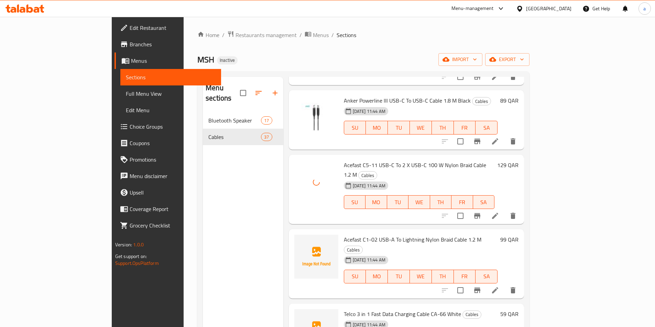
scroll to position [1890, 0]
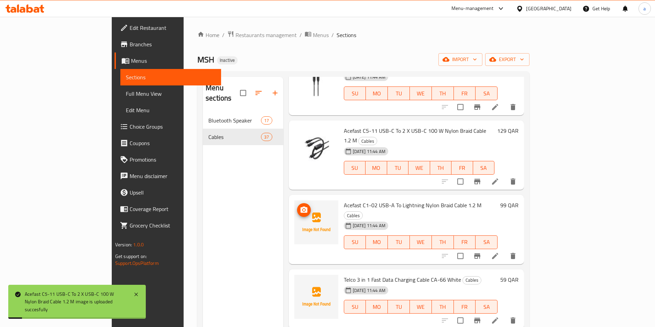
click at [300, 206] on icon "upload picture" at bounding box center [304, 210] width 8 height 8
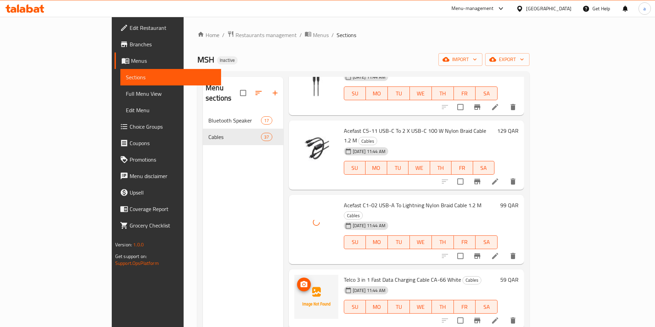
click at [300, 281] on icon "upload picture" at bounding box center [303, 284] width 7 height 6
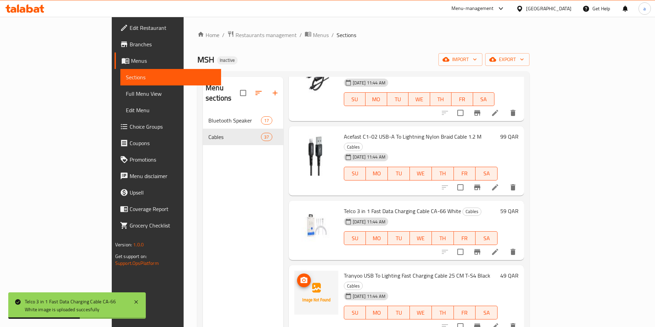
click at [300, 277] on icon "upload picture" at bounding box center [304, 281] width 8 height 8
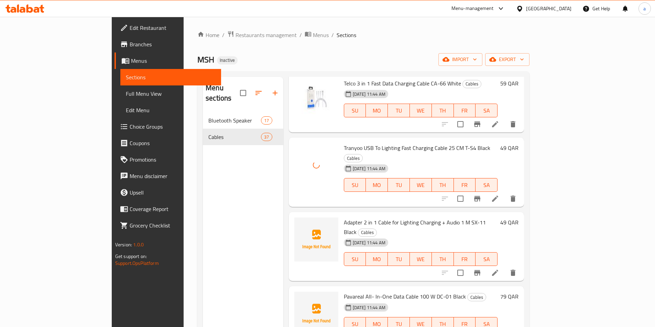
scroll to position [2087, 0]
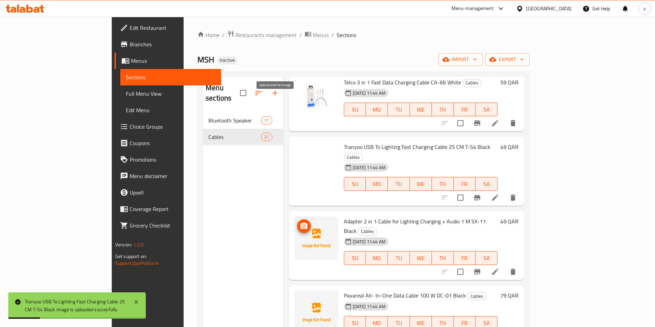
click at [297, 222] on span "upload picture" at bounding box center [304, 226] width 14 height 8
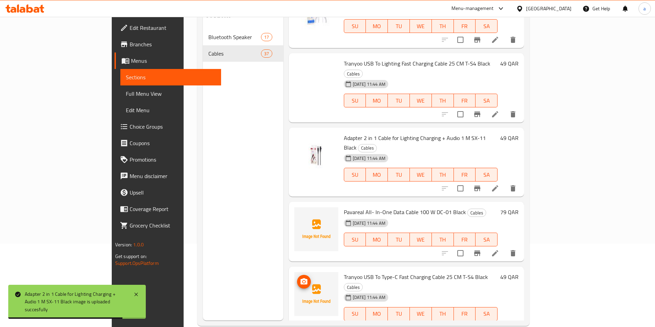
scroll to position [96, 0]
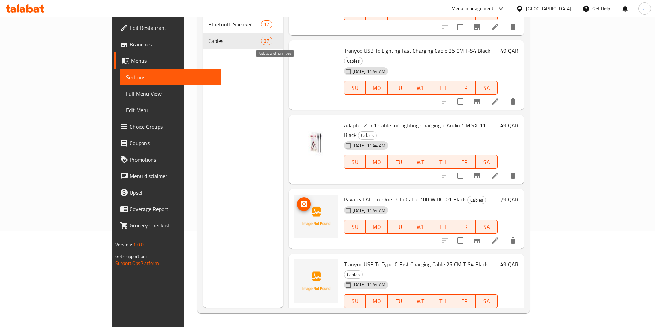
click at [297, 200] on span "upload picture" at bounding box center [304, 204] width 14 height 8
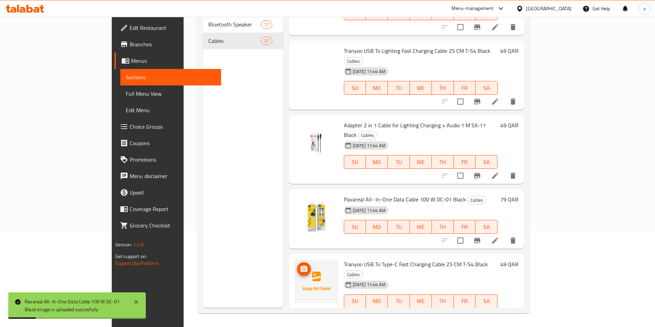
click at [300, 266] on icon "upload picture" at bounding box center [303, 269] width 7 height 6
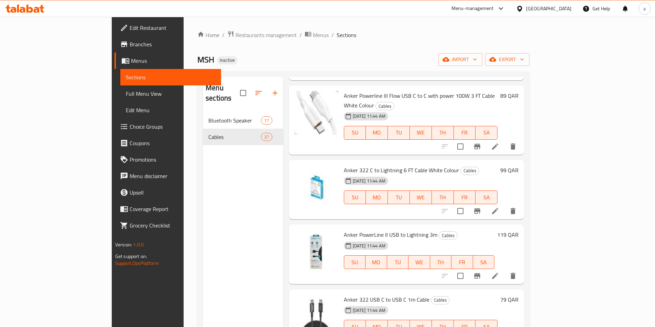
scroll to position [0, 0]
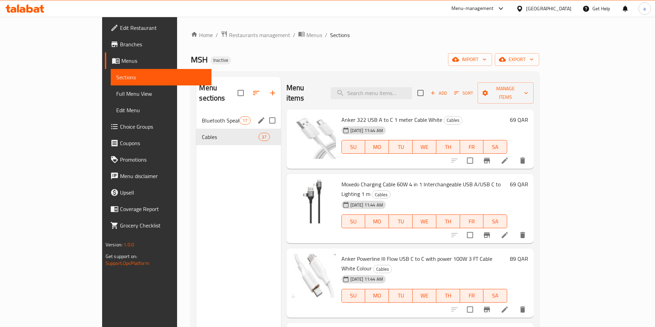
click at [202, 116] on span "Bluetooth Speaker" at bounding box center [220, 120] width 37 height 8
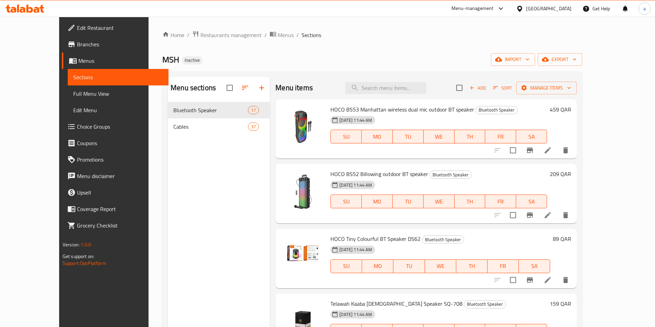
click at [284, 72] on div "Menu sections Bluetooth Speaker 17 Cables 37 Menu items Add Sort Manage items H…" at bounding box center [372, 240] width 420 height 338
click at [88, 95] on span "Full Menu View" at bounding box center [118, 94] width 90 height 8
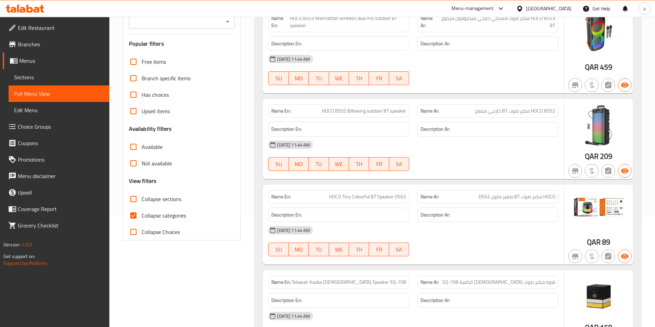
scroll to position [172, 0]
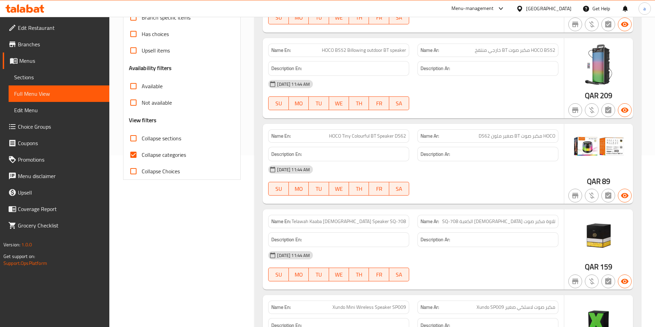
click at [134, 157] on input "Collapse categories" at bounding box center [133, 155] width 16 height 16
checkbox input "false"
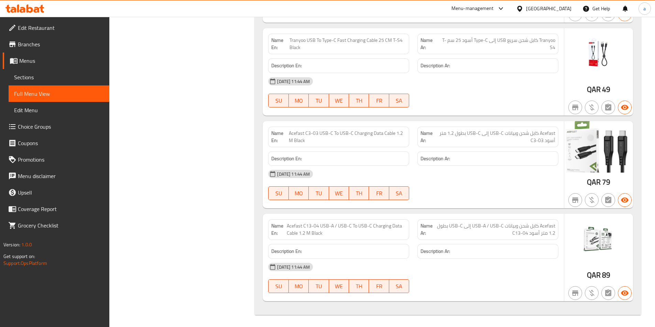
scroll to position [4660, 0]
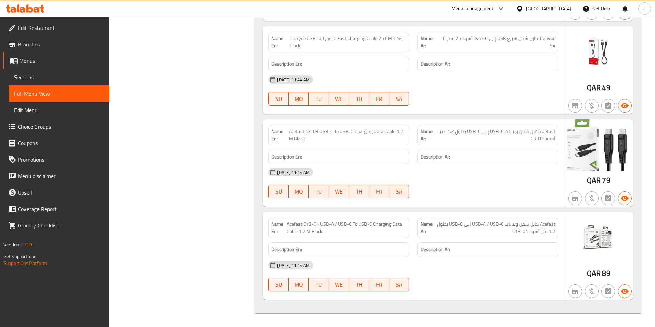
click at [297, 132] on span "Acefast C3-03 USB-C To USB-C Charging Data Cable 1.2 M Black" at bounding box center [347, 135] width 117 height 14
click at [550, 132] on span "Acefast كابل شحن وبيانات USB-C إلى USB-C بطول 1.2 متر أسود C3-03" at bounding box center [495, 135] width 119 height 14
drag, startPoint x: 305, startPoint y: 132, endPoint x: 317, endPoint y: 134, distance: 11.9
click at [317, 134] on span "Acefast C3-03 USB-C To USB-C Charging Data Cable 1.2 M Black" at bounding box center [347, 135] width 117 height 14
drag, startPoint x: 503, startPoint y: 133, endPoint x: 476, endPoint y: 132, distance: 27.1
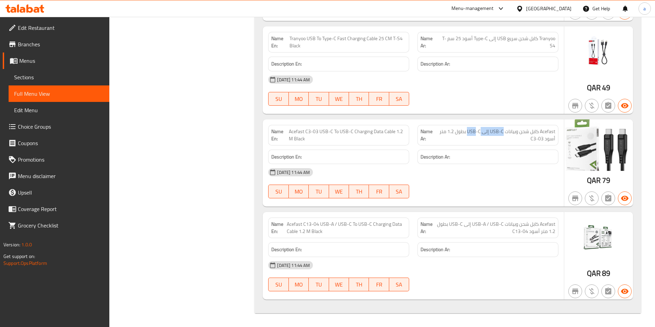
click at [476, 132] on span "Acefast كابل شحن وبيانات USB-C إلى USB-C بطول 1.2 متر أسود C3-03" at bounding box center [495, 135] width 119 height 14
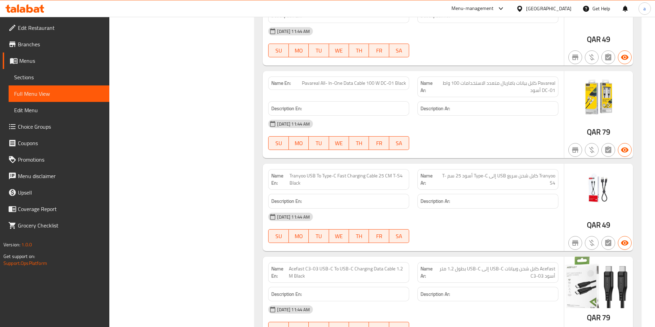
scroll to position [4488, 0]
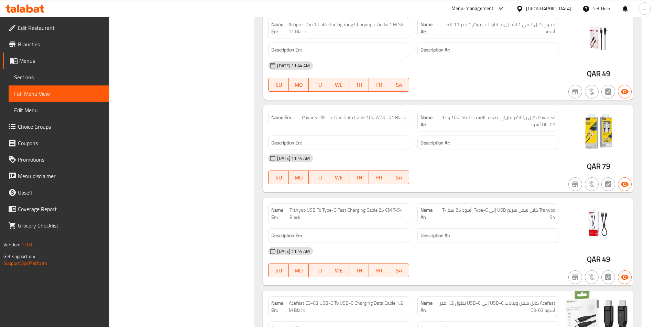
click at [310, 119] on span "Pavareal All- In-One Data Cable 100 W DC-01 Black" at bounding box center [354, 117] width 104 height 7
copy span "Pavareal All- In-One Data Cable 100 W DC-01 Black"
click at [77, 75] on span "Sections" at bounding box center [59, 77] width 90 height 8
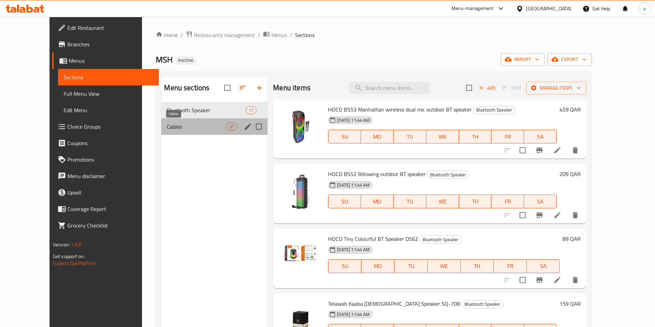
click at [201, 123] on span "Cables" at bounding box center [196, 127] width 59 height 8
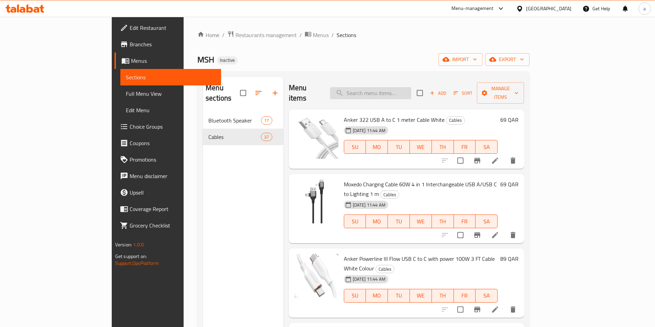
click at [399, 92] on input "search" at bounding box center [370, 93] width 81 height 12
paste input "Pavareal All- In-One Data Cable 100 W DC-01 Black"
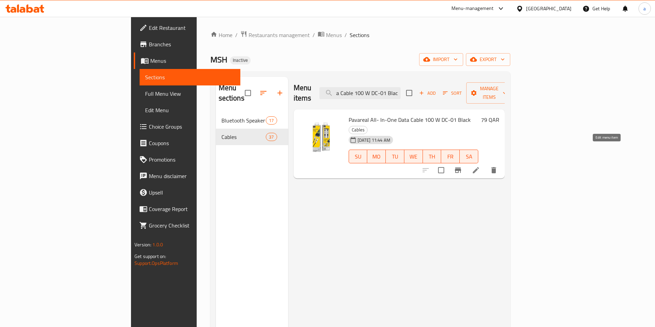
type input "Pavareal All- In-One Data Cable 100 W DC-01 Black"
click at [480, 166] on icon at bounding box center [475, 170] width 8 height 8
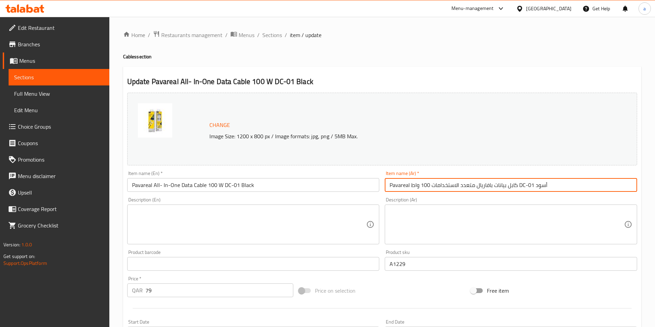
drag, startPoint x: 477, startPoint y: 188, endPoint x: 495, endPoint y: 190, distance: 18.1
click at [495, 190] on input "Pavareal كابل بيانات بافاريال متعدد الاستخدامات 100 واط DC-01 أسود" at bounding box center [510, 185] width 252 height 14
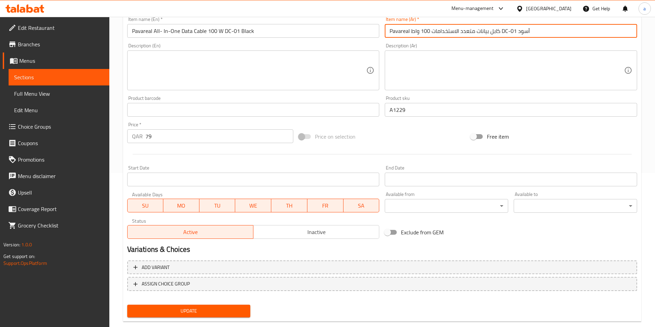
scroll to position [168, 0]
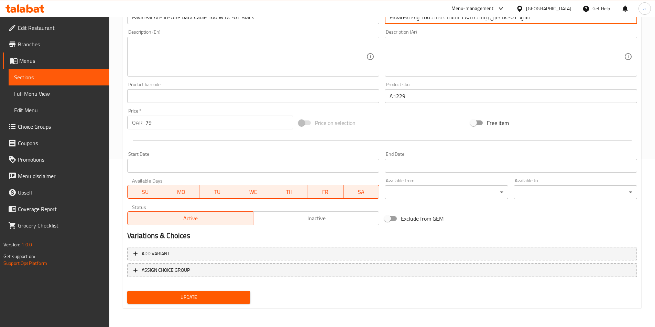
type input "Pavareal كابل بيانات متعدد الاستخدامات 100 واط DC-01 أسود"
click at [228, 301] on span "Update" at bounding box center [189, 297] width 112 height 9
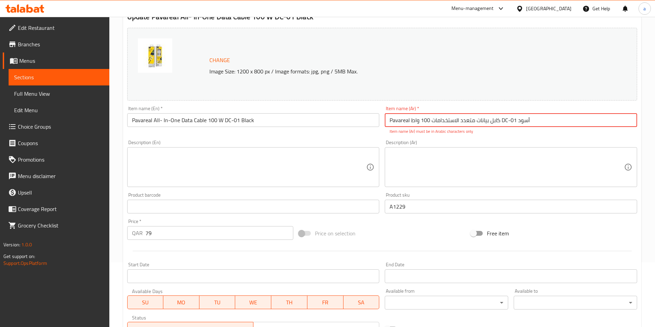
scroll to position [0, 0]
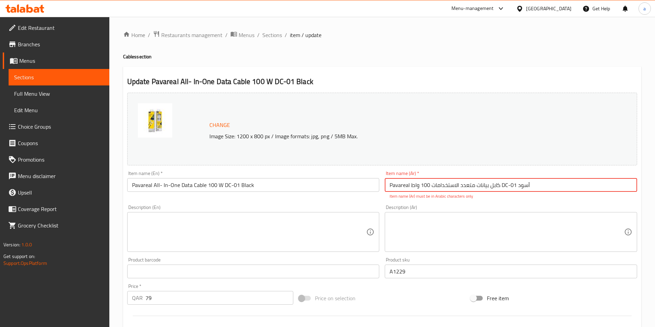
click at [42, 65] on link "Menus" at bounding box center [56, 61] width 107 height 16
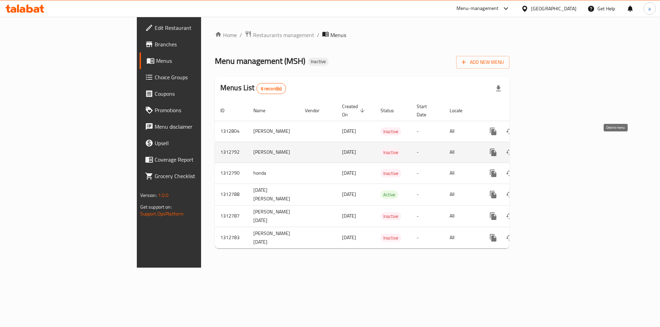
click at [534, 144] on button "enhanced table" at bounding box center [526, 152] width 16 height 16
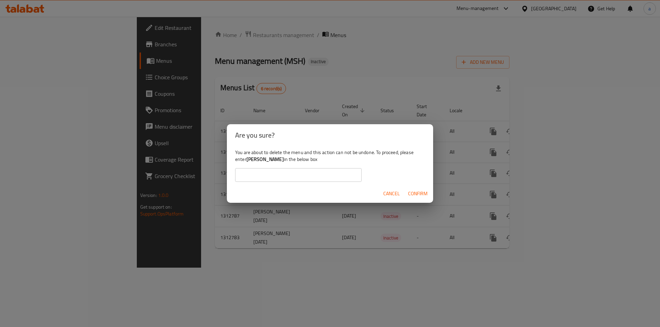
click at [423, 191] on span "Confirm" at bounding box center [418, 194] width 20 height 9
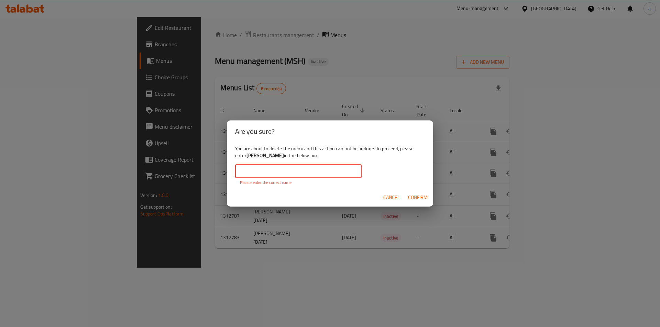
click at [337, 175] on input "text" at bounding box center [298, 172] width 126 height 14
drag, startPoint x: 247, startPoint y: 156, endPoint x: 281, endPoint y: 159, distance: 33.8
click at [281, 159] on b "[PERSON_NAME]" at bounding box center [264, 155] width 37 height 9
copy b "[PERSON_NAME]"
click at [342, 173] on input "text" at bounding box center [298, 172] width 126 height 14
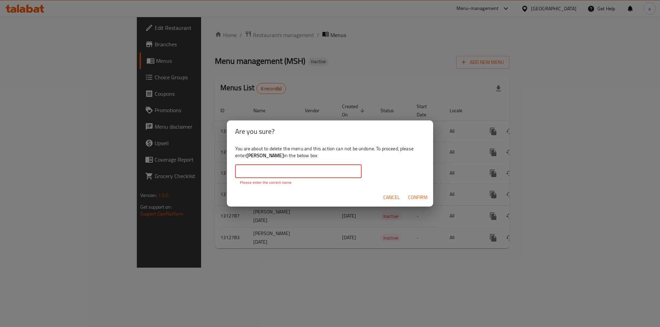
paste input "[PERSON_NAME]"
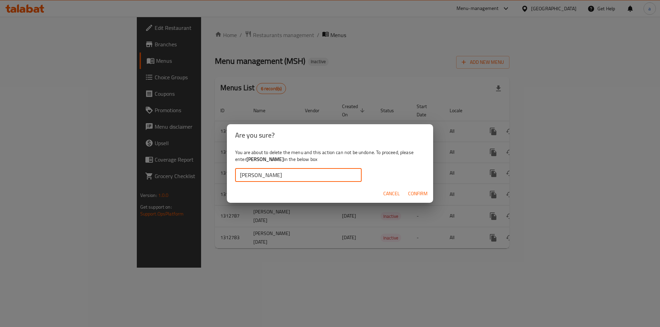
type input "[PERSON_NAME]"
click at [409, 192] on span "Confirm" at bounding box center [418, 194] width 20 height 9
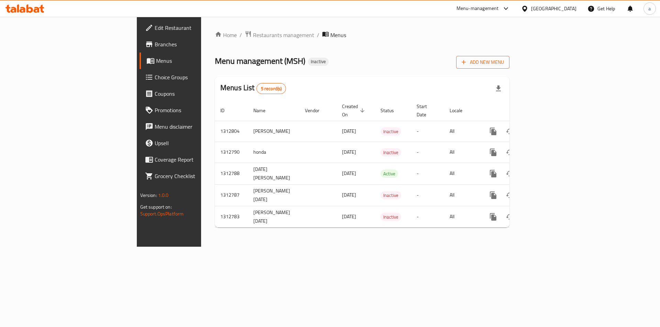
click at [504, 62] on span "Add New Menu" at bounding box center [482, 62] width 42 height 9
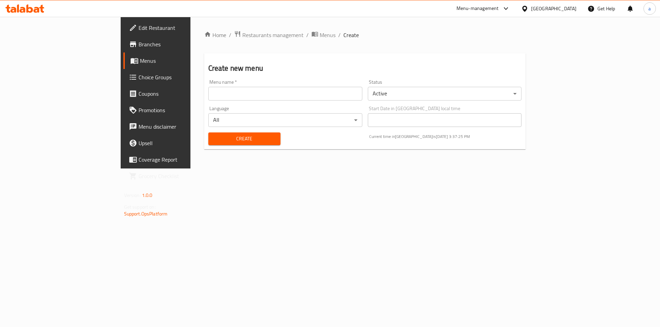
click at [304, 99] on input "text" at bounding box center [285, 94] width 154 height 14
type input "[PERSON_NAME]"
click at [413, 98] on body "​ Menu-management [GEOGRAPHIC_DATA] Get Help a Edit Restaurant Branches Menus C…" at bounding box center [330, 172] width 660 height 311
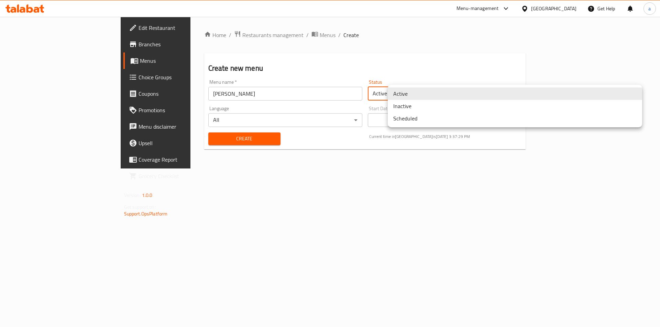
click at [411, 107] on li "Inactive" at bounding box center [515, 106] width 254 height 12
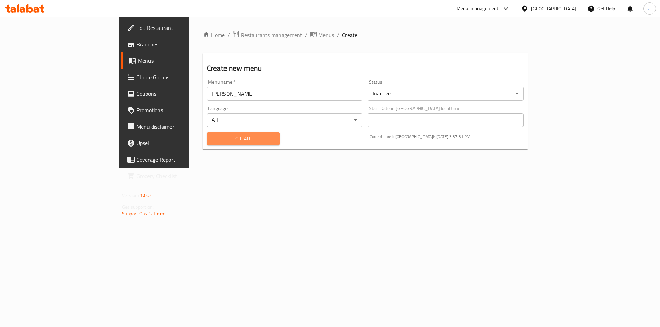
click at [235, 142] on span "Create" at bounding box center [243, 139] width 62 height 9
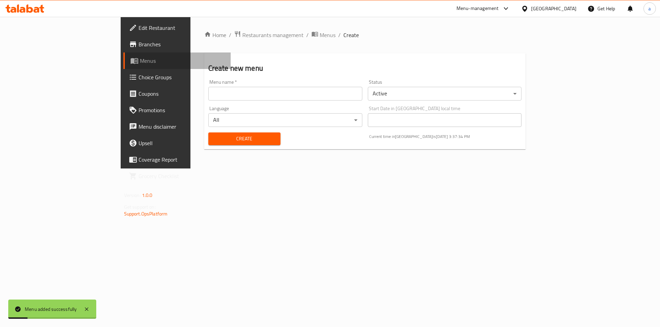
click at [140, 57] on span "Menus" at bounding box center [183, 61] width 86 height 8
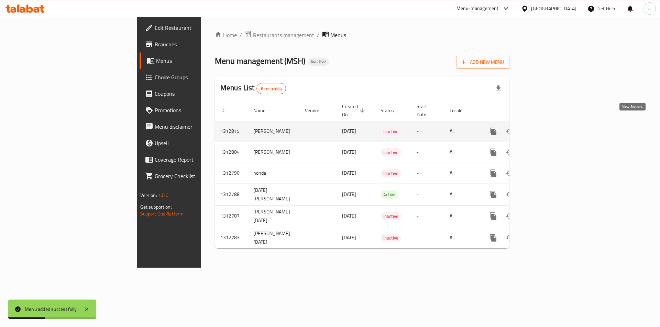
click at [551, 124] on link "enhanced table" at bounding box center [542, 131] width 16 height 16
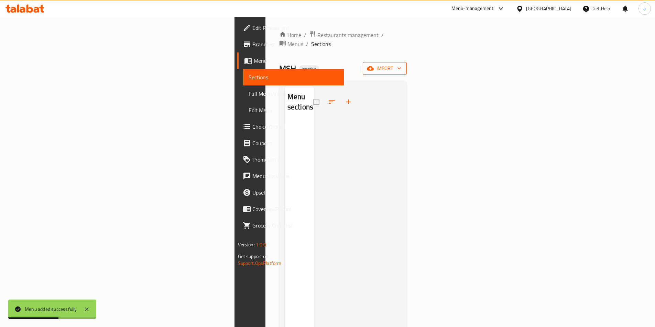
click at [406, 64] on button "import" at bounding box center [384, 68] width 44 height 13
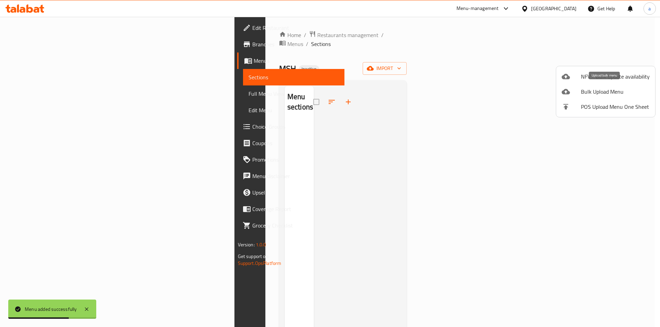
click at [605, 89] on span "Bulk Upload Menu" at bounding box center [615, 92] width 69 height 8
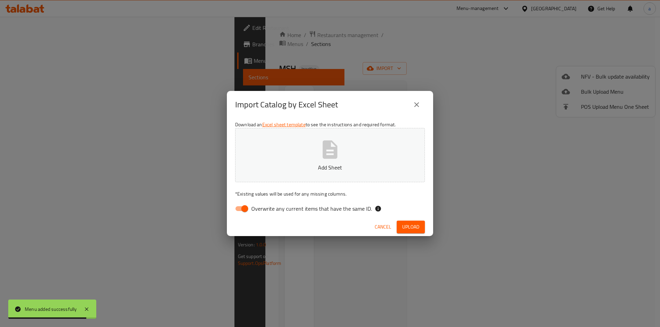
click at [235, 212] on input "Overwrite any current items that have the same ID." at bounding box center [244, 208] width 39 height 13
checkbox input "false"
click at [271, 170] on p "Add Sheet" at bounding box center [330, 168] width 168 height 8
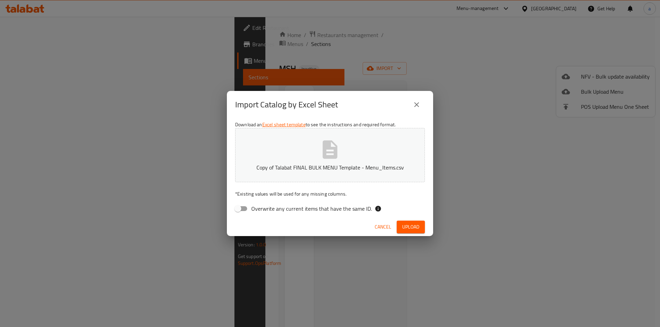
click at [420, 226] on button "Upload" at bounding box center [410, 227] width 28 height 13
click at [418, 105] on icon "close" at bounding box center [416, 105] width 8 height 8
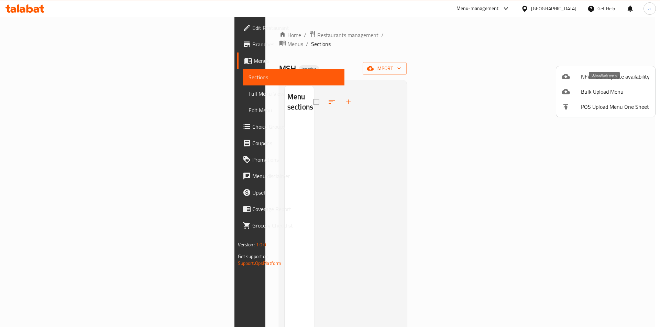
click at [588, 96] on span "Bulk Upload Menu" at bounding box center [615, 92] width 69 height 8
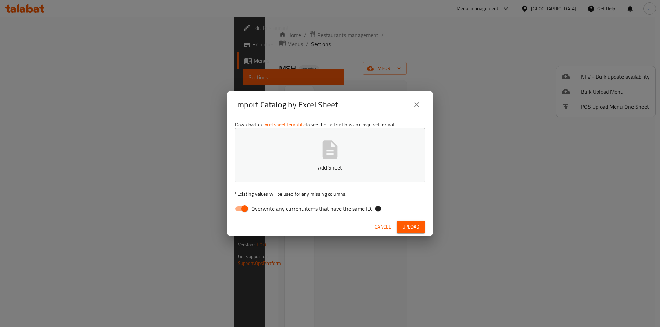
click at [244, 207] on input "Overwrite any current items that have the same ID." at bounding box center [244, 208] width 39 height 13
checkbox input "false"
click at [285, 173] on button "Add Sheet" at bounding box center [330, 155] width 190 height 54
click at [407, 225] on span "Upload" at bounding box center [410, 227] width 17 height 9
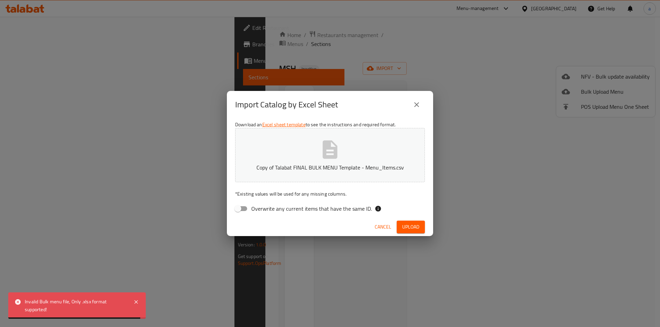
click at [418, 110] on button "close" at bounding box center [416, 105] width 16 height 16
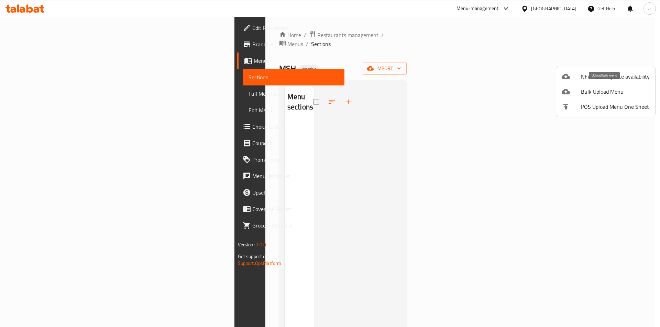
click at [571, 94] on div at bounding box center [570, 92] width 19 height 8
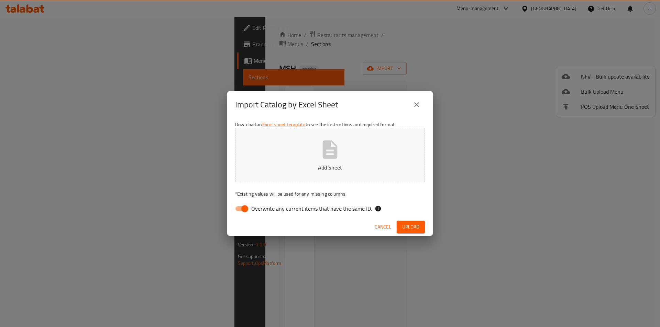
click at [242, 210] on input "Overwrite any current items that have the same ID." at bounding box center [244, 208] width 39 height 13
checkbox input "false"
click at [262, 173] on button "Add Sheet" at bounding box center [330, 155] width 190 height 54
click at [409, 224] on span "Upload" at bounding box center [410, 227] width 17 height 9
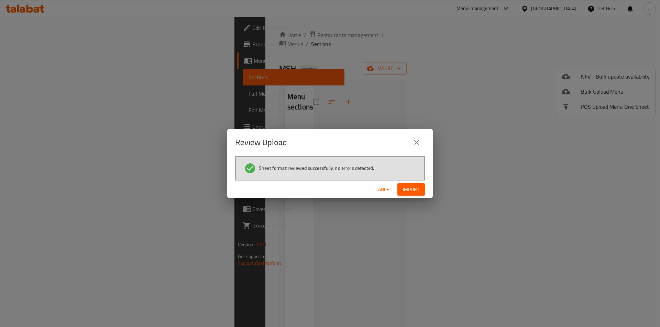
click at [415, 193] on span "Import" at bounding box center [411, 190] width 16 height 9
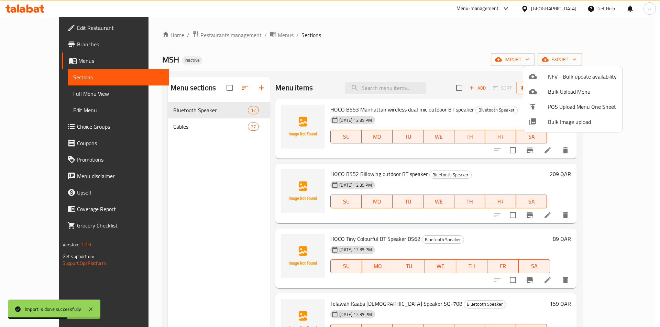
click at [465, 47] on div at bounding box center [330, 163] width 660 height 327
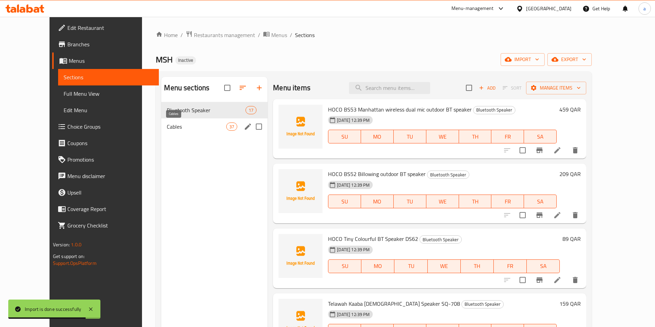
click at [195, 128] on span "Cables" at bounding box center [196, 127] width 59 height 8
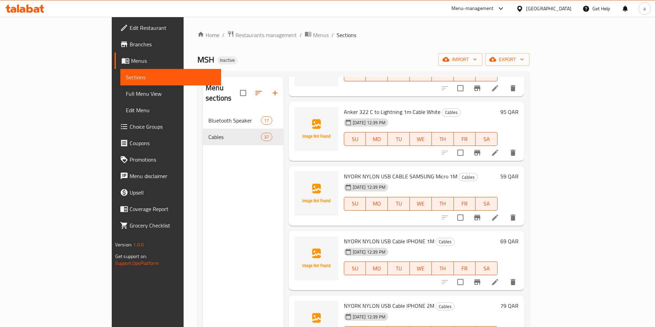
scroll to position [928, 0]
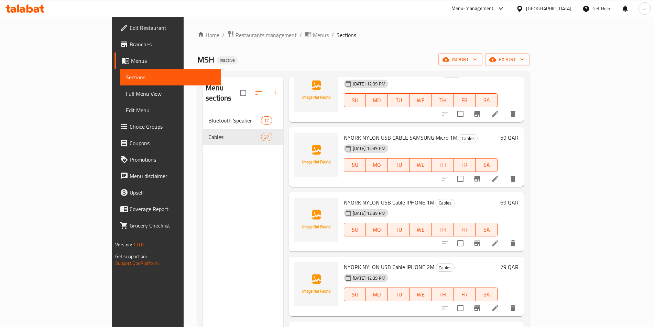
click at [126, 92] on span "Full Menu View" at bounding box center [171, 94] width 90 height 8
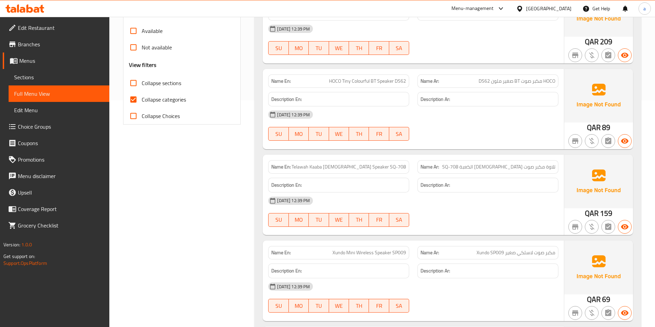
scroll to position [241, 0]
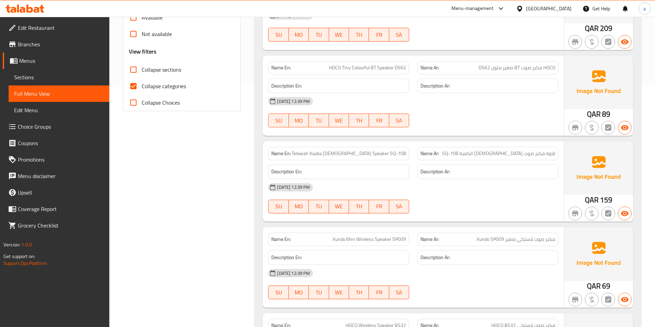
click at [161, 85] on span "Collapse categories" at bounding box center [164, 86] width 44 height 8
click at [142, 85] on input "Collapse categories" at bounding box center [133, 86] width 16 height 16
checkbox input "false"
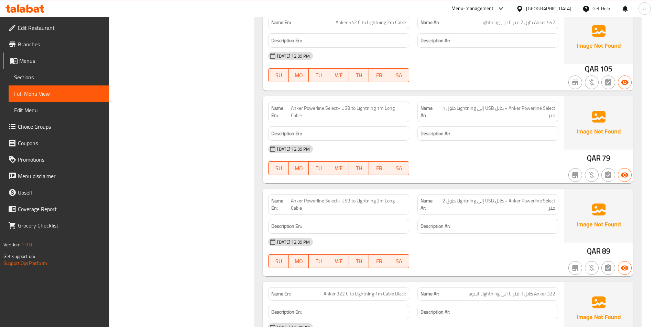
scroll to position [2473, 0]
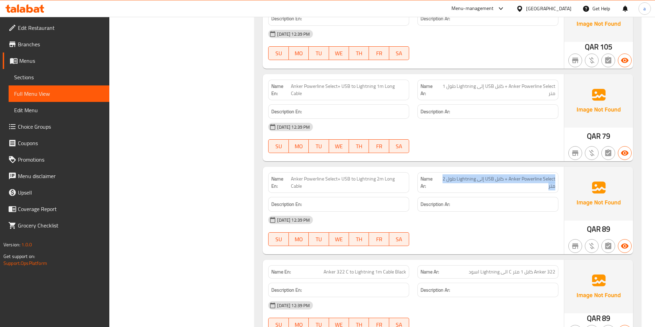
drag, startPoint x: 554, startPoint y: 180, endPoint x: 533, endPoint y: 190, distance: 23.7
click at [533, 190] on div "Name Ar: Anker Powerline Select + كابل USB إلى Lightning طول 2 متر" at bounding box center [487, 182] width 141 height 21
click at [214, 214] on div "Filter Branches Branches Popular filters Free items Branch specific items Has c…" at bounding box center [185, 63] width 132 height 4894
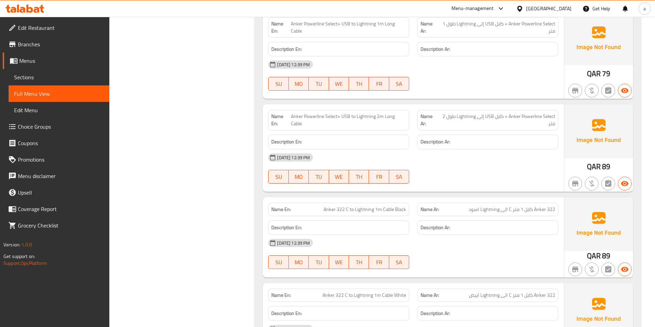
scroll to position [2541, 0]
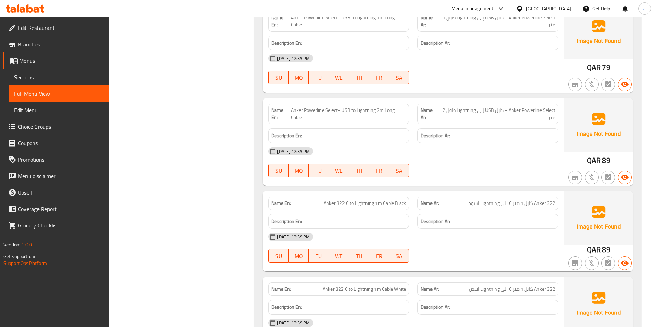
click at [359, 207] on span "Anker 322 C to Lightning 1m Cable Black" at bounding box center [364, 203] width 82 height 7
click at [472, 243] on div "[DATE] 12:39 PM" at bounding box center [413, 237] width 298 height 16
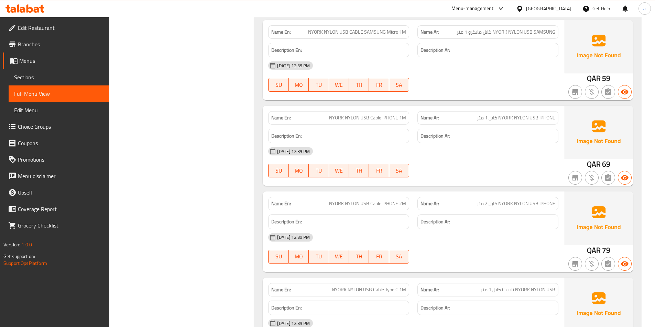
scroll to position [3057, 0]
click at [578, 136] on img at bounding box center [598, 133] width 69 height 54
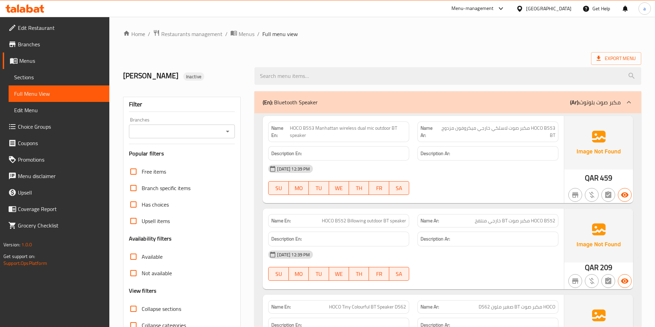
scroll to position [0, 0]
click at [51, 74] on span "Sections" at bounding box center [59, 77] width 90 height 8
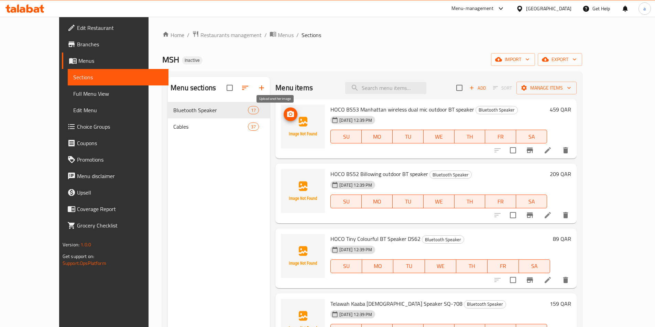
click at [286, 118] on icon "upload picture" at bounding box center [290, 114] width 8 height 8
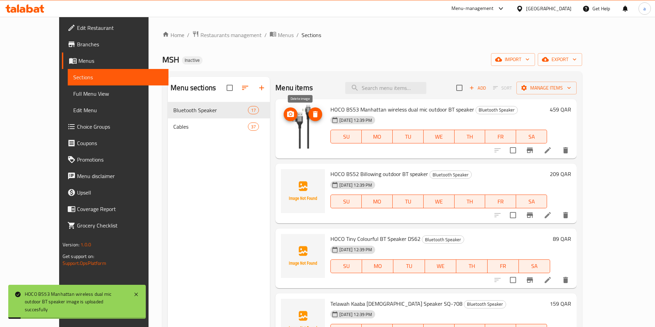
click at [311, 116] on icon "delete image" at bounding box center [315, 114] width 8 height 8
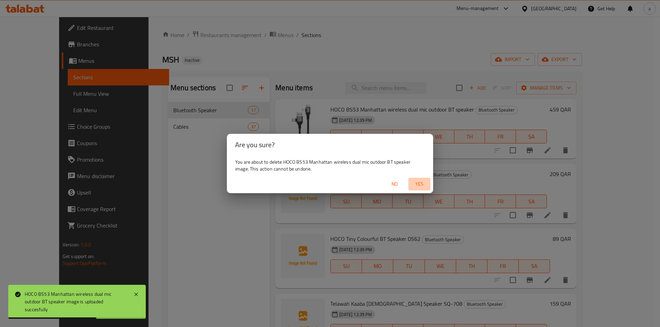
click at [417, 183] on span "Yes" at bounding box center [419, 184] width 16 height 9
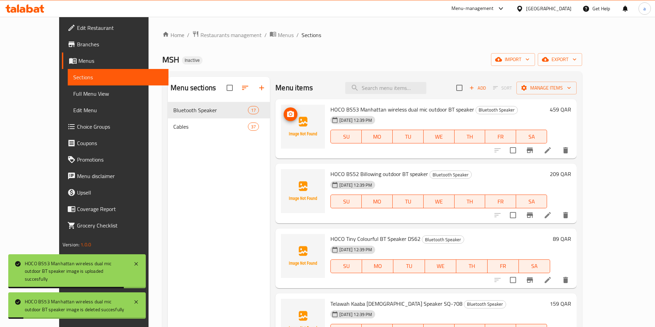
click at [286, 118] on icon "upload picture" at bounding box center [290, 114] width 8 height 8
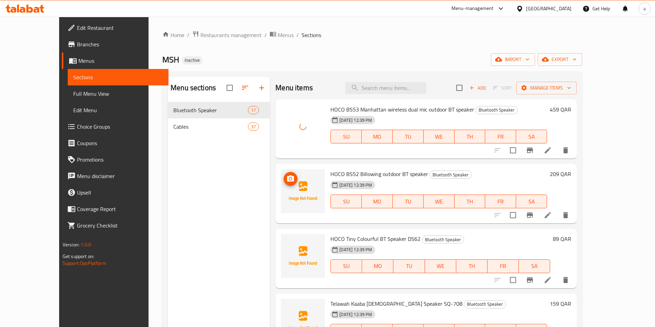
scroll to position [34, 0]
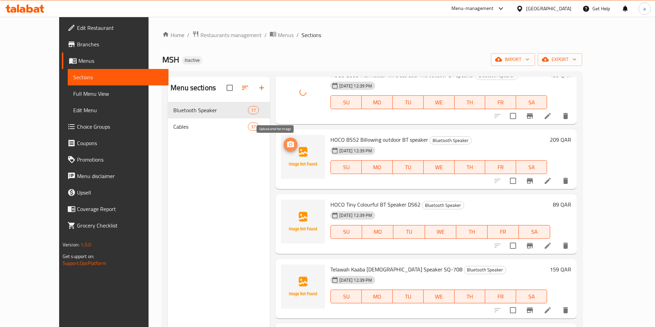
click at [283, 148] on span "upload picture" at bounding box center [290, 145] width 14 height 8
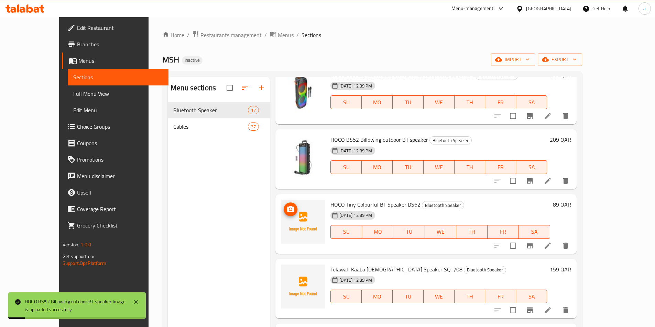
click at [281, 204] on img at bounding box center [303, 222] width 44 height 44
click at [286, 207] on icon "upload picture" at bounding box center [290, 209] width 8 height 8
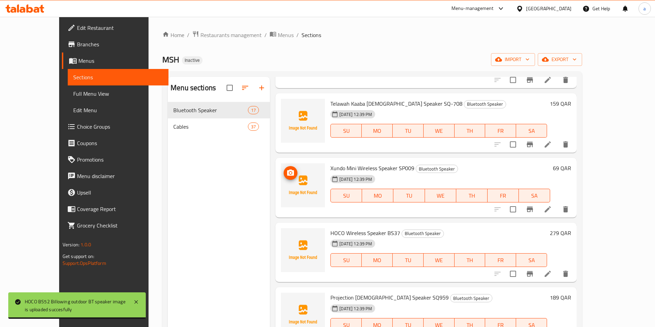
scroll to position [206, 0]
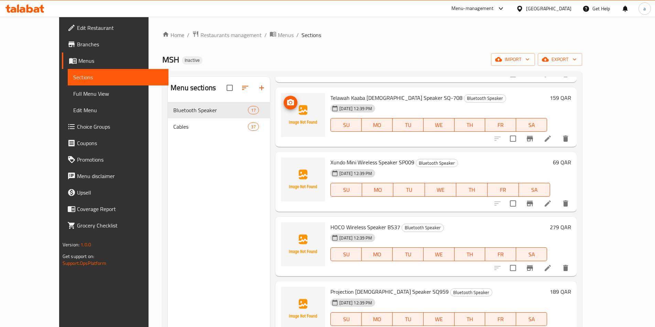
click at [287, 103] on icon "upload picture" at bounding box center [290, 102] width 7 height 6
click at [287, 170] on icon "upload picture" at bounding box center [290, 167] width 7 height 6
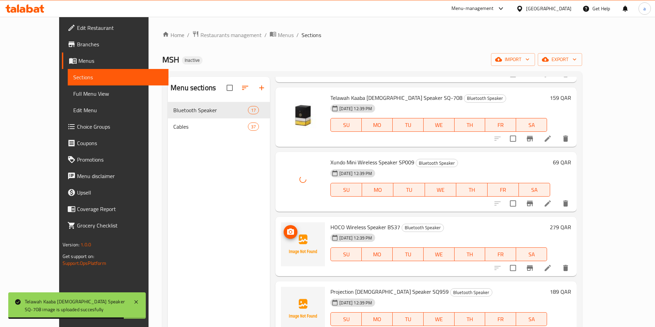
scroll to position [309, 0]
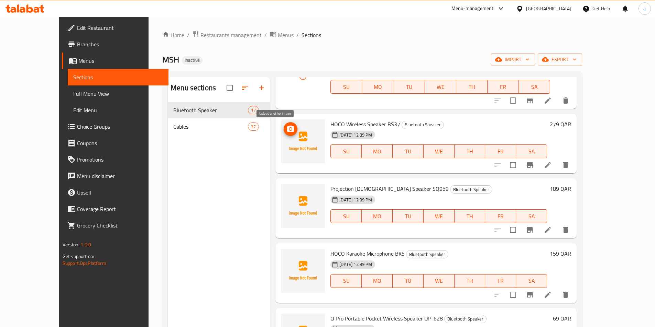
click at [283, 129] on span "upload picture" at bounding box center [290, 129] width 14 height 8
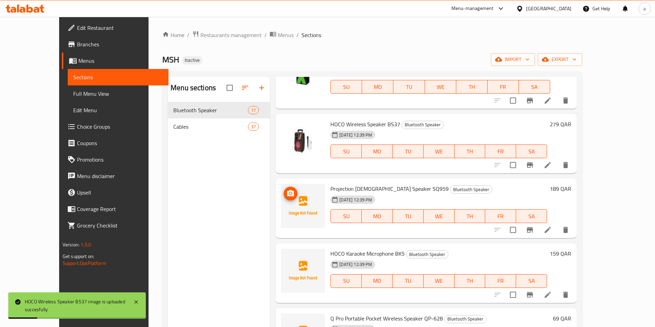
click at [286, 198] on icon "upload picture" at bounding box center [290, 194] width 8 height 8
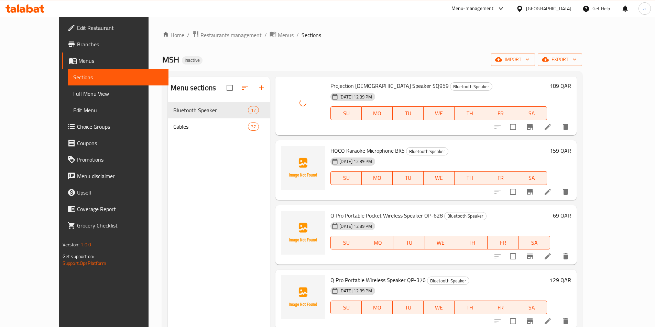
scroll to position [447, 0]
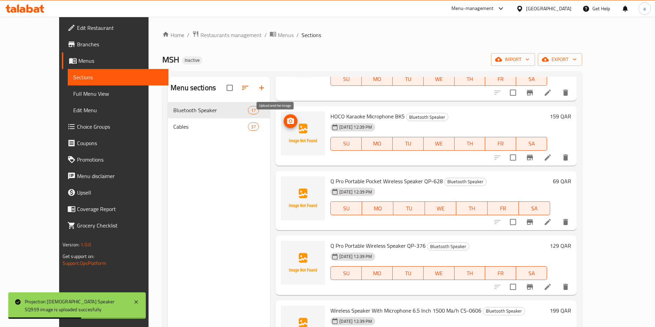
click at [287, 119] on icon "upload picture" at bounding box center [290, 121] width 7 height 6
click at [287, 188] on icon "upload picture" at bounding box center [290, 186] width 7 height 6
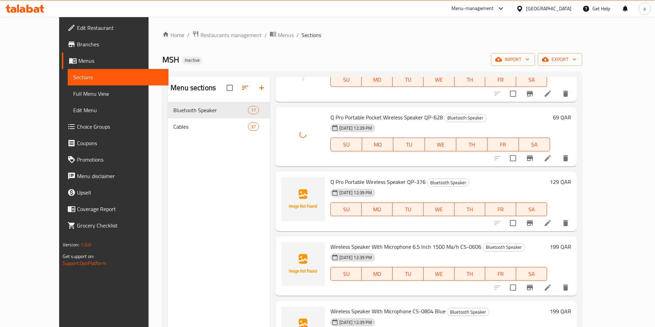
scroll to position [515, 0]
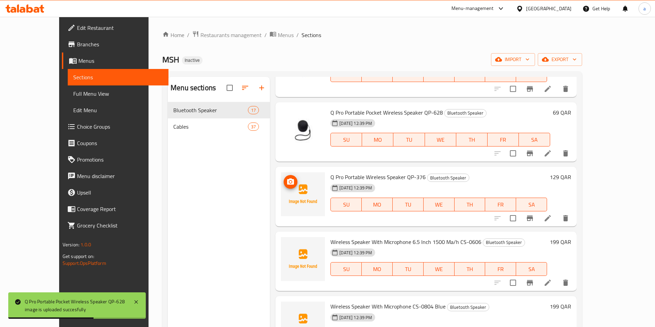
click at [287, 184] on icon "upload picture" at bounding box center [290, 182] width 7 height 6
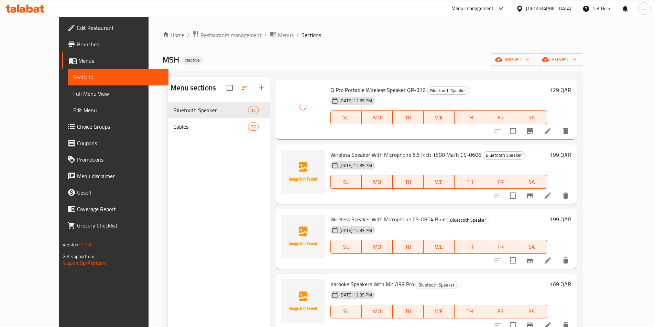
scroll to position [618, 0]
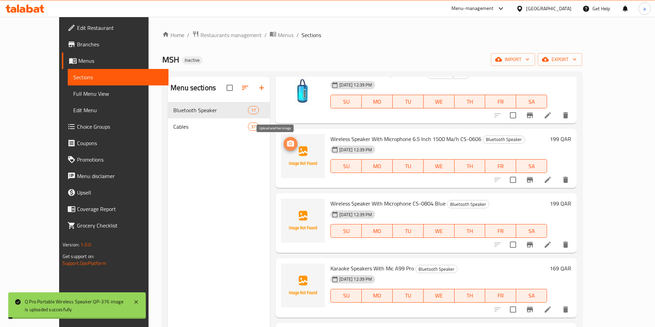
click at [287, 143] on icon "upload picture" at bounding box center [290, 144] width 7 height 6
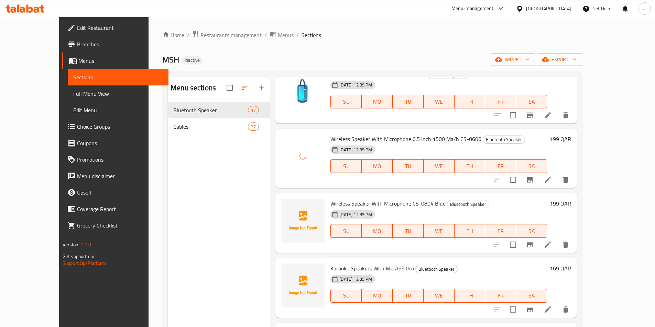
scroll to position [687, 0]
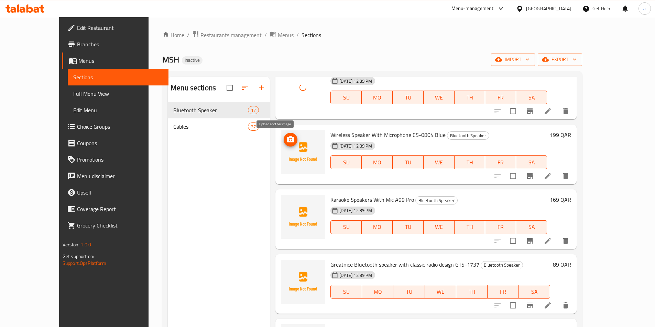
click at [287, 138] on icon "upload picture" at bounding box center [290, 139] width 7 height 6
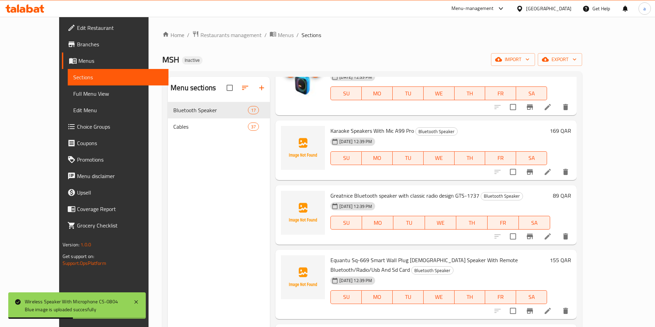
scroll to position [723, 0]
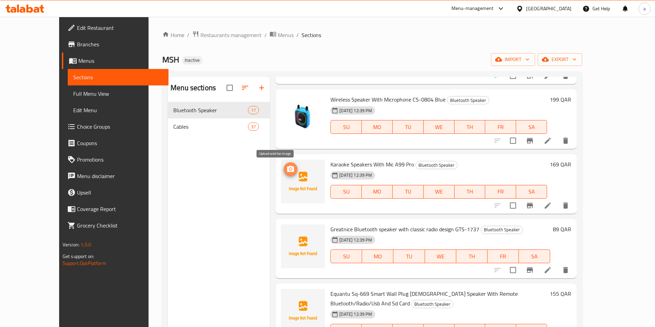
click at [283, 169] on span "upload picture" at bounding box center [290, 169] width 14 height 8
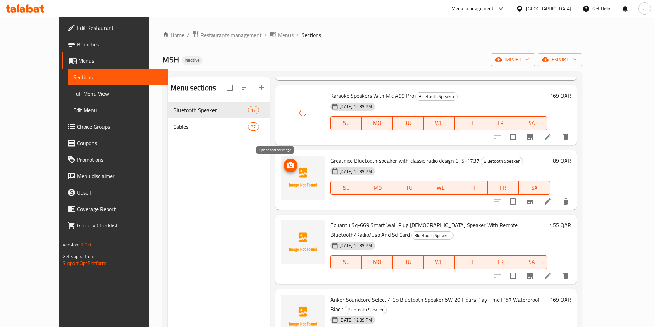
click at [287, 167] on icon "upload picture" at bounding box center [290, 165] width 7 height 6
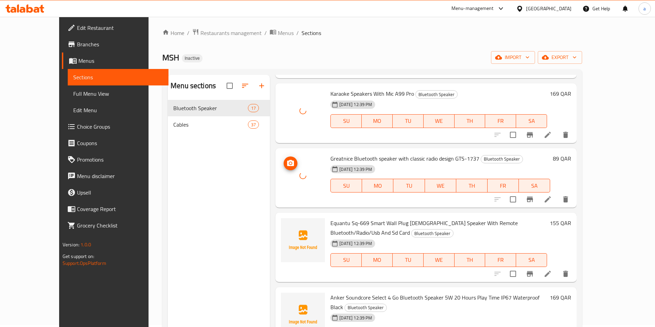
scroll to position [34, 0]
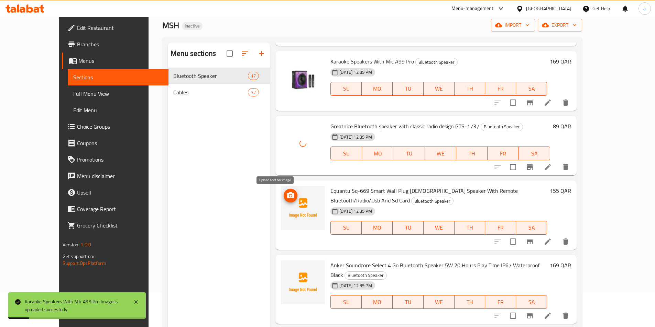
click at [287, 197] on icon "upload picture" at bounding box center [290, 195] width 7 height 6
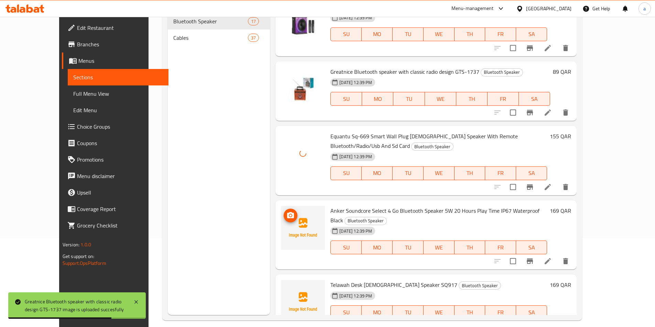
scroll to position [96, 0]
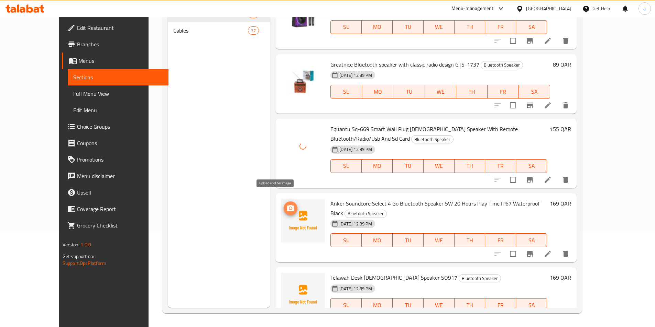
click at [287, 205] on icon "upload picture" at bounding box center [290, 208] width 7 height 6
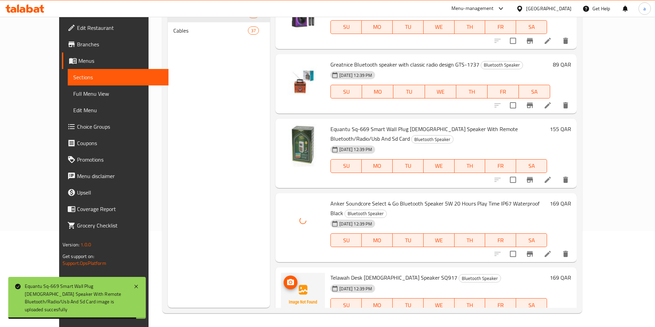
click at [283, 276] on button "upload picture" at bounding box center [290, 283] width 14 height 14
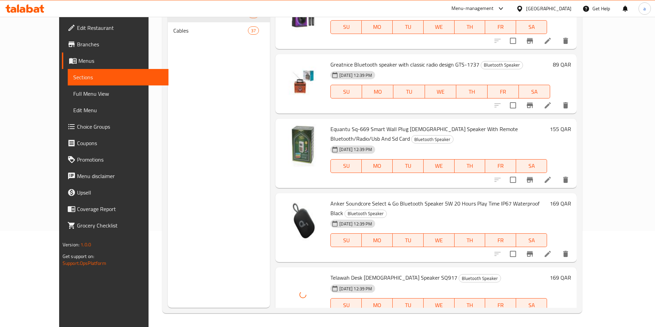
scroll to position [0, 0]
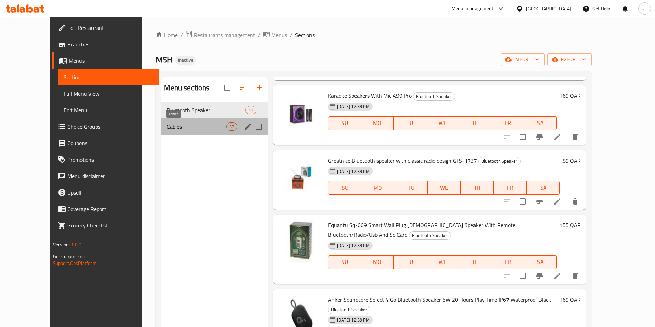
click at [192, 131] on span "Cables" at bounding box center [196, 127] width 59 height 8
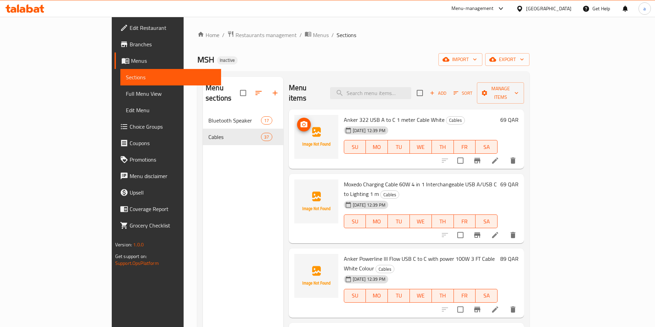
click at [300, 121] on icon "upload picture" at bounding box center [303, 124] width 7 height 6
click at [297, 185] on span "upload picture" at bounding box center [304, 189] width 14 height 8
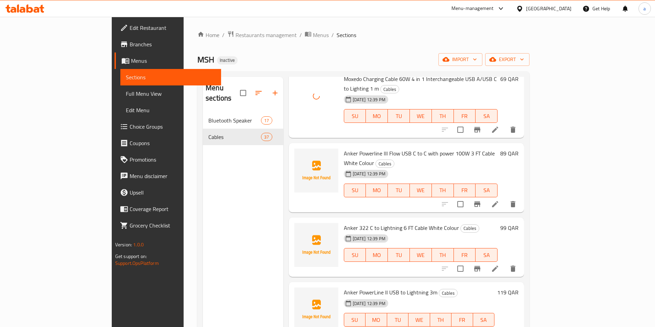
scroll to position [137, 0]
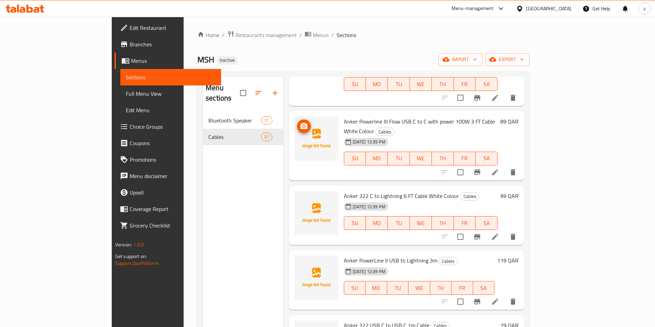
click at [300, 123] on icon "upload picture" at bounding box center [303, 126] width 7 height 6
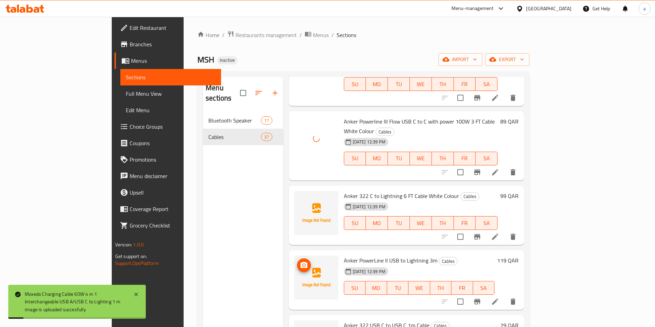
scroll to position [206, 0]
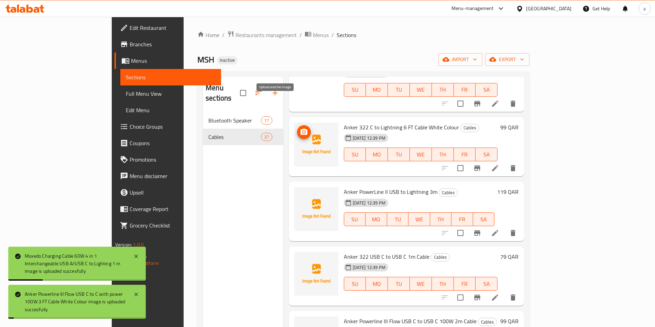
click at [297, 128] on span "upload picture" at bounding box center [304, 132] width 14 height 8
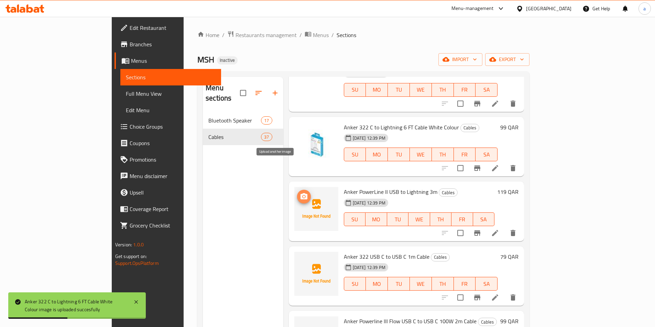
click at [300, 193] on icon "upload picture" at bounding box center [303, 196] width 7 height 6
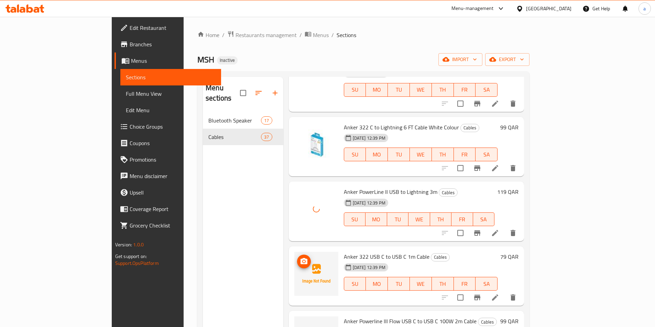
scroll to position [275, 0]
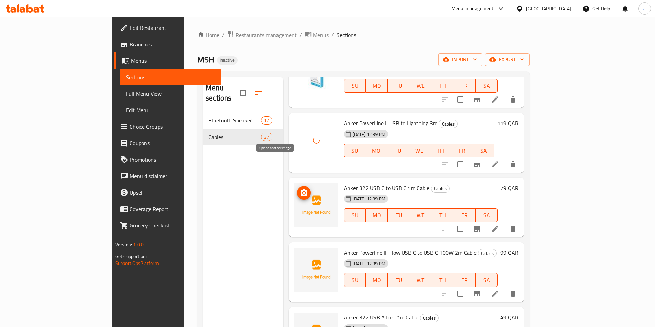
click at [300, 189] on icon "upload picture" at bounding box center [304, 193] width 8 height 8
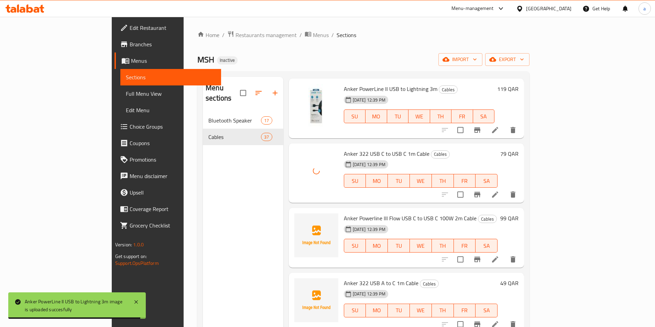
scroll to position [378, 0]
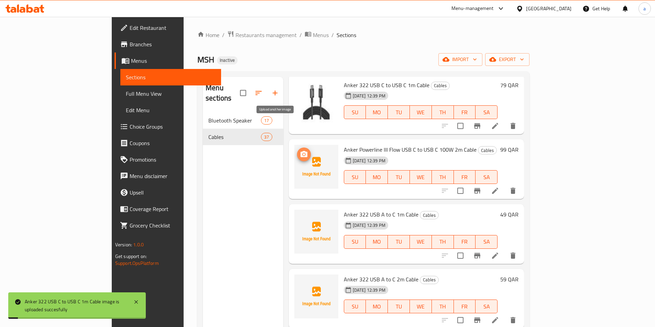
click at [297, 150] on span "upload picture" at bounding box center [304, 154] width 14 height 8
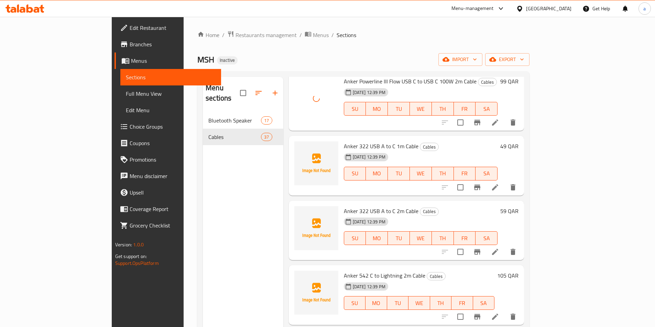
scroll to position [447, 0]
click at [300, 147] on icon "upload picture" at bounding box center [304, 151] width 8 height 8
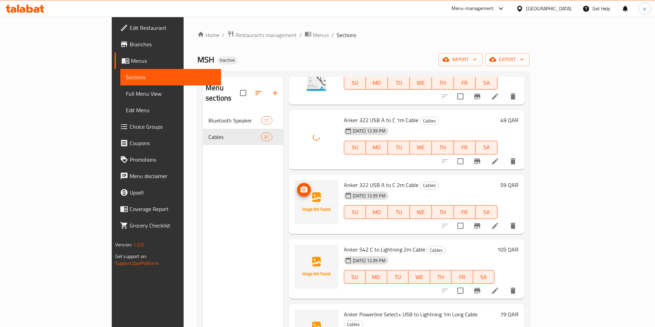
scroll to position [515, 0]
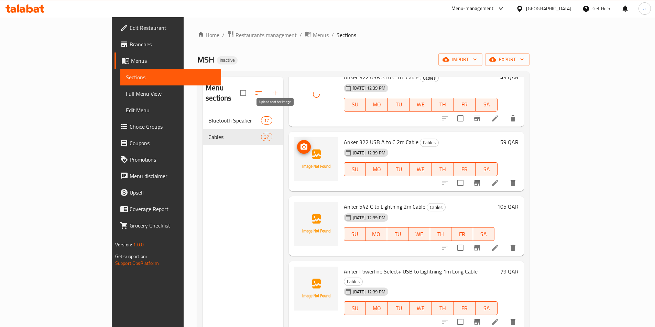
click at [297, 140] on button "upload picture" at bounding box center [304, 147] width 14 height 14
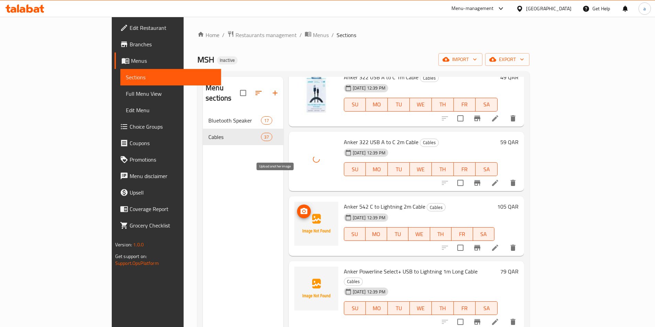
click at [297, 208] on span "upload picture" at bounding box center [304, 212] width 14 height 8
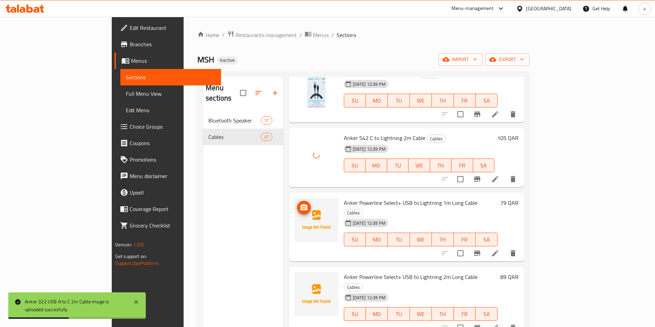
scroll to position [618, 0]
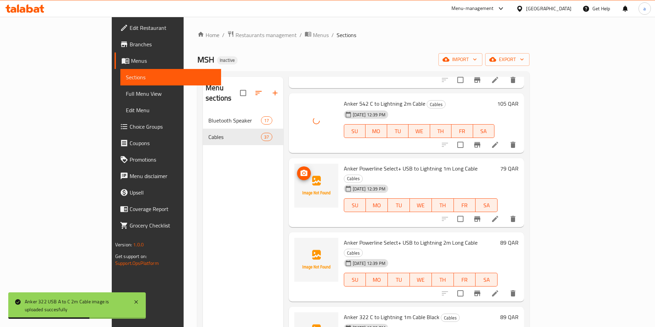
click at [300, 170] on icon "upload picture" at bounding box center [303, 173] width 7 height 6
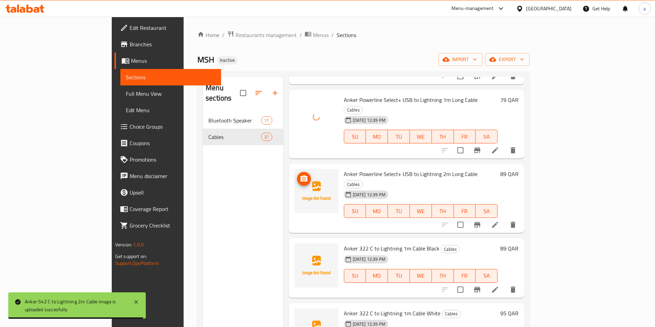
click at [297, 172] on button "upload picture" at bounding box center [304, 179] width 14 height 14
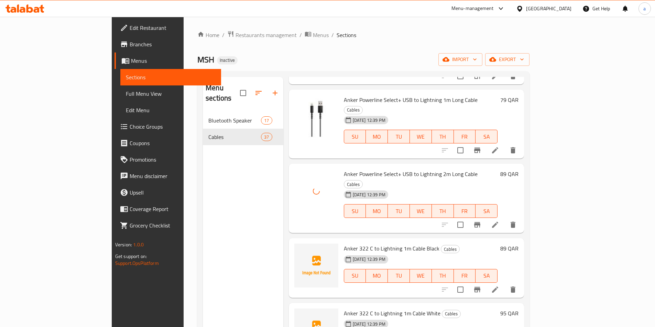
scroll to position [722, 0]
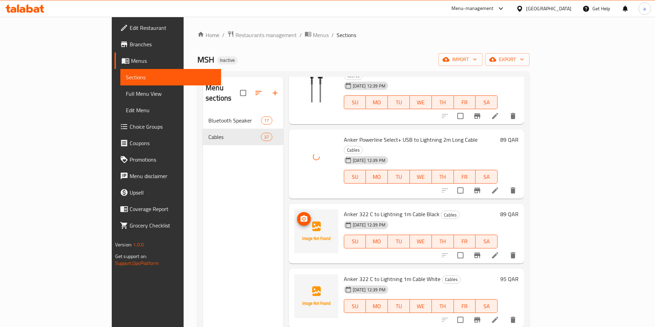
click at [300, 216] on icon "upload picture" at bounding box center [303, 219] width 7 height 6
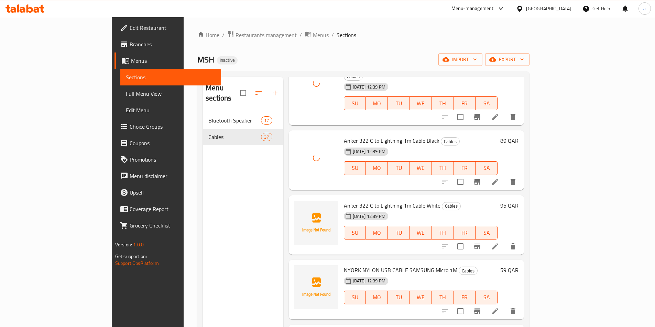
scroll to position [825, 0]
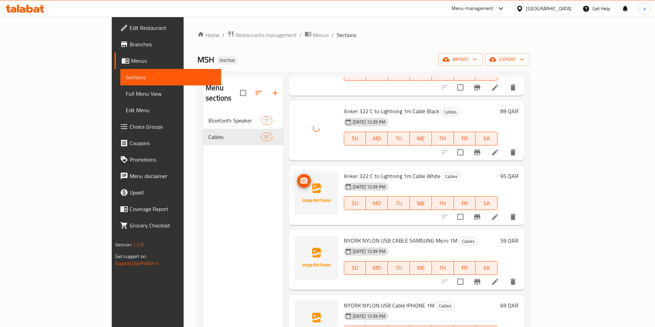
click at [302, 180] on circle "upload picture" at bounding box center [303, 181] width 2 height 2
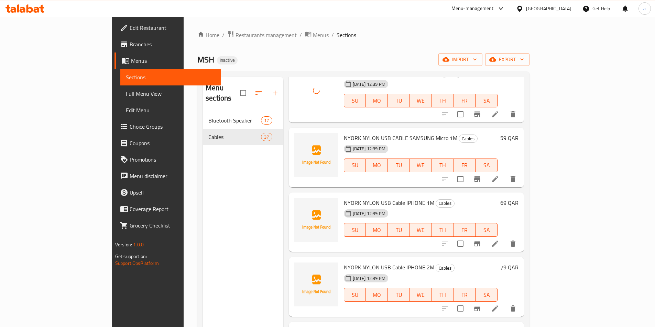
scroll to position [928, 0]
click at [297, 136] on button "upload picture" at bounding box center [304, 143] width 14 height 14
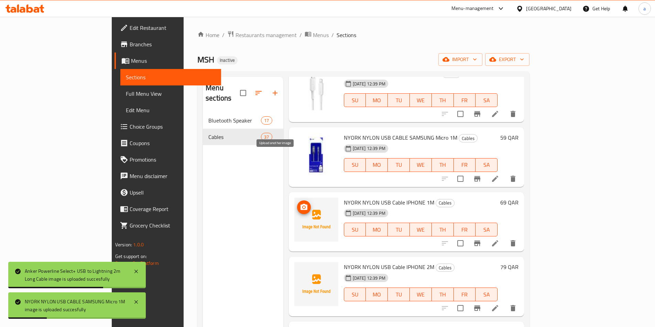
click at [297, 201] on button "upload picture" at bounding box center [304, 208] width 14 height 14
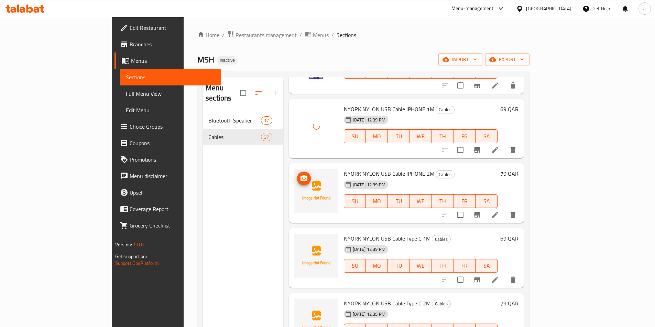
scroll to position [1031, 0]
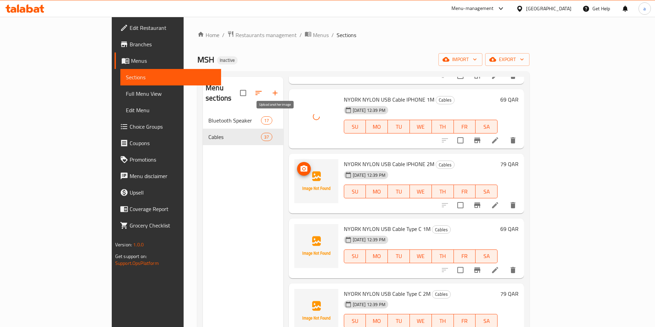
click at [300, 166] on icon "upload picture" at bounding box center [303, 169] width 7 height 6
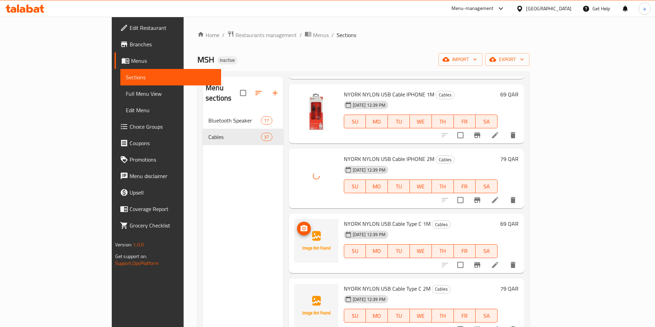
scroll to position [1065, 0]
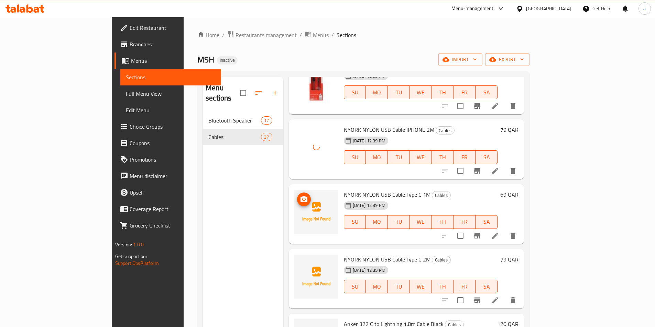
click at [300, 196] on icon "upload picture" at bounding box center [303, 199] width 7 height 6
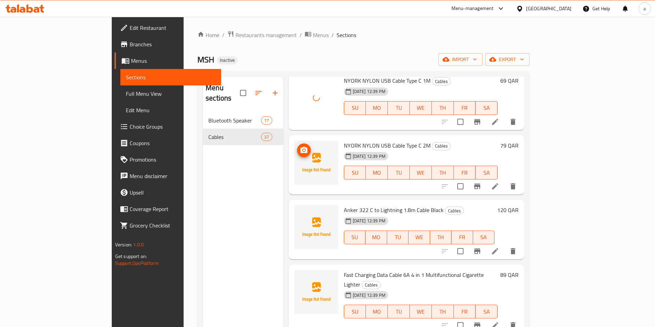
scroll to position [1168, 0]
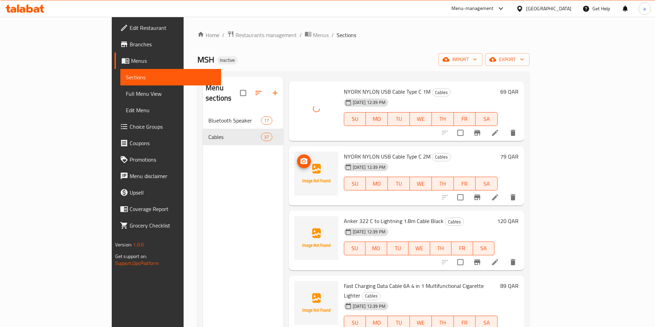
click at [300, 158] on icon "upload picture" at bounding box center [303, 161] width 7 height 6
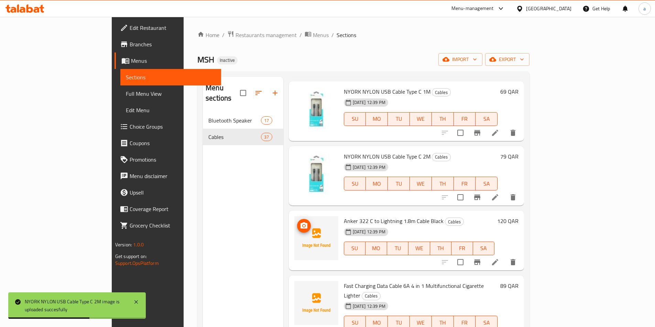
click at [300, 223] on icon "upload picture" at bounding box center [303, 226] width 7 height 6
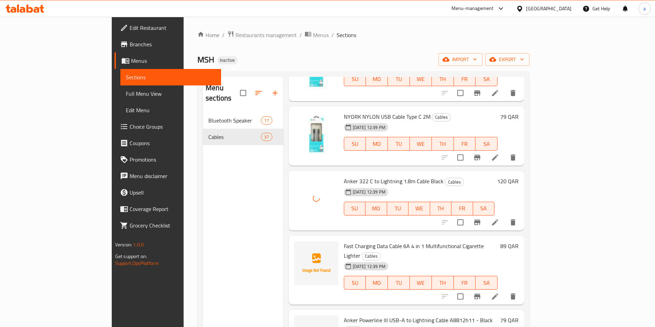
scroll to position [1271, 0]
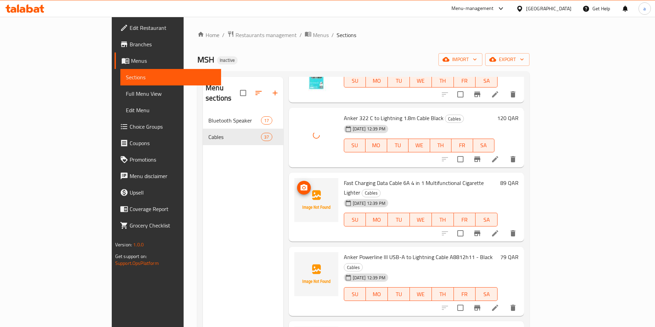
click at [300, 185] on icon "upload picture" at bounding box center [303, 188] width 7 height 6
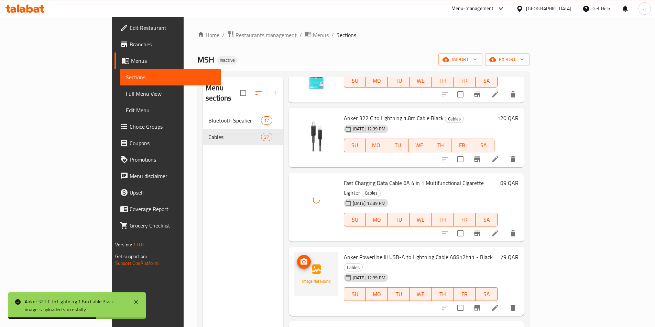
scroll to position [1306, 0]
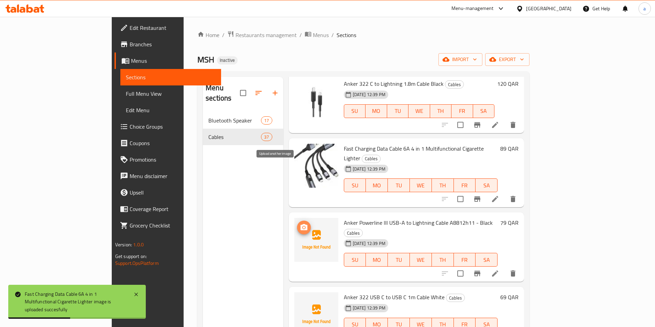
click at [300, 224] on icon "upload picture" at bounding box center [304, 228] width 8 height 8
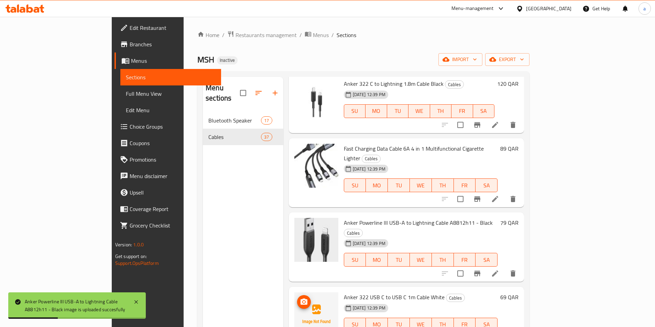
click at [300, 299] on icon "upload picture" at bounding box center [303, 302] width 7 height 6
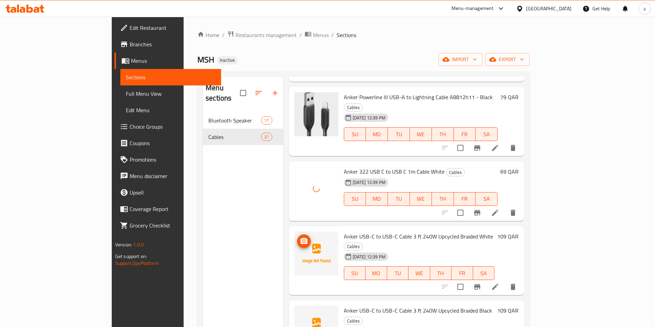
scroll to position [1443, 0]
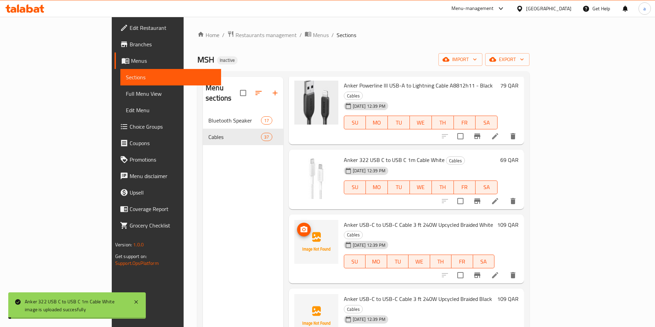
click at [300, 226] on icon "upload picture" at bounding box center [303, 229] width 7 height 6
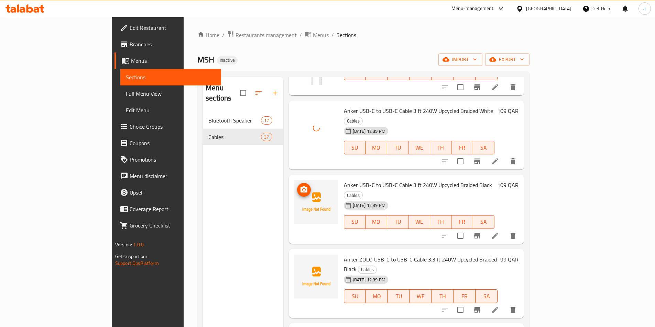
scroll to position [1546, 0]
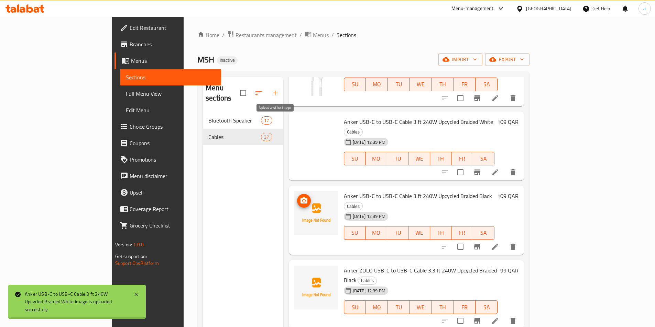
click at [300, 198] on icon "upload picture" at bounding box center [303, 201] width 7 height 6
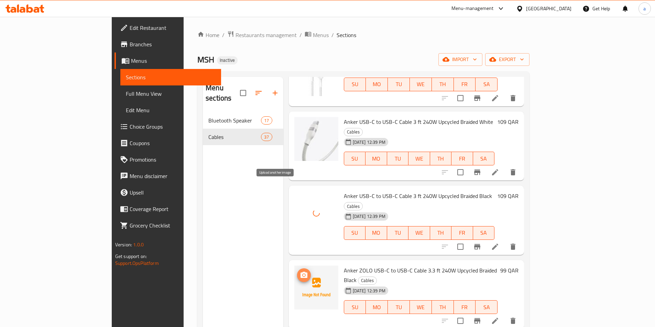
click at [300, 272] on icon "upload picture" at bounding box center [303, 275] width 7 height 6
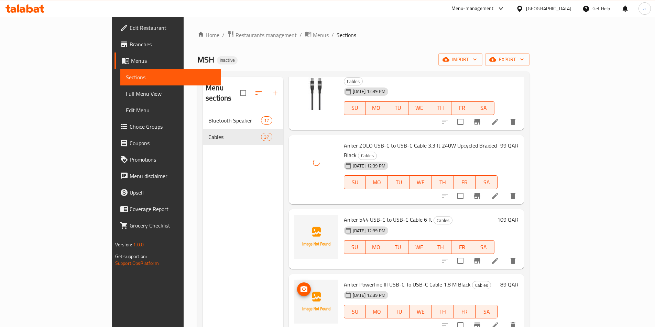
scroll to position [1684, 0]
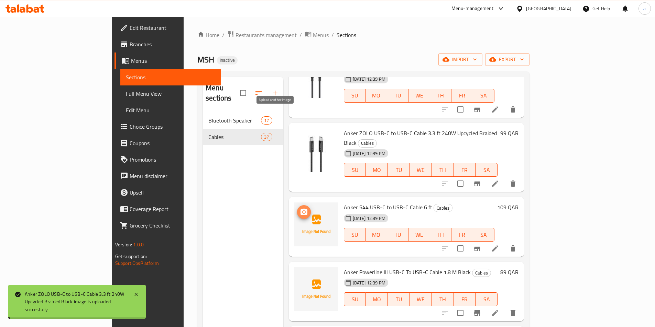
click at [297, 205] on button "upload picture" at bounding box center [304, 212] width 14 height 14
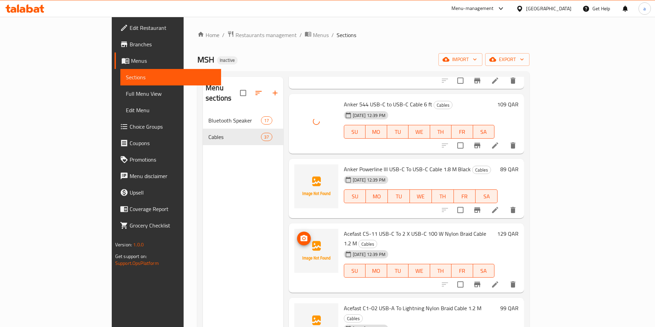
scroll to position [1752, 0]
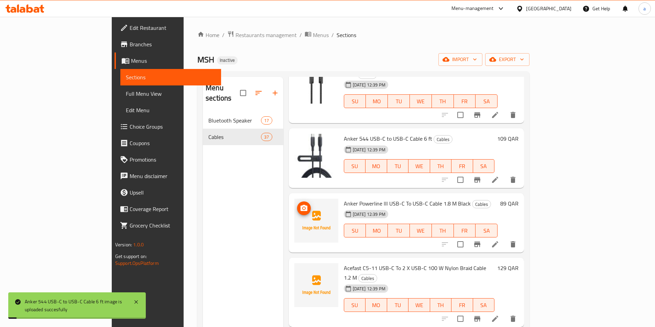
click at [297, 204] on span "upload picture" at bounding box center [304, 208] width 14 height 8
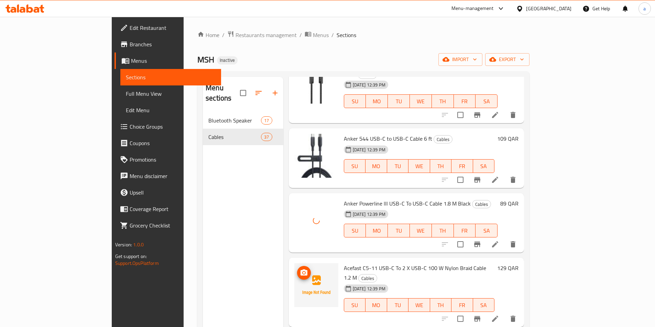
click at [300, 270] on icon "upload picture" at bounding box center [303, 273] width 7 height 6
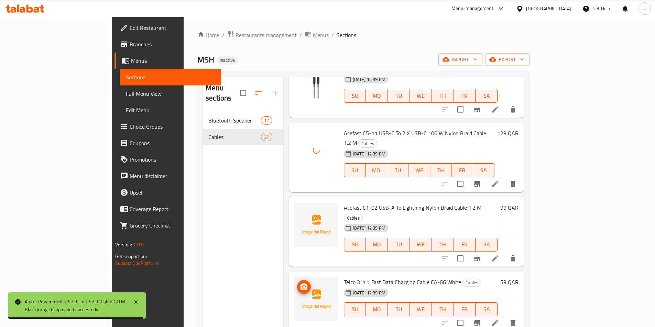
scroll to position [1890, 0]
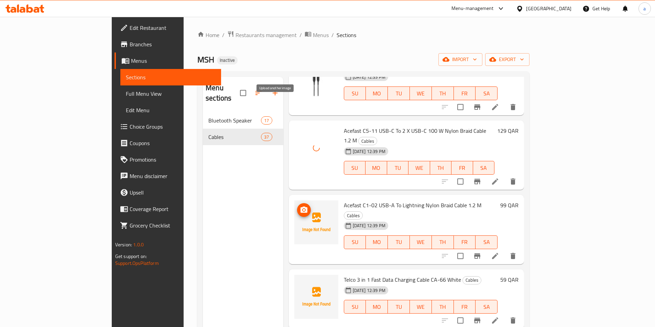
click at [300, 207] on icon "upload picture" at bounding box center [303, 210] width 7 height 6
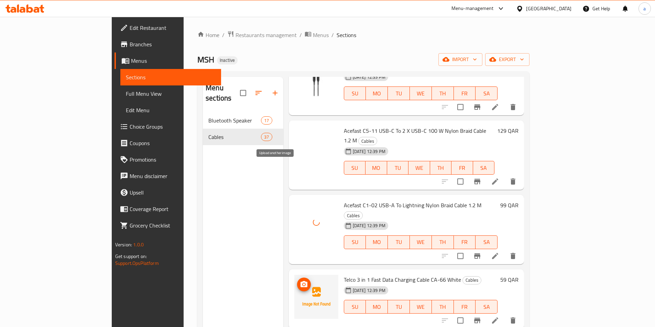
click at [300, 281] on icon "upload picture" at bounding box center [304, 285] width 8 height 8
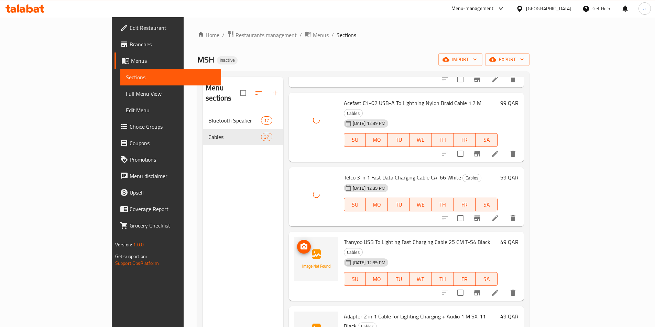
scroll to position [1993, 0]
click at [300, 243] on icon "upload picture" at bounding box center [303, 246] width 7 height 6
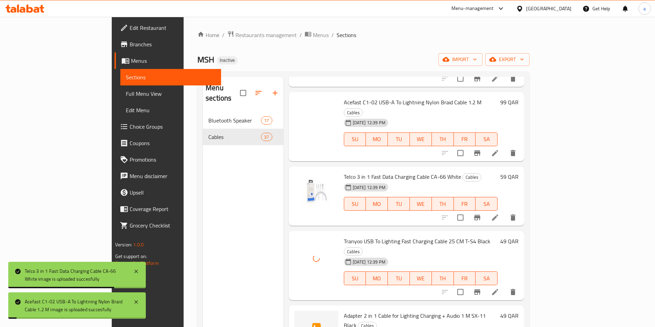
scroll to position [2087, 0]
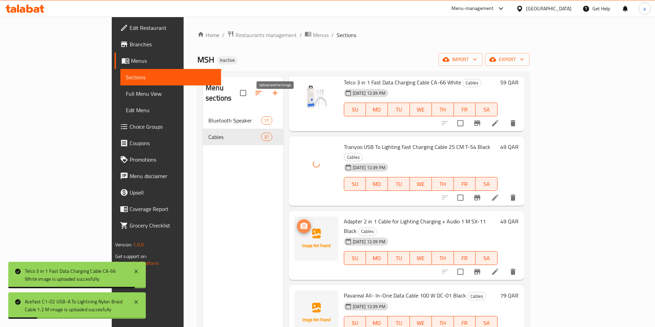
click at [297, 222] on span "upload picture" at bounding box center [304, 226] width 14 height 8
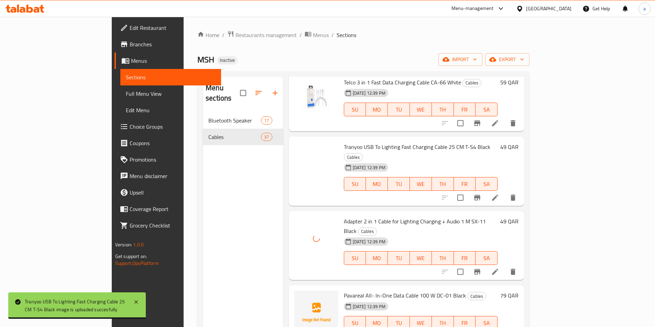
scroll to position [34, 0]
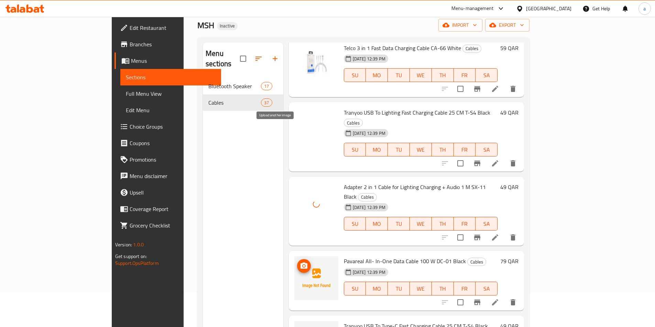
click at [300, 263] on icon "upload picture" at bounding box center [303, 266] width 7 height 6
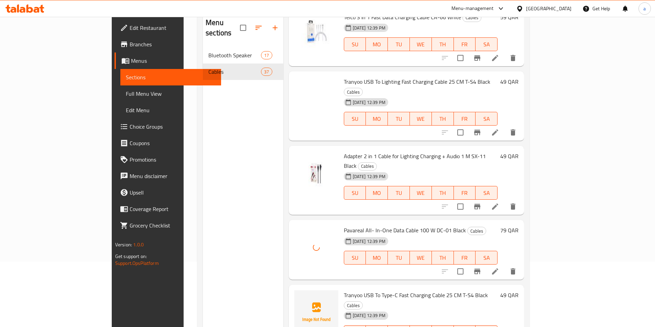
scroll to position [96, 0]
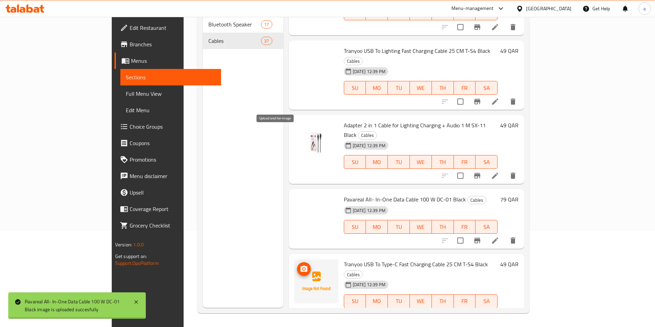
click at [300, 266] on icon "upload picture" at bounding box center [303, 269] width 7 height 6
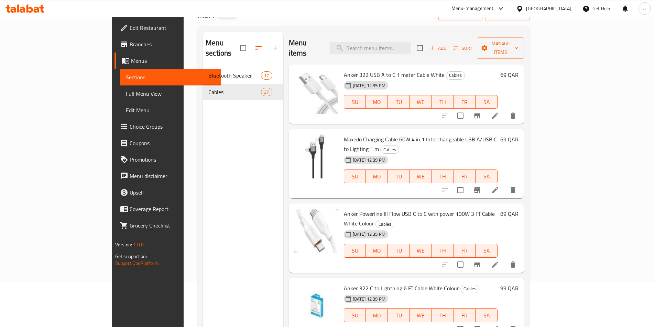
scroll to position [0, 0]
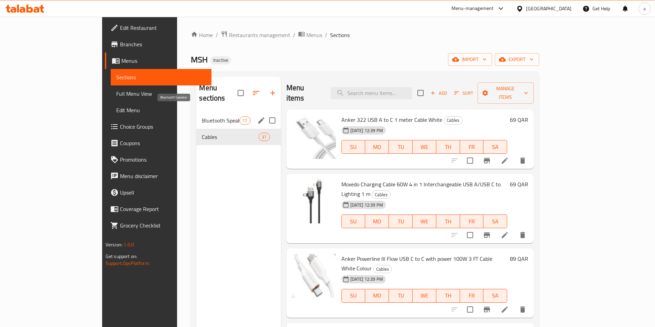
click at [202, 116] on span "Bluetooth Speaker" at bounding box center [220, 120] width 37 height 8
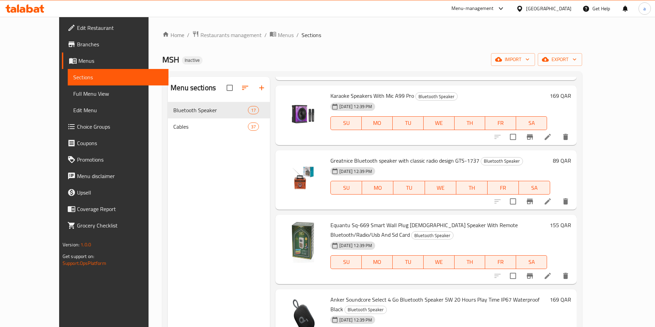
scroll to position [96, 0]
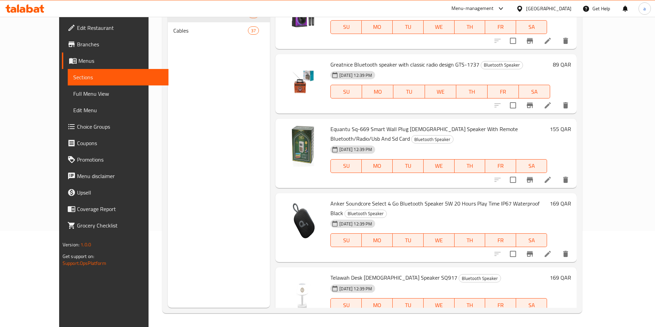
click at [68, 101] on link "Full Menu View" at bounding box center [118, 94] width 101 height 16
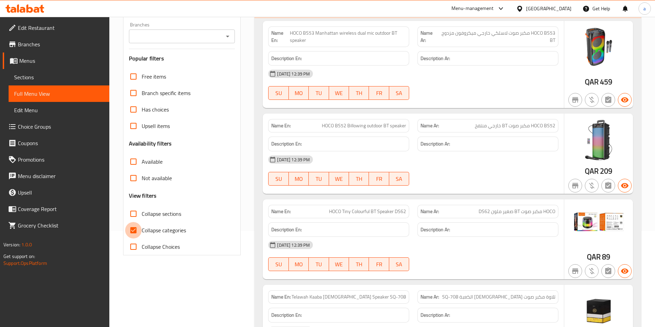
click at [134, 231] on input "Collapse categories" at bounding box center [133, 230] width 16 height 16
checkbox input "false"
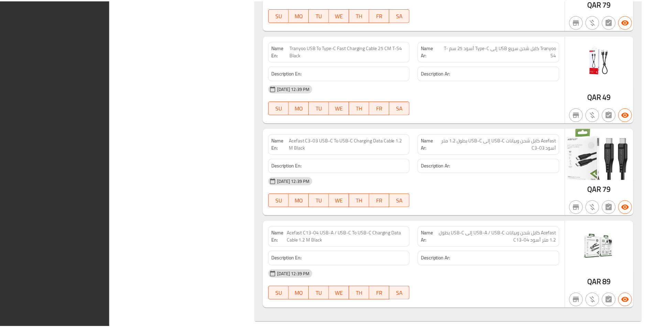
scroll to position [4652, 0]
